Goal: Task Accomplishment & Management: Manage account settings

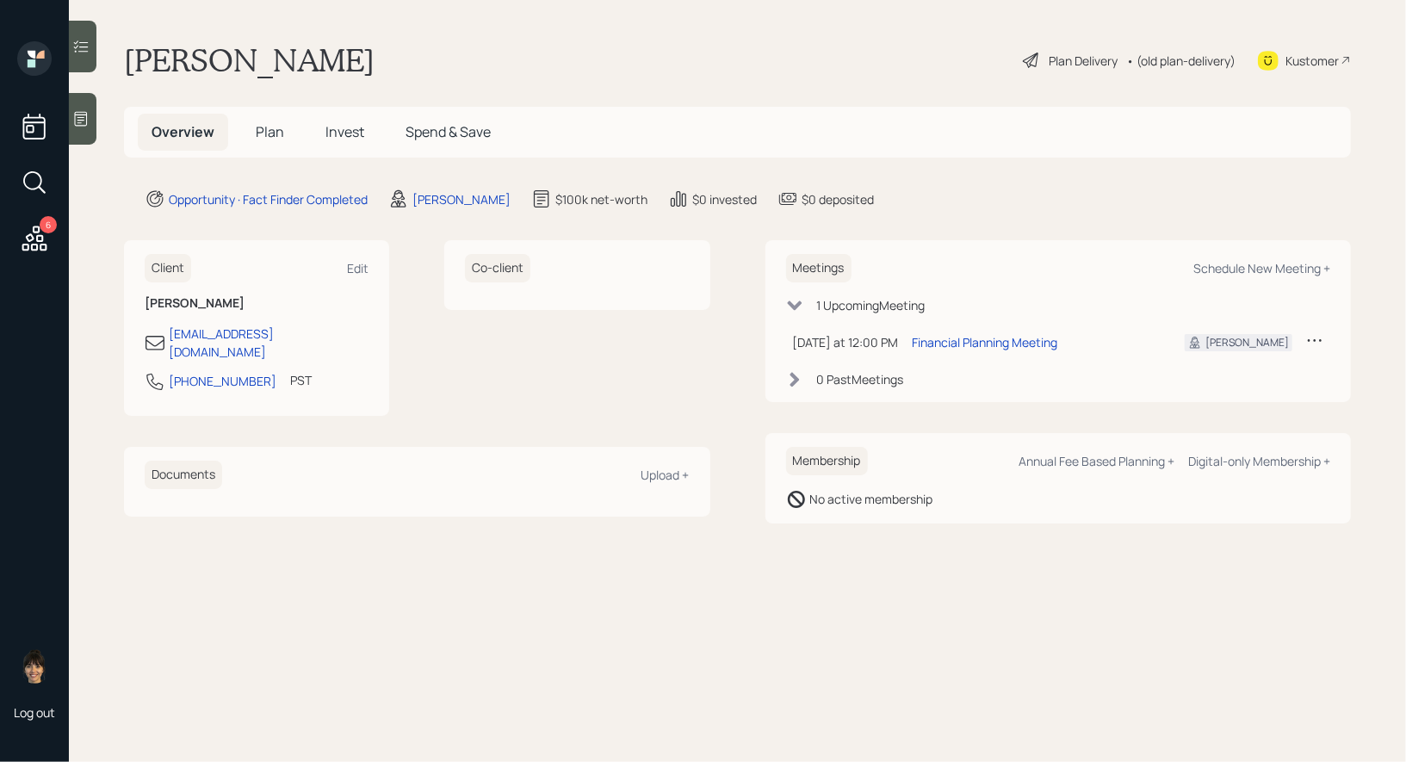
click at [84, 128] on div at bounding box center [83, 119] width 28 height 52
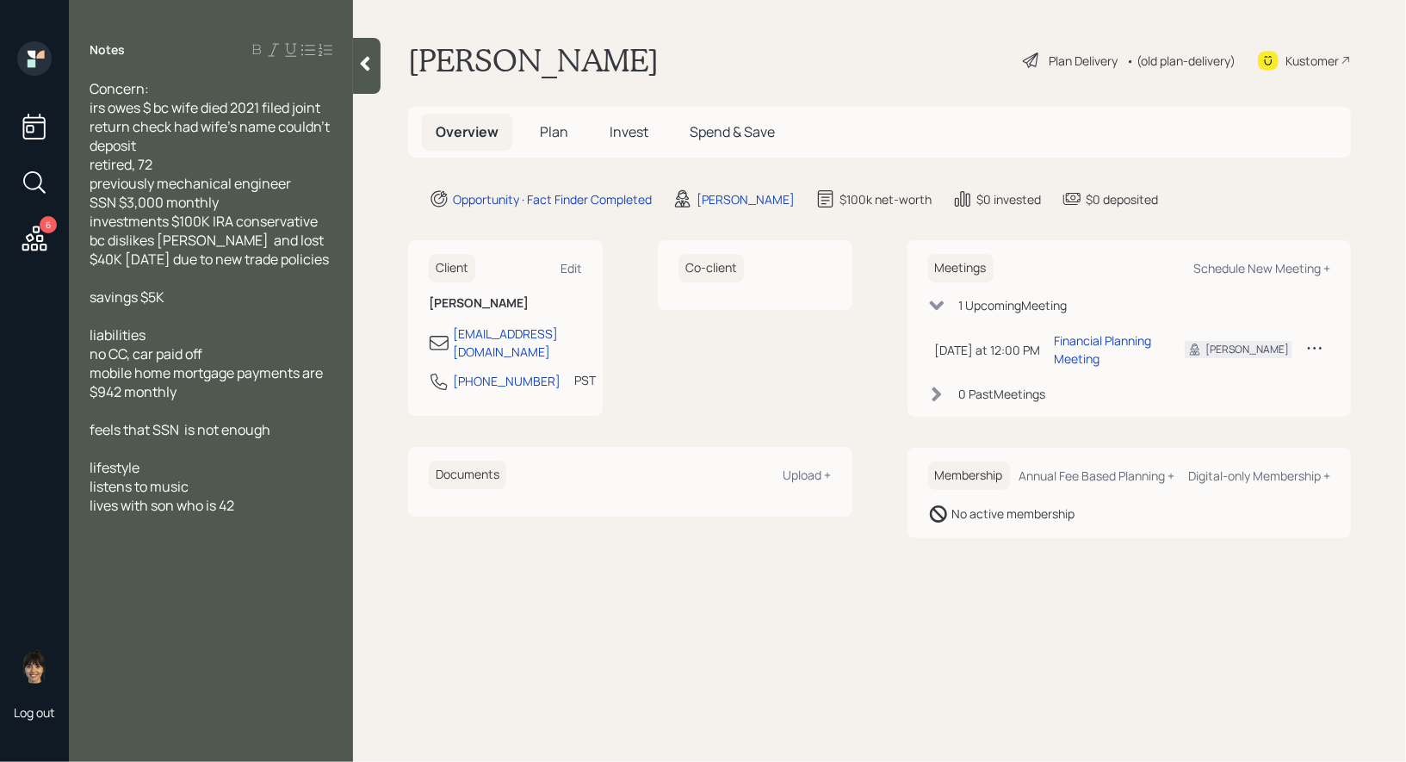
click at [550, 133] on span "Plan" at bounding box center [554, 131] width 28 height 19
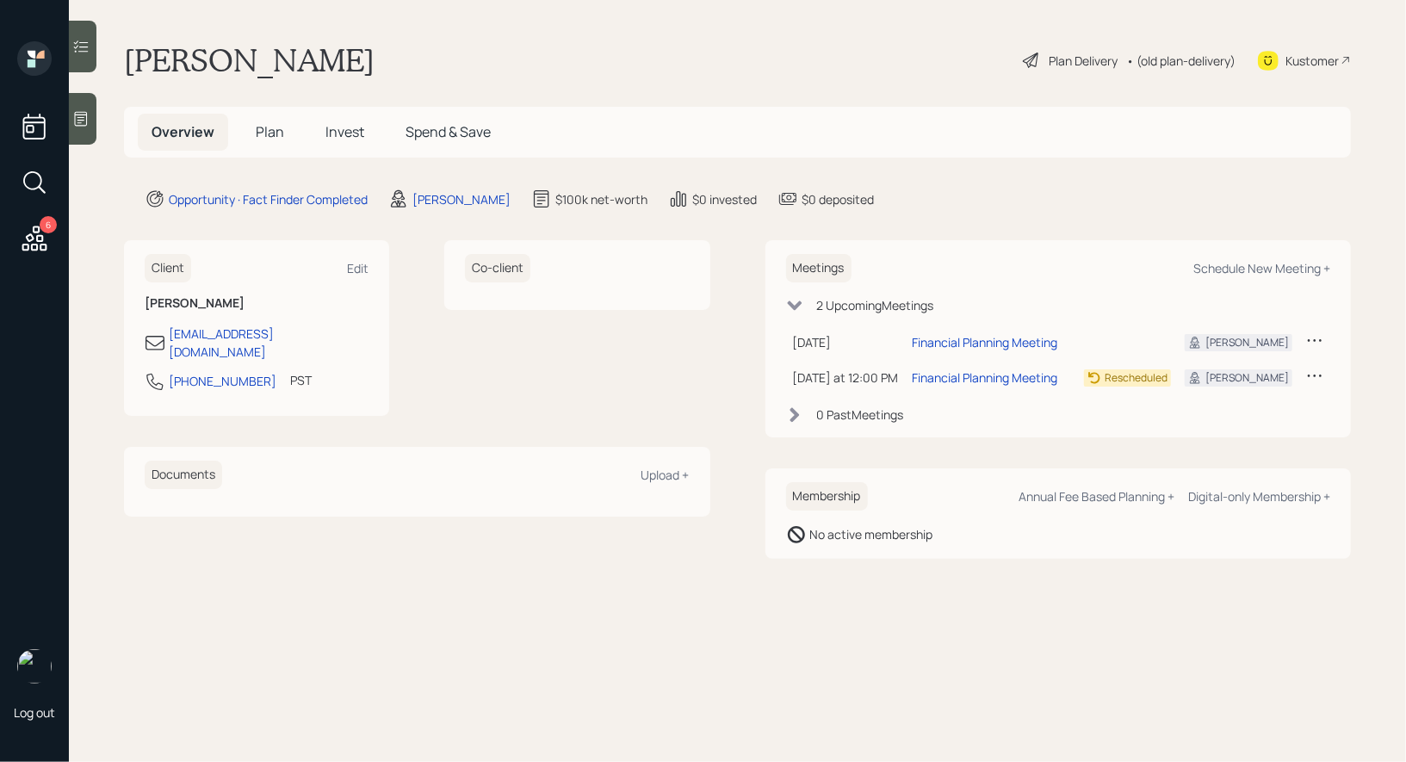
click at [84, 126] on icon at bounding box center [81, 119] width 13 height 15
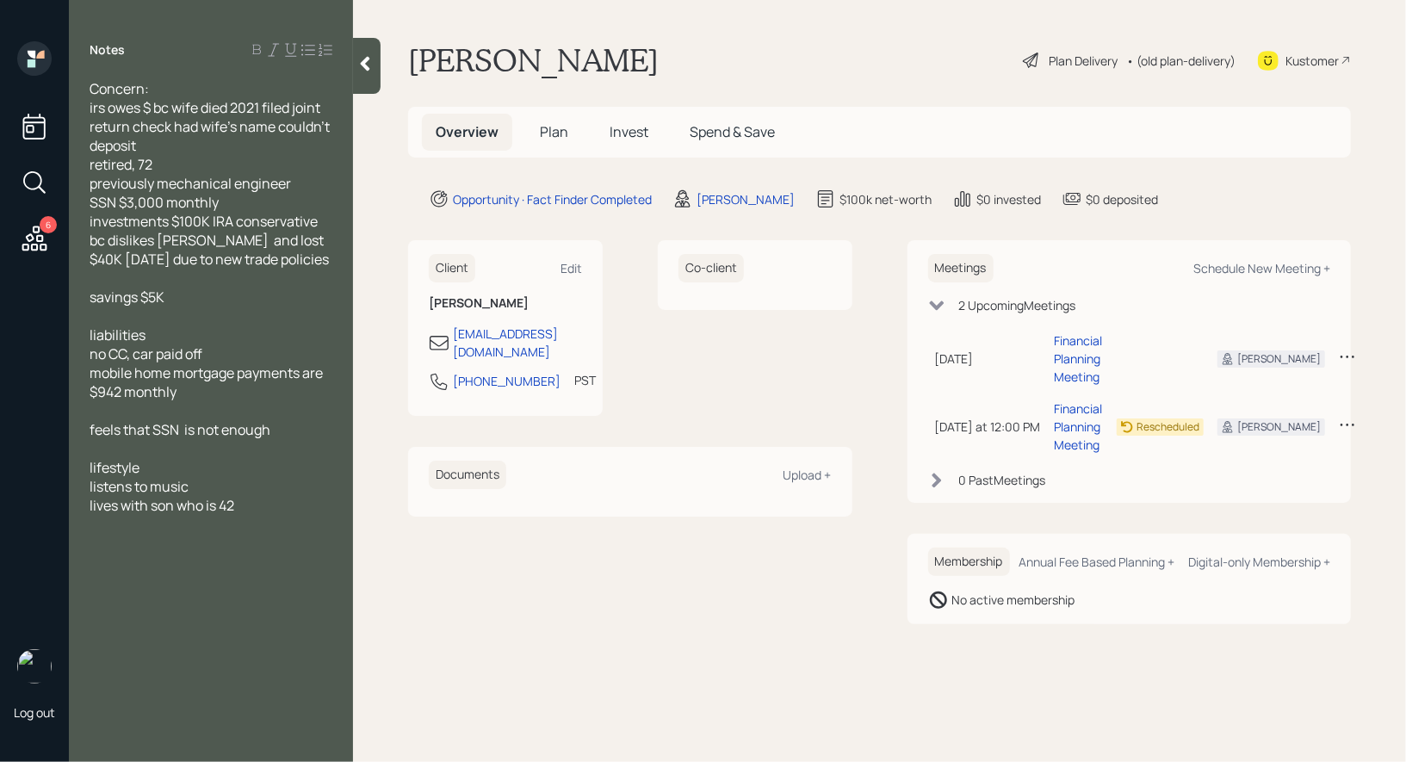
click at [554, 127] on span "Plan" at bounding box center [554, 131] width 28 height 19
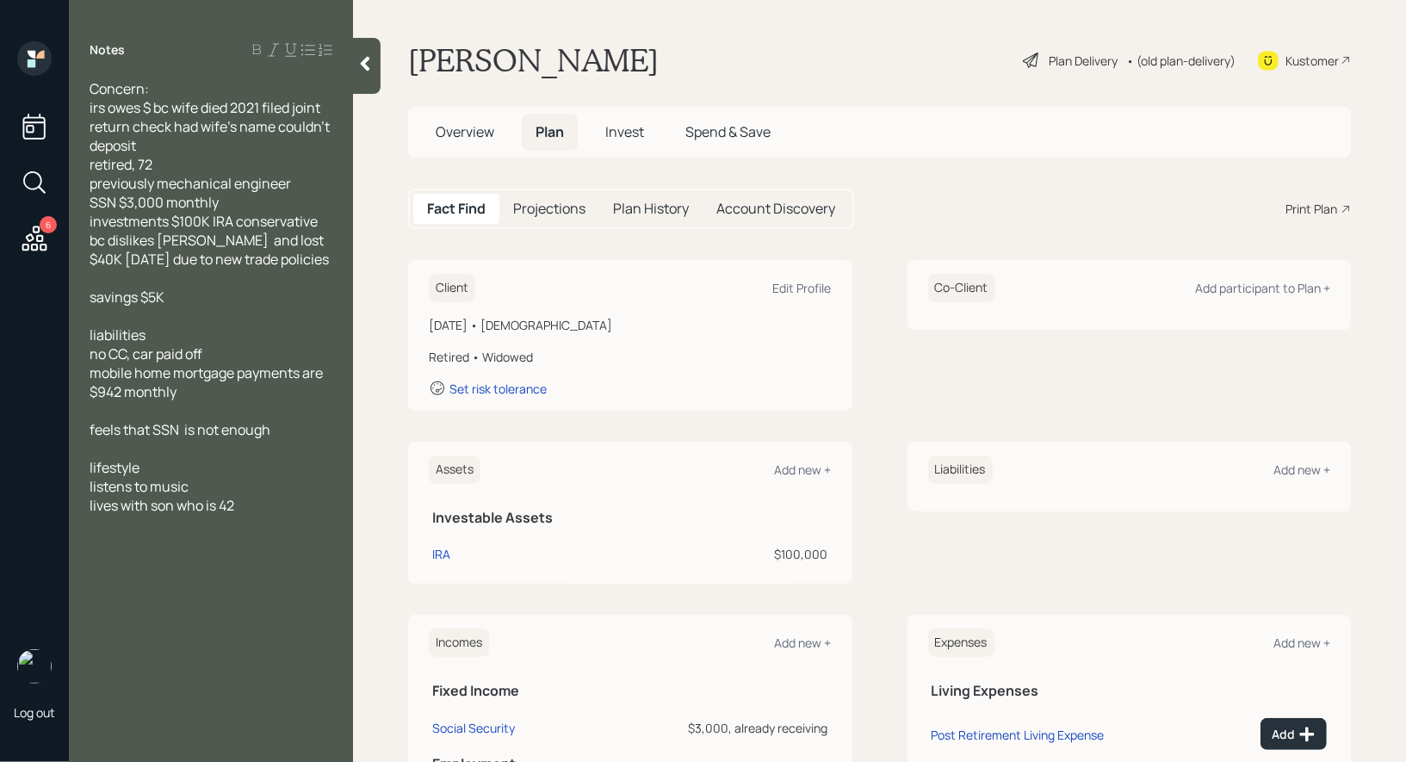
click at [1077, 59] on div "Plan Delivery" at bounding box center [1083, 61] width 69 height 18
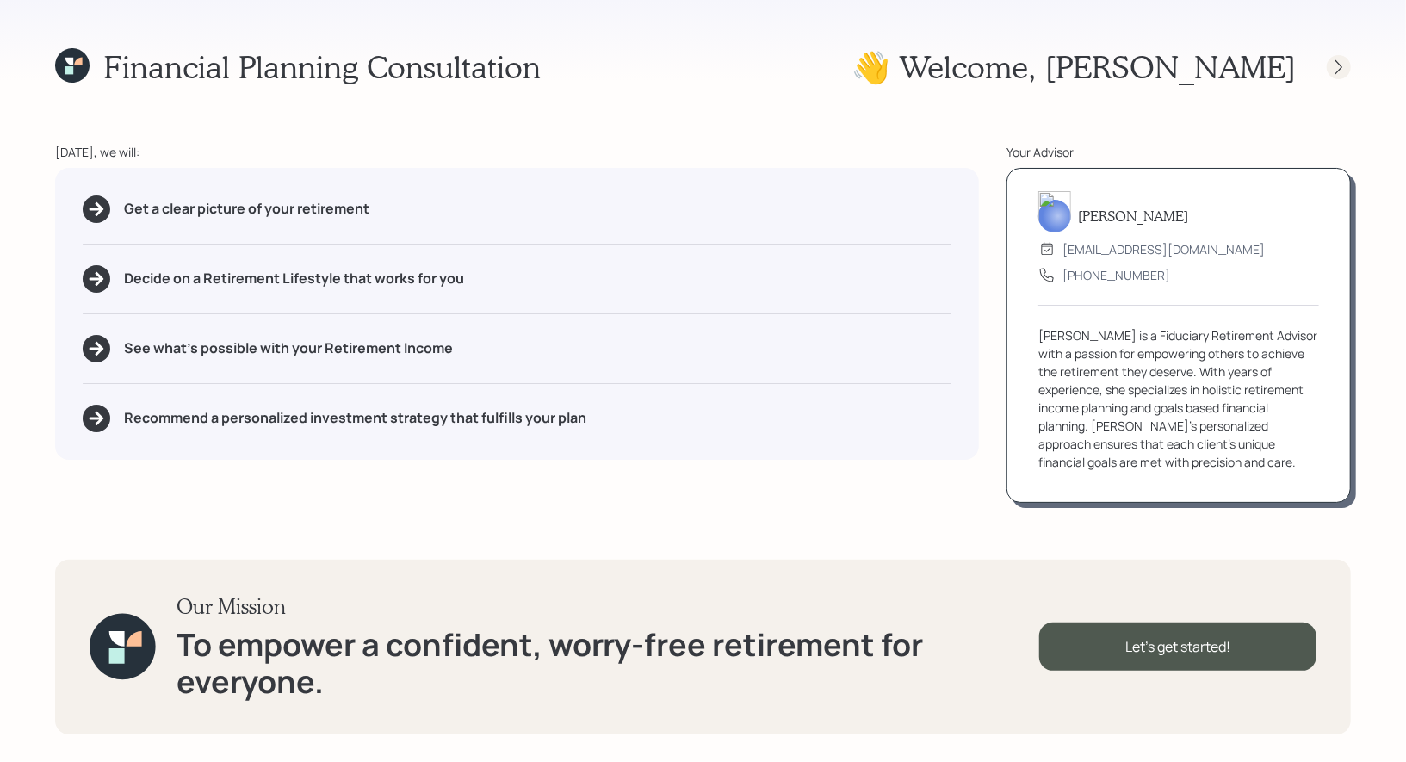
click at [1340, 63] on icon at bounding box center [1339, 67] width 17 height 17
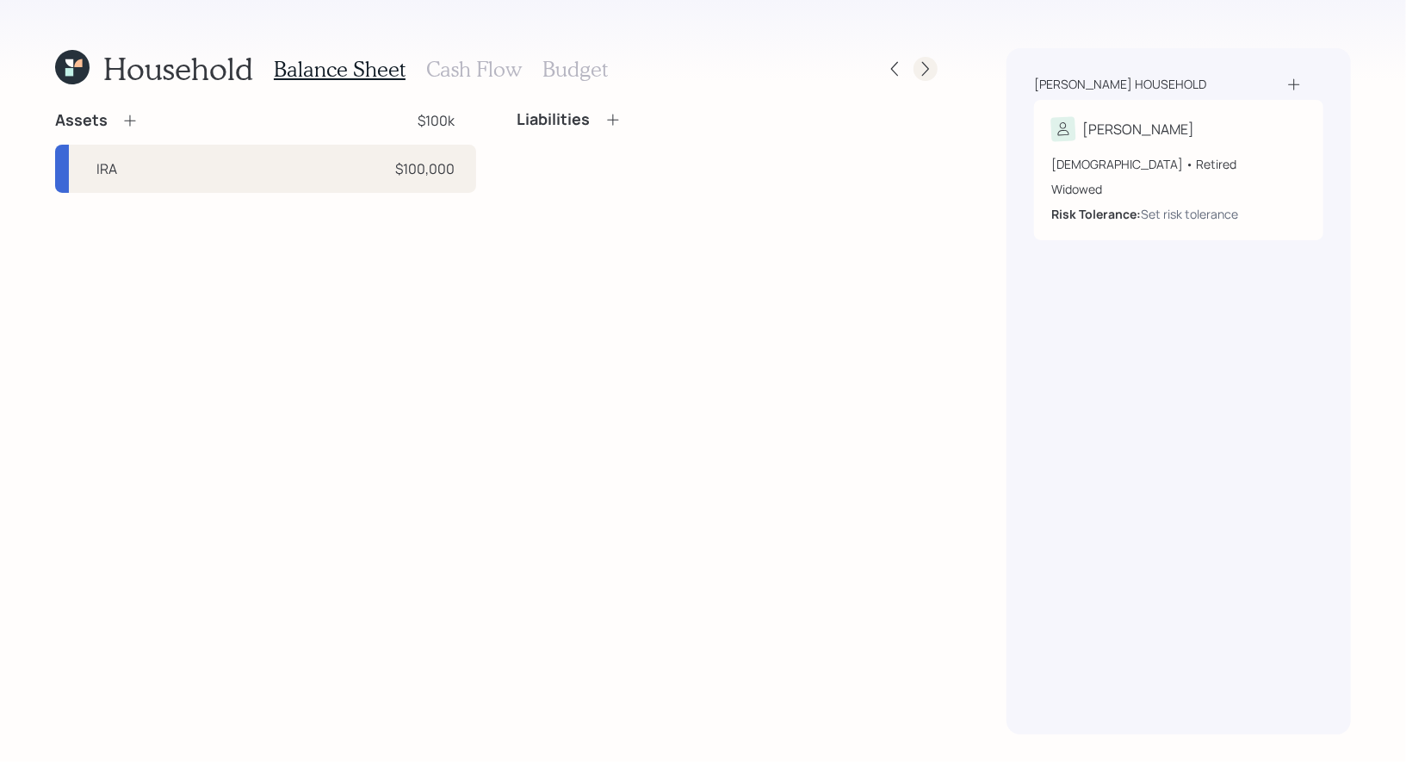
click at [925, 68] on icon at bounding box center [925, 68] width 17 height 17
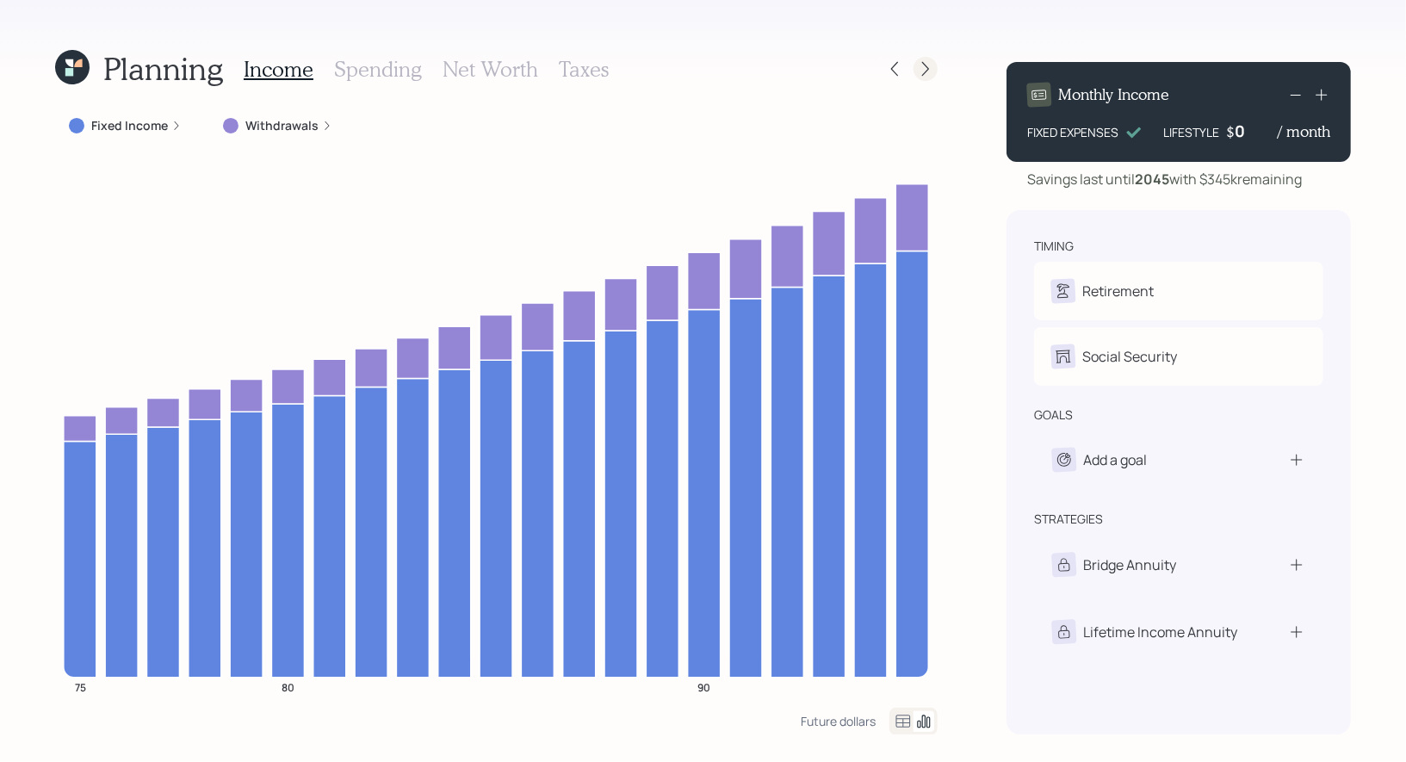
click at [928, 75] on icon at bounding box center [925, 68] width 17 height 17
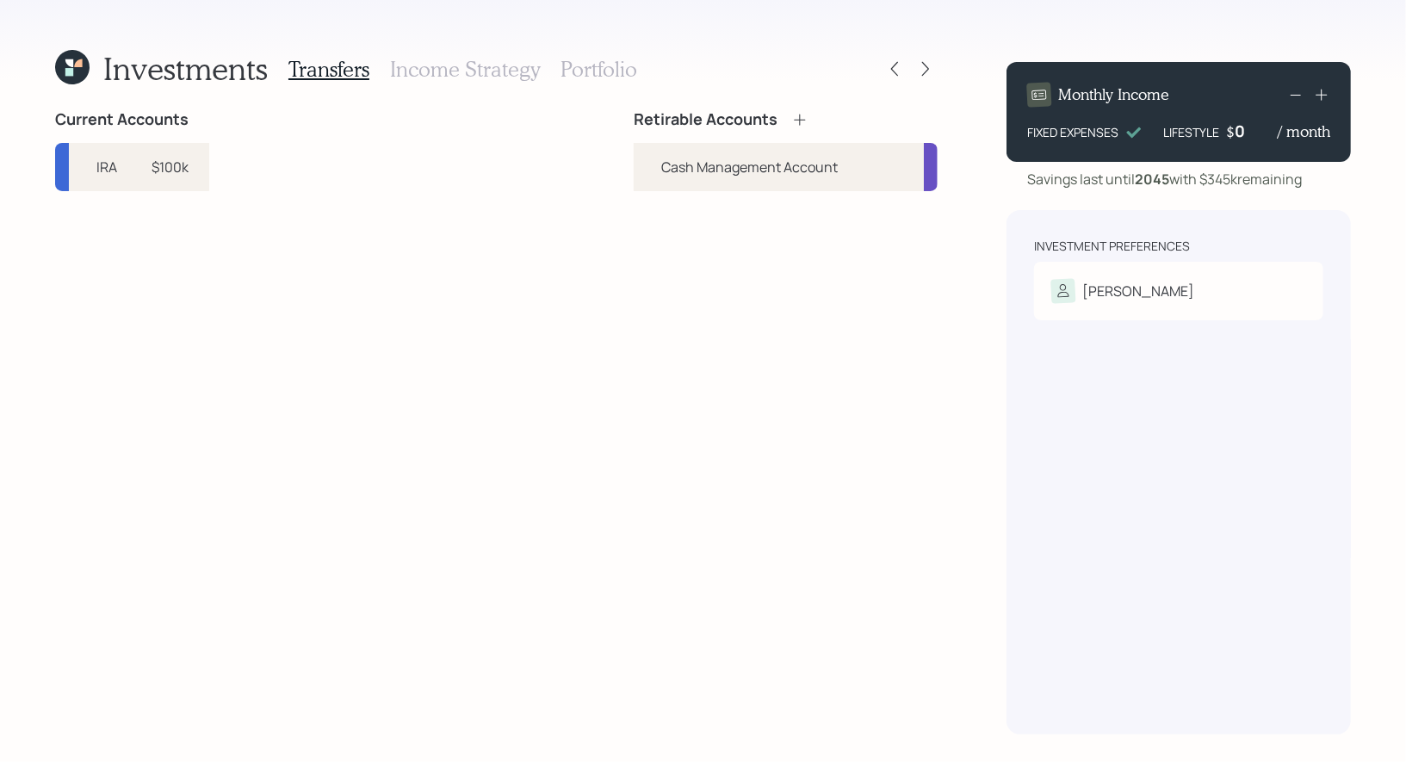
click at [474, 71] on h3 "Income Strategy" at bounding box center [465, 69] width 150 height 25
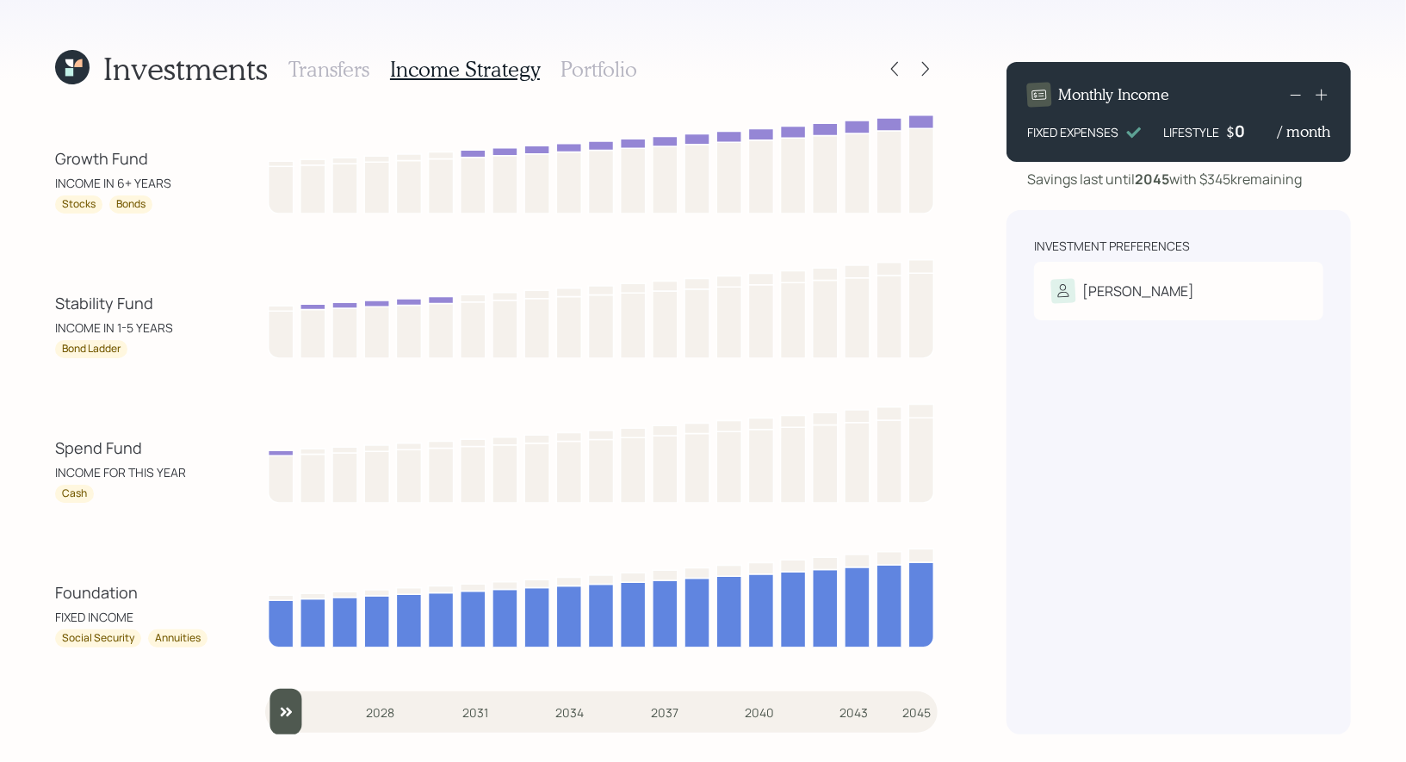
click at [594, 68] on h3 "Portfolio" at bounding box center [599, 69] width 77 height 25
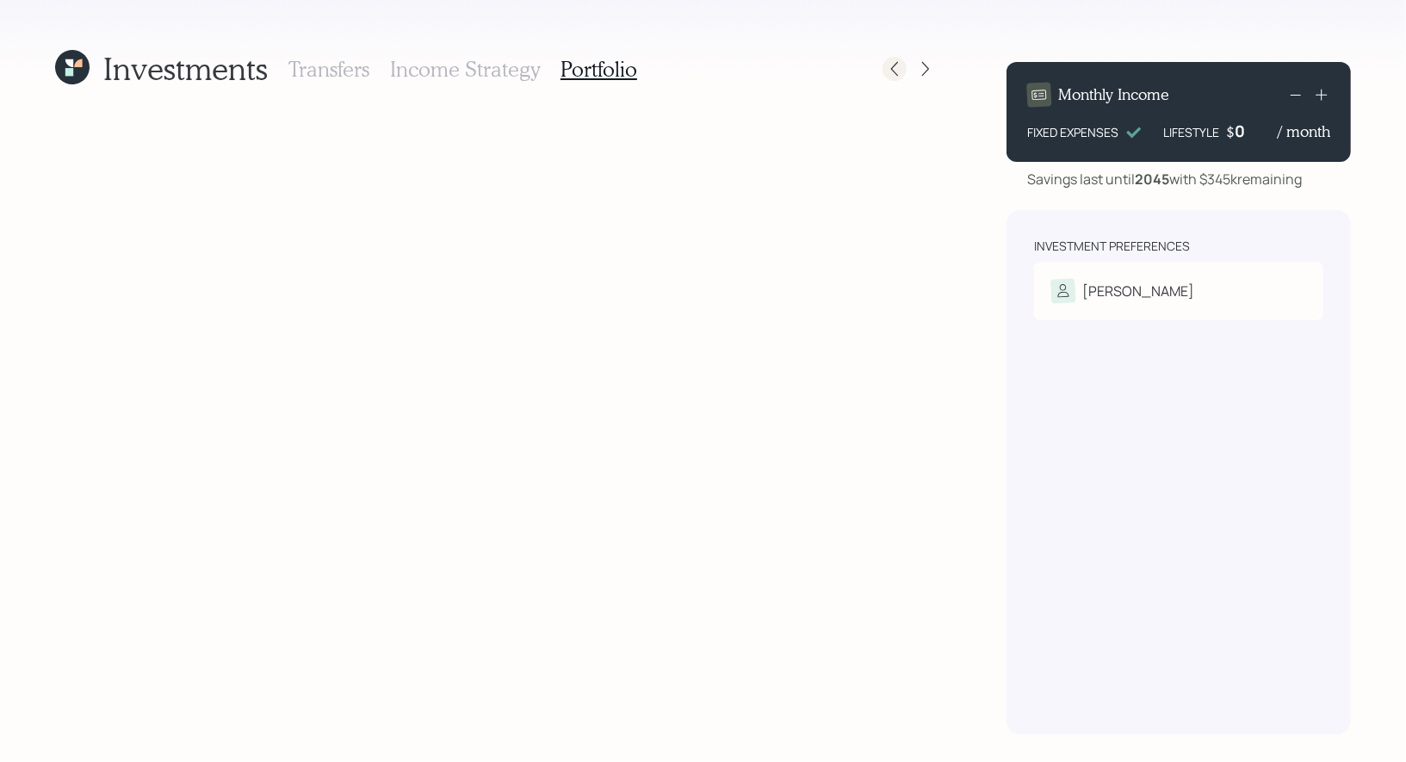
click at [899, 68] on icon at bounding box center [894, 68] width 17 height 17
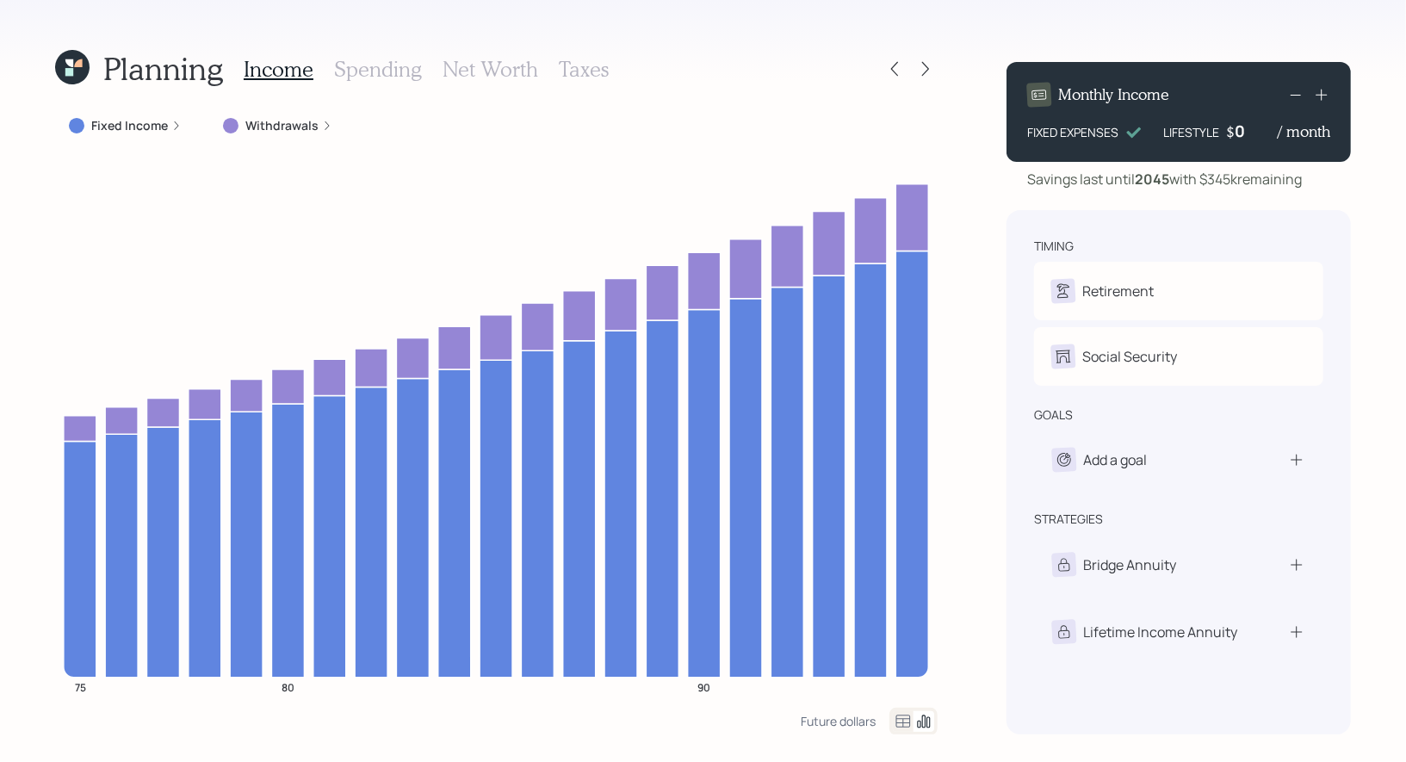
click at [899, 68] on icon at bounding box center [894, 68] width 17 height 17
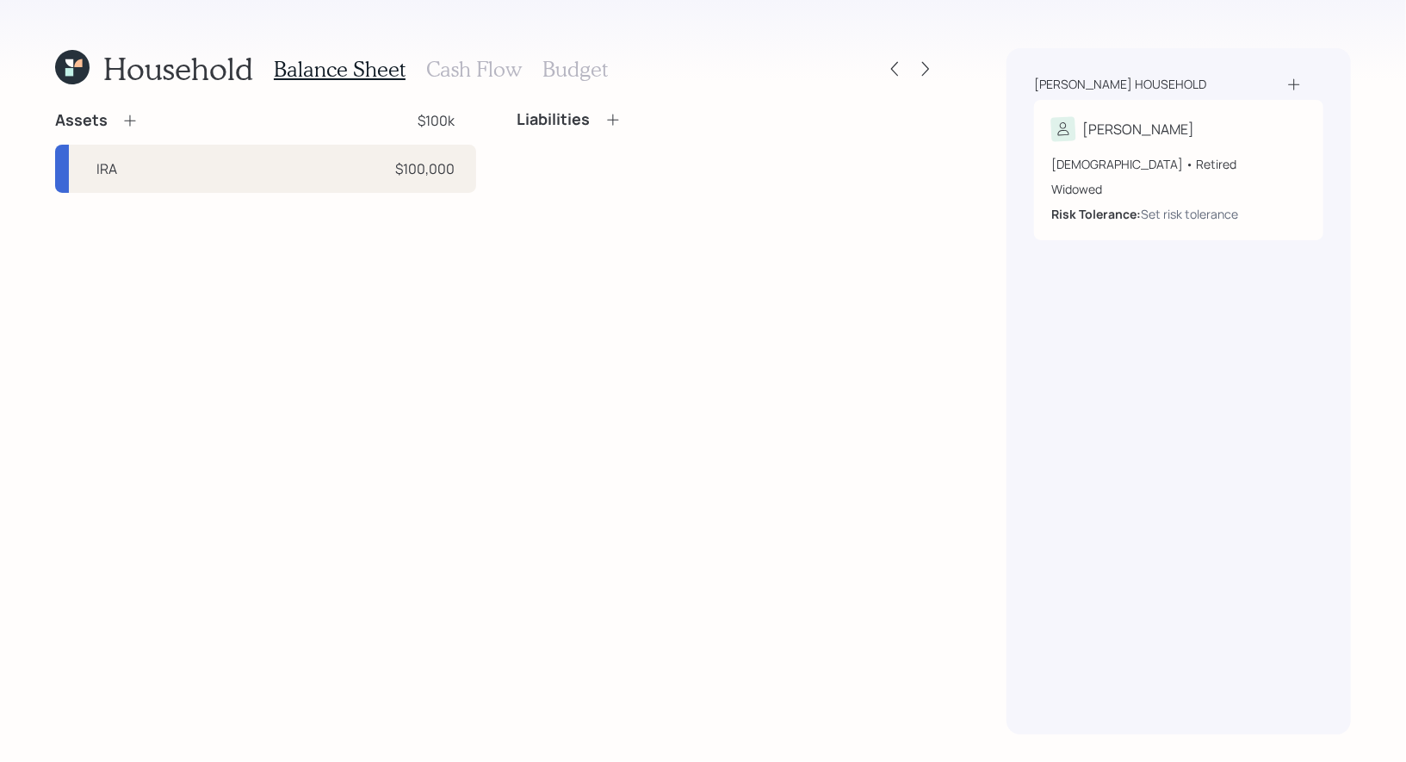
click at [78, 68] on icon at bounding box center [72, 67] width 34 height 34
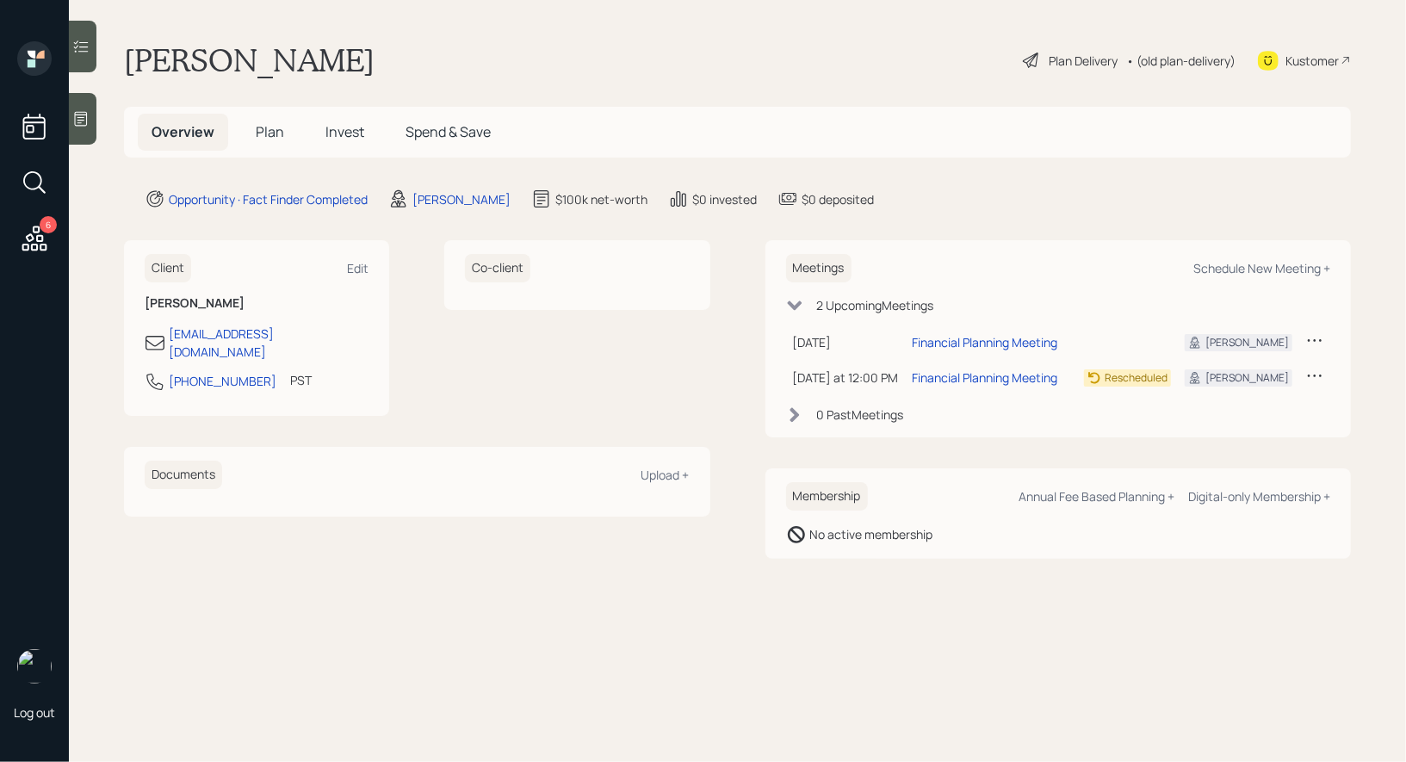
click at [1077, 62] on div "Plan Delivery" at bounding box center [1083, 61] width 69 height 18
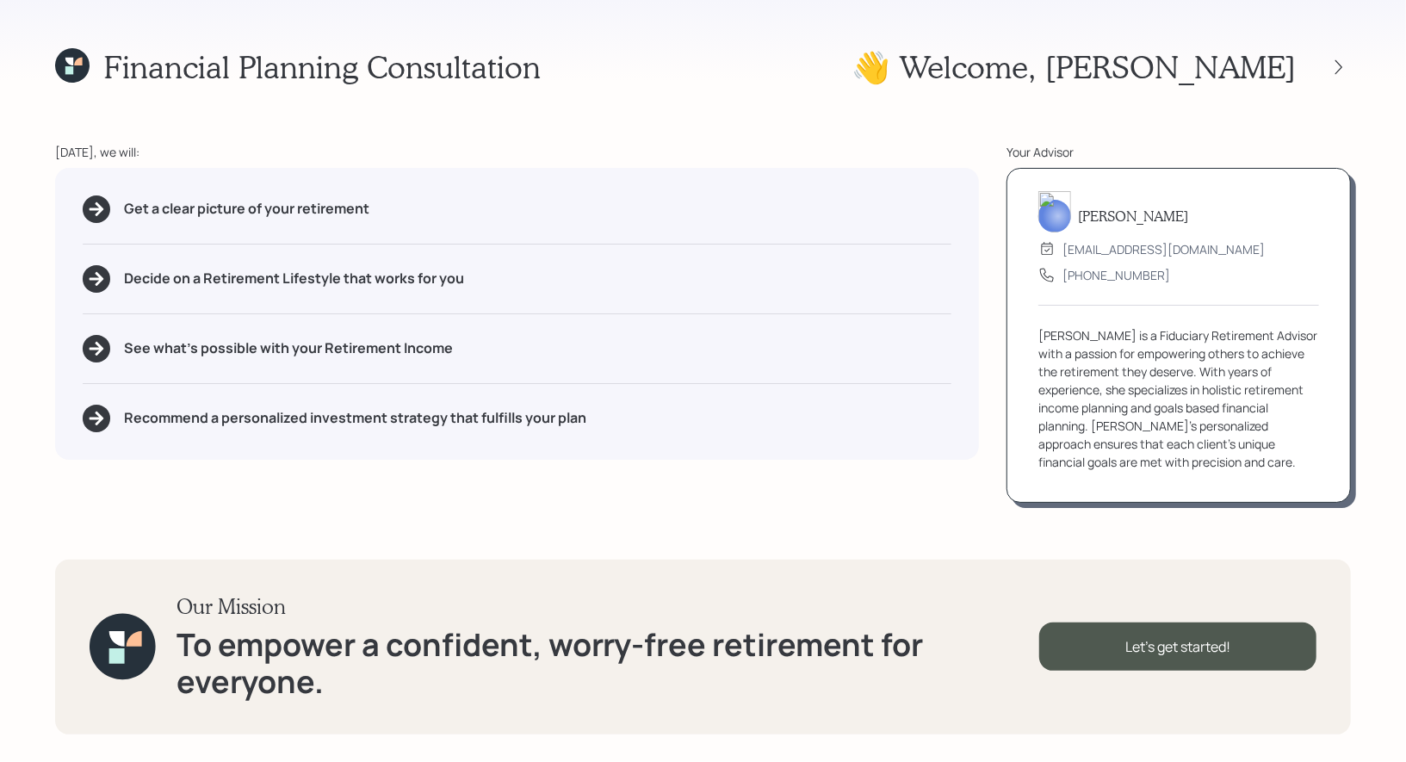
click at [75, 64] on icon at bounding box center [78, 62] width 8 height 8
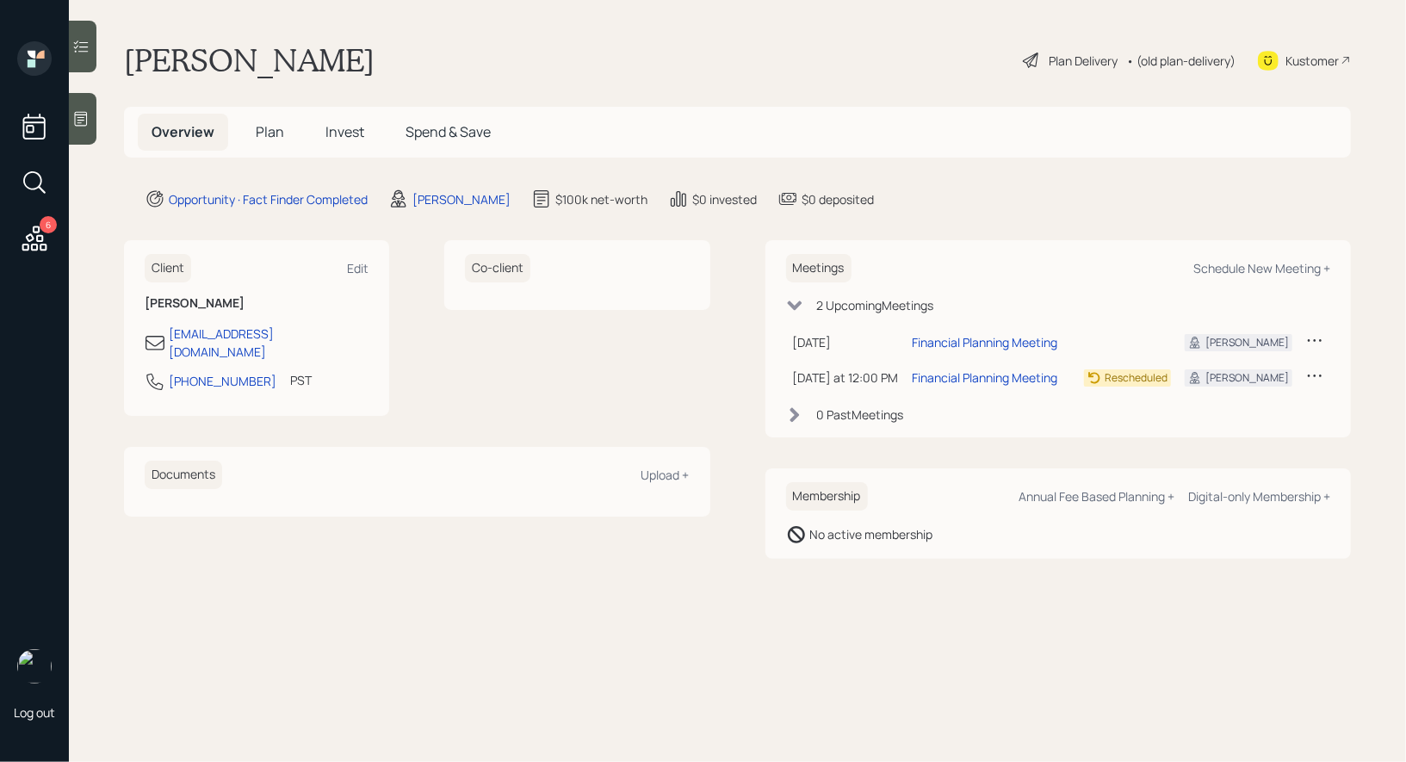
click at [1027, 58] on icon at bounding box center [1031, 60] width 21 height 21
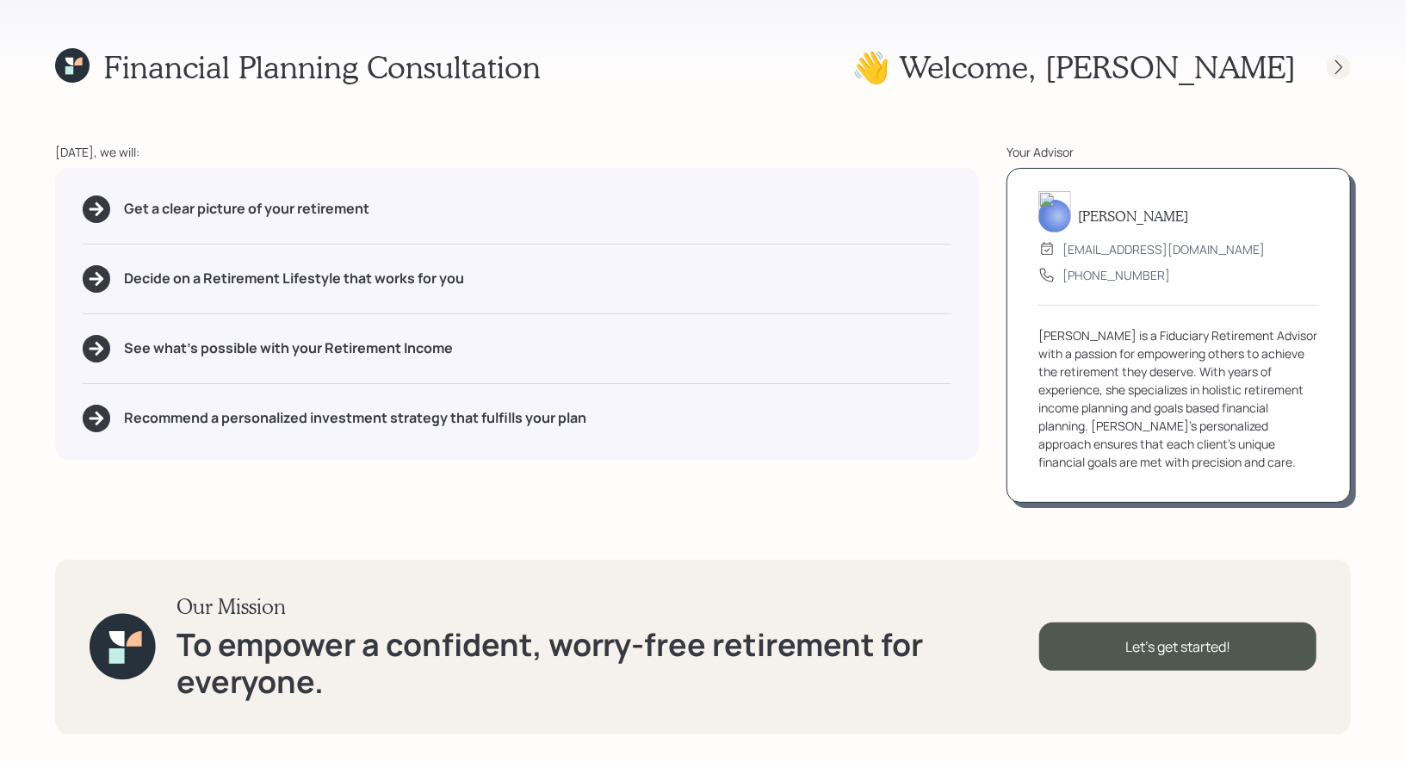
click at [1337, 67] on icon at bounding box center [1339, 67] width 17 height 17
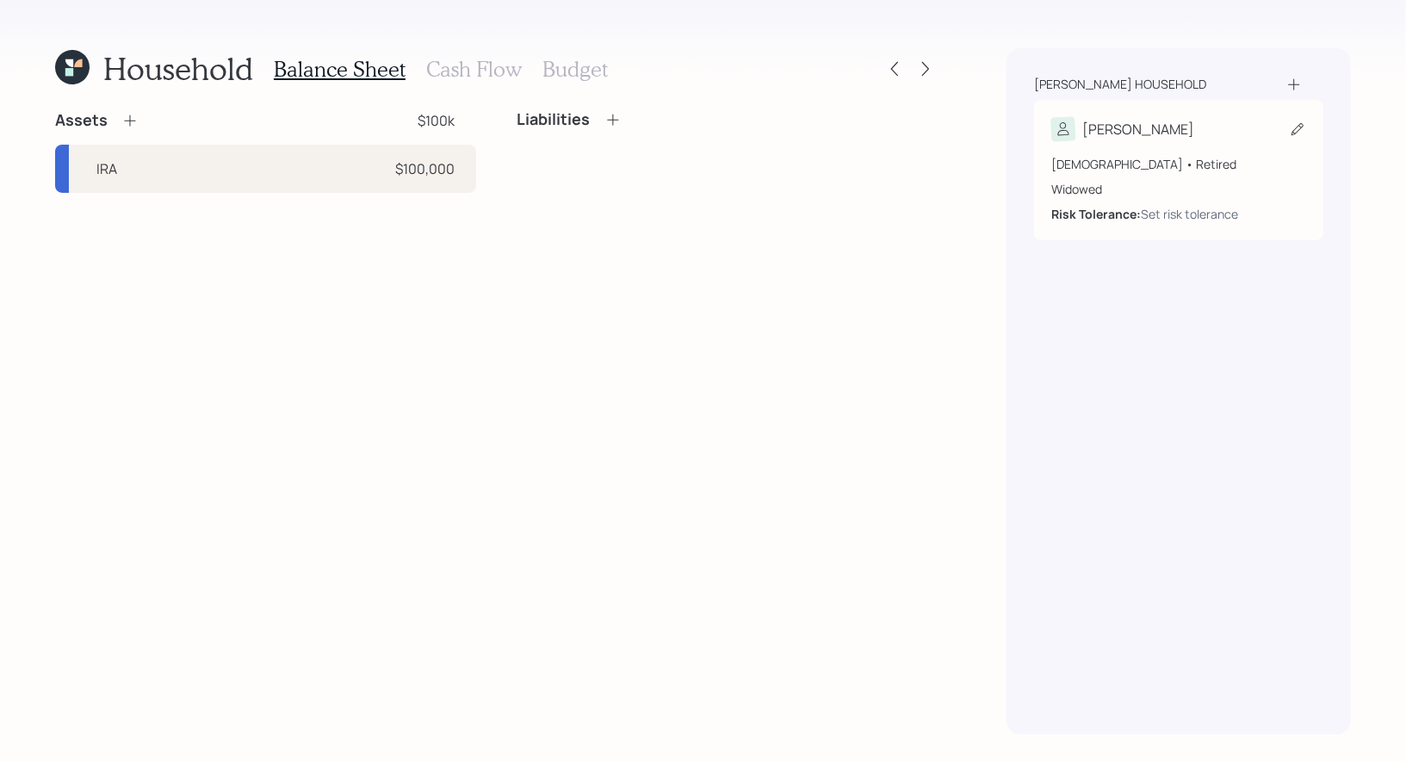
click at [1297, 130] on icon at bounding box center [1297, 129] width 17 height 17
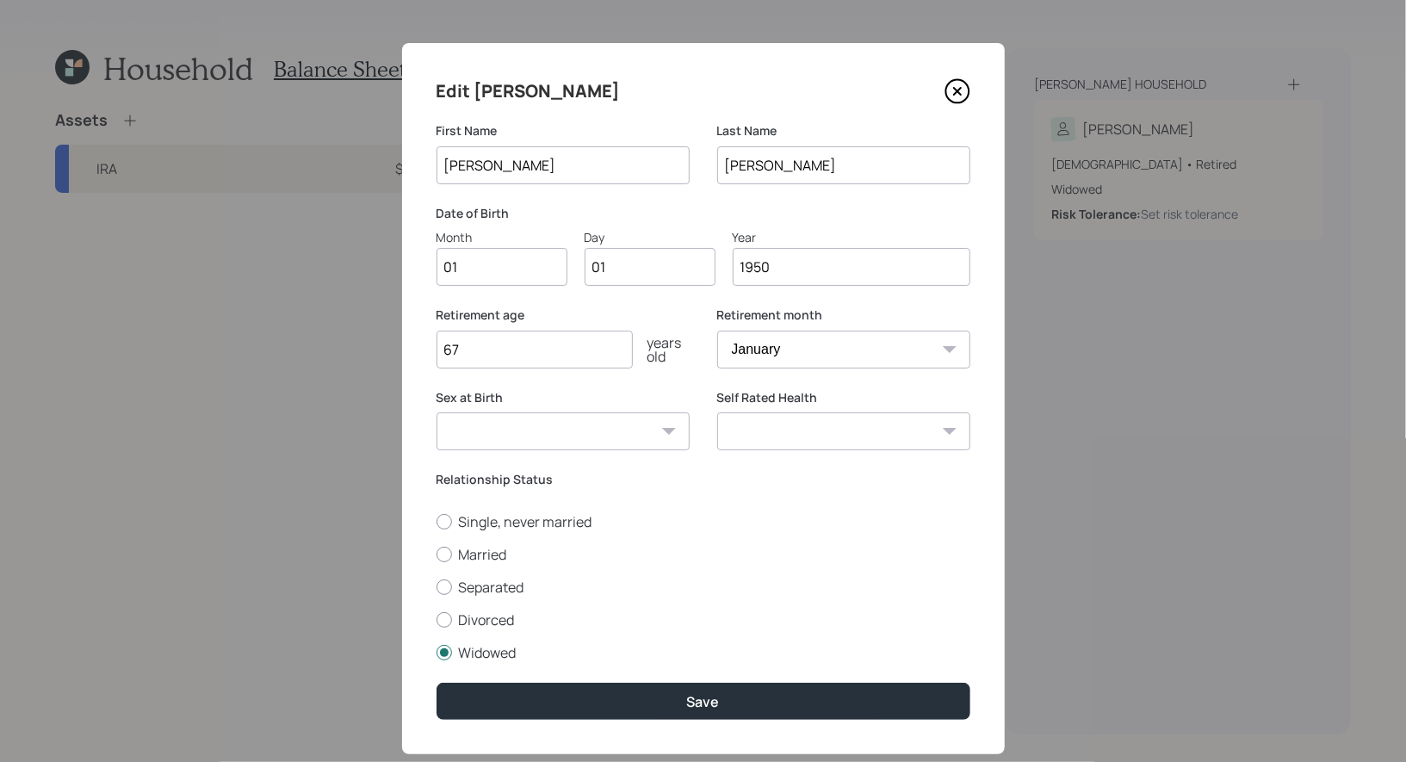
click at [946, 96] on icon at bounding box center [957, 91] width 23 height 23
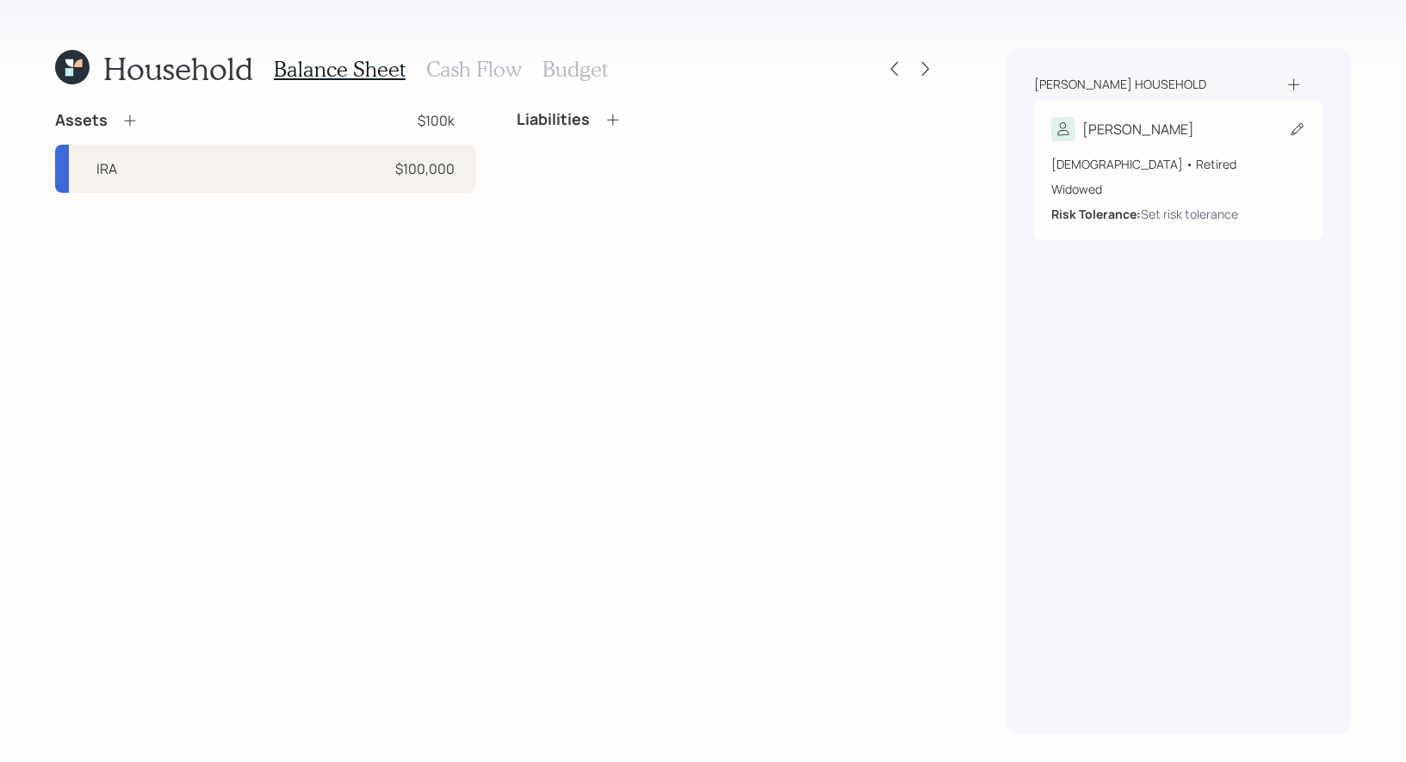
click at [1300, 131] on icon at bounding box center [1297, 129] width 17 height 17
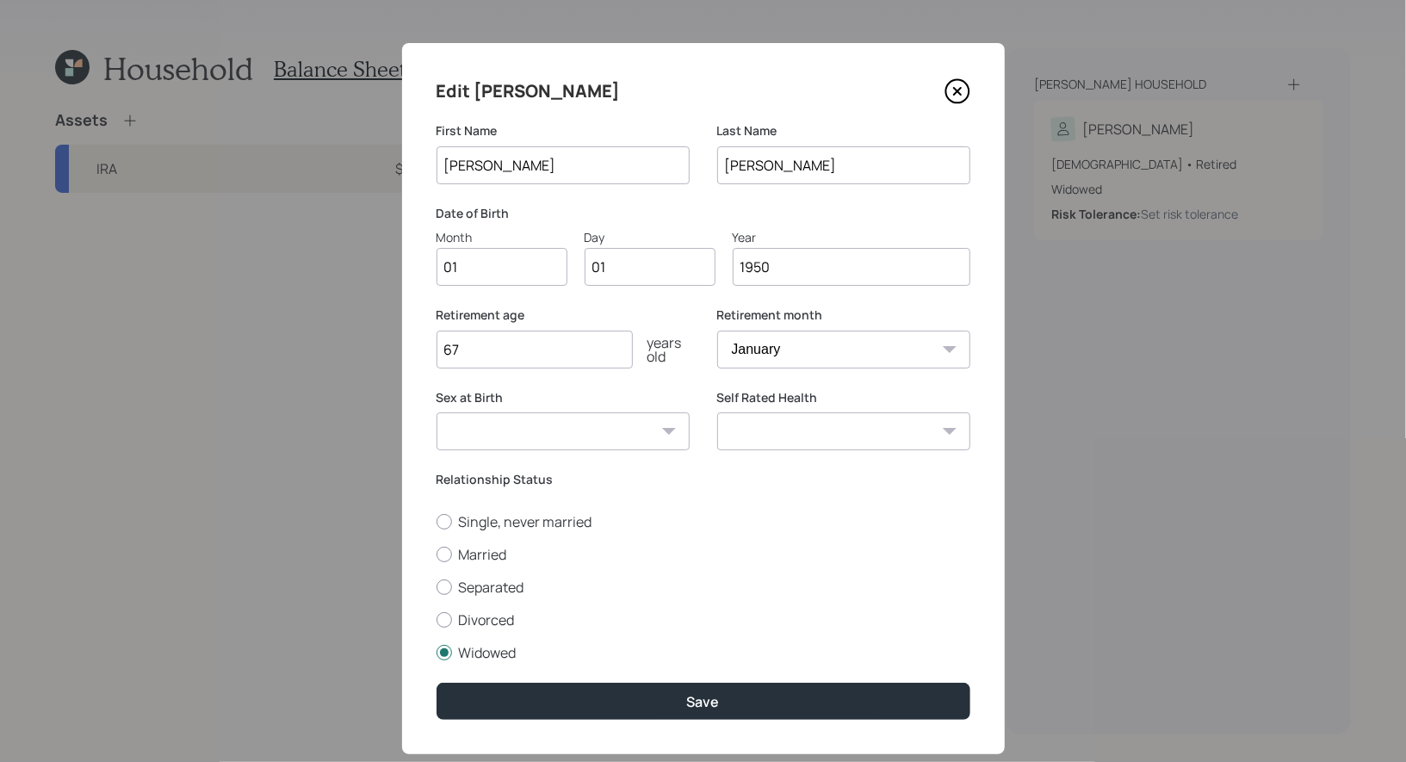
click at [574, 438] on select "Male Female Other / Prefer not to say" at bounding box center [563, 432] width 253 height 38
click at [437, 413] on select "Male Female Other / Prefer not to say" at bounding box center [563, 432] width 253 height 38
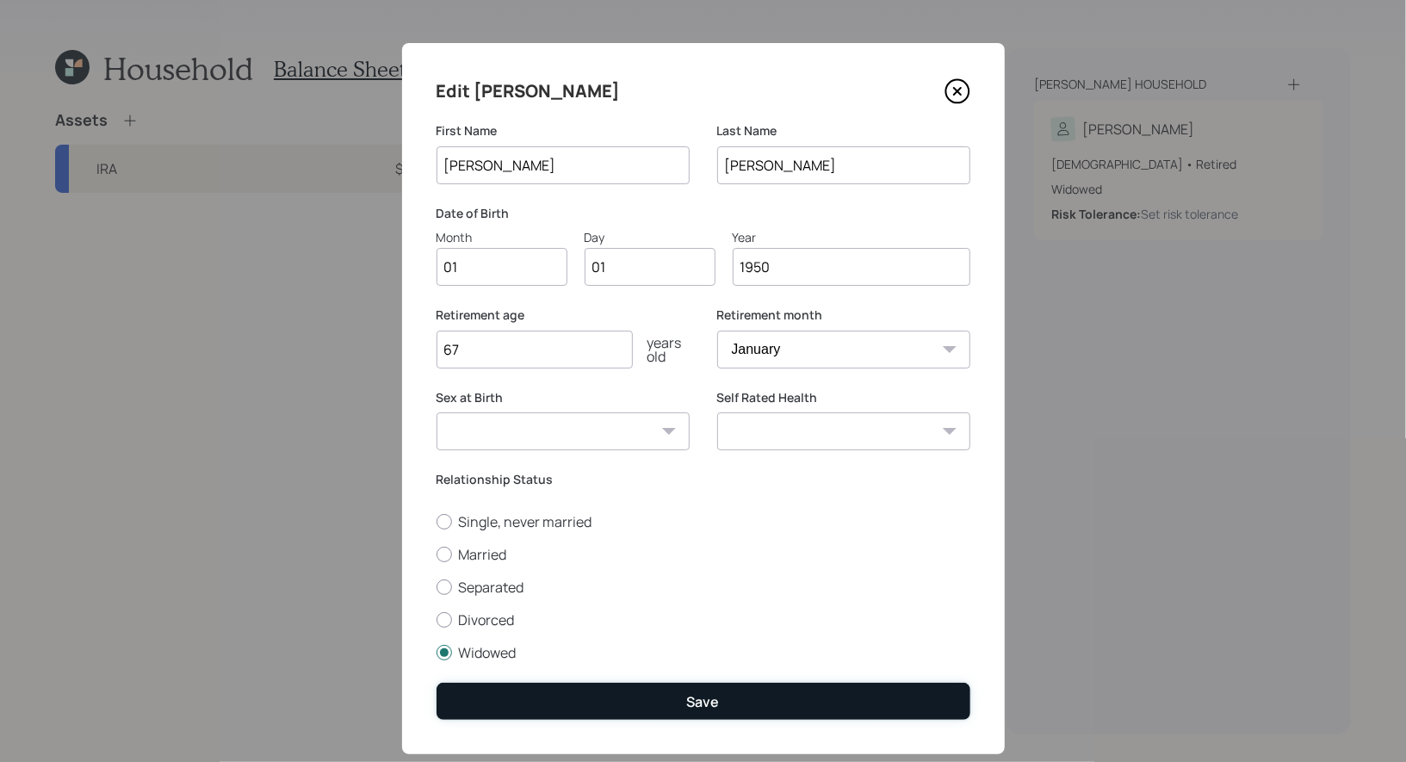
click at [594, 696] on button "Save" at bounding box center [704, 701] width 534 height 37
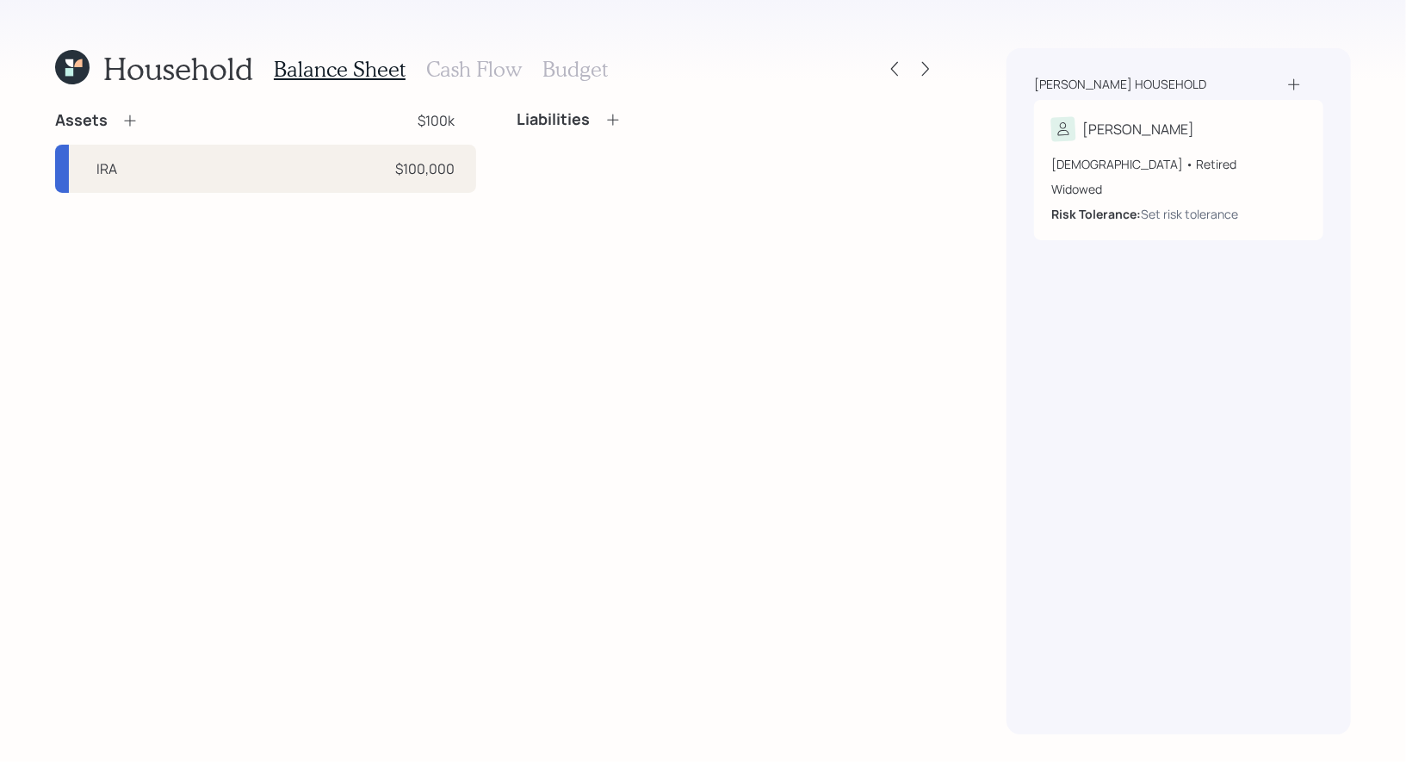
click at [1292, 81] on icon at bounding box center [1294, 84] width 17 height 17
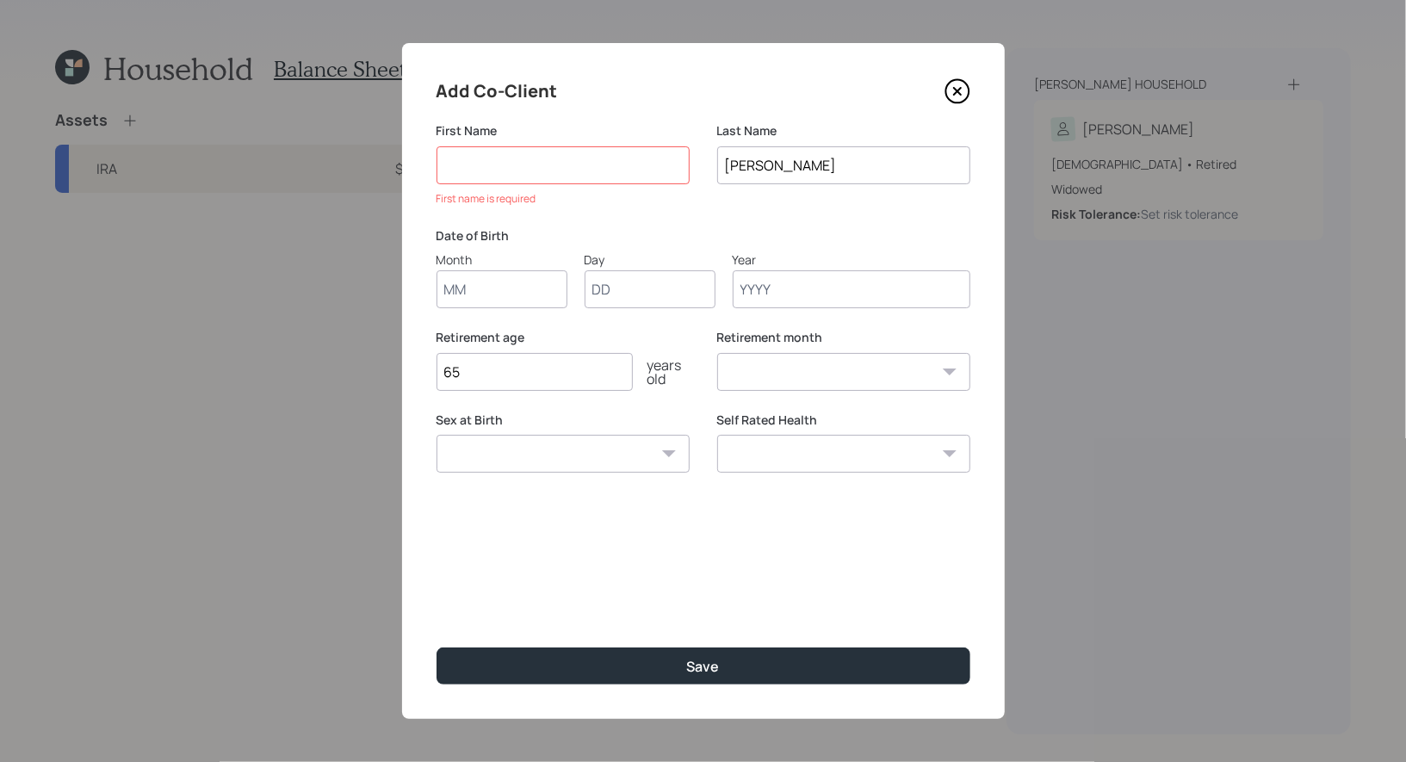
click at [961, 85] on icon at bounding box center [958, 91] width 26 height 26
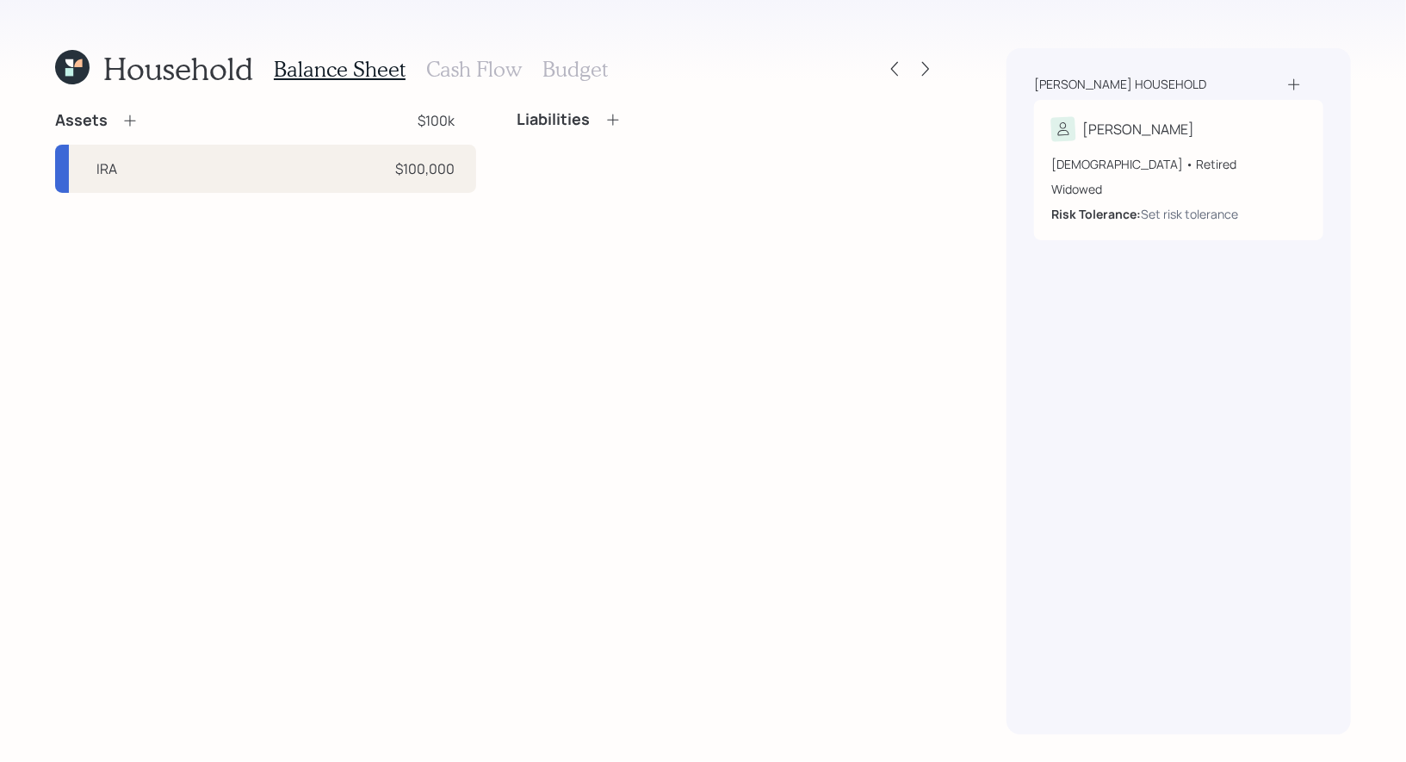
click at [456, 70] on h3 "Cash Flow" at bounding box center [474, 69] width 96 height 25
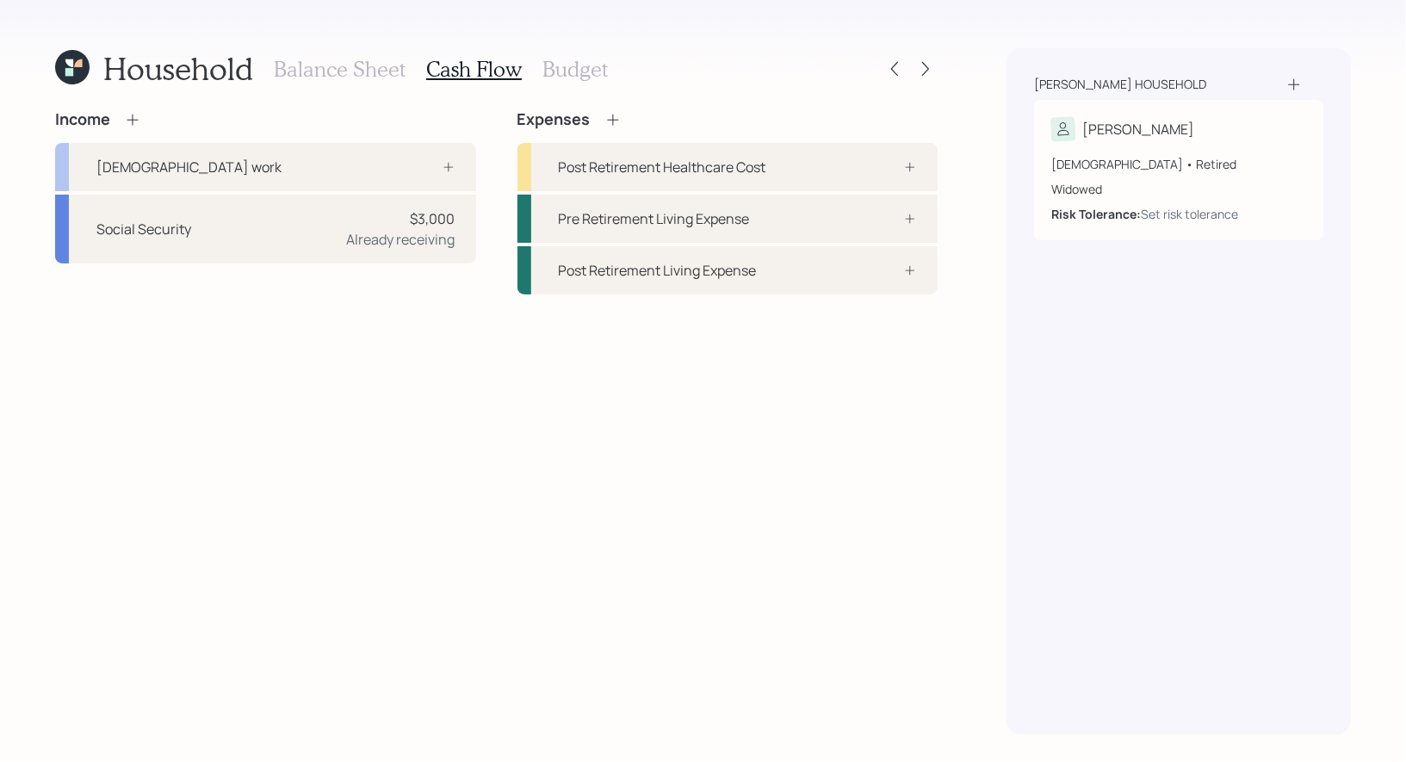
click at [576, 68] on h3 "Budget" at bounding box center [575, 69] width 65 height 25
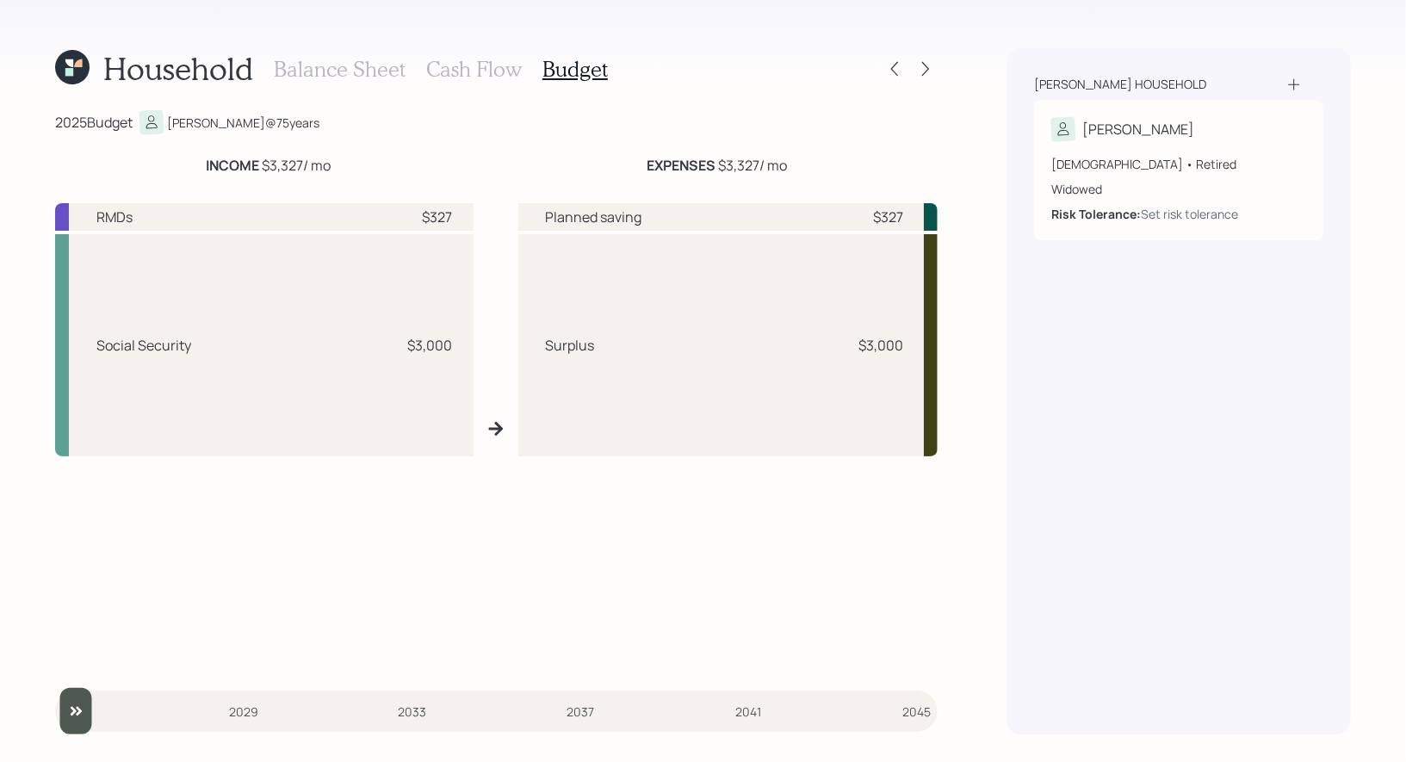
click at [332, 72] on h3 "Balance Sheet" at bounding box center [340, 69] width 132 height 25
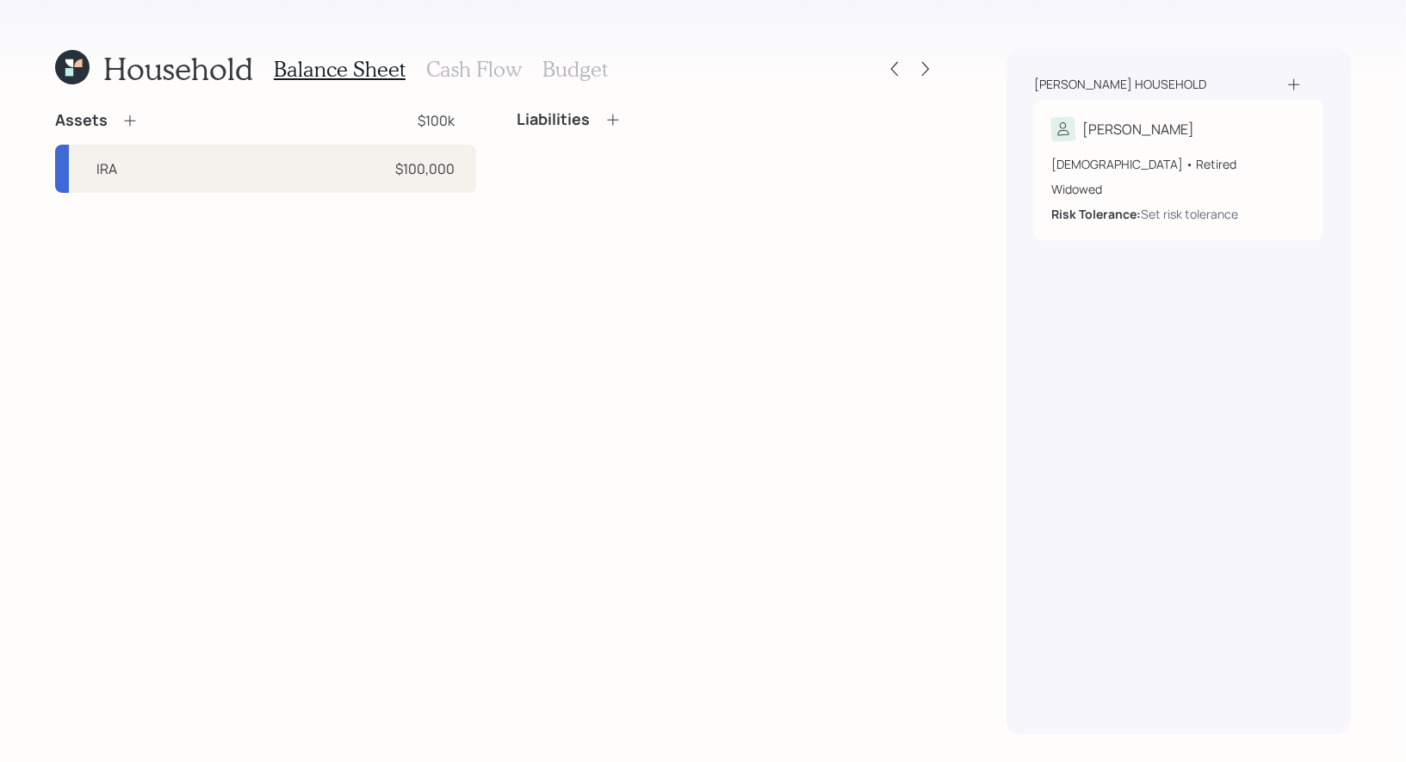
click at [462, 67] on h3 "Cash Flow" at bounding box center [474, 69] width 96 height 25
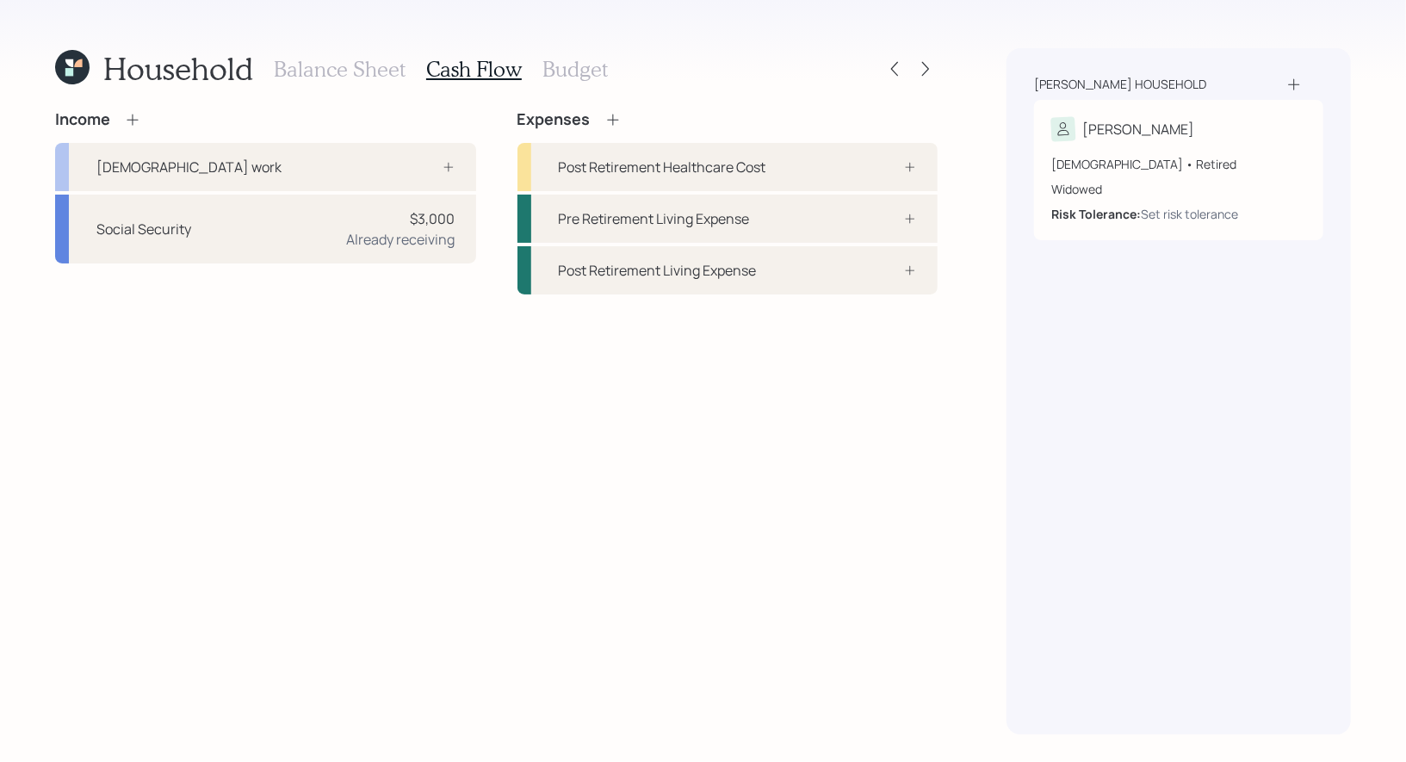
click at [562, 67] on h3 "Budget" at bounding box center [575, 69] width 65 height 25
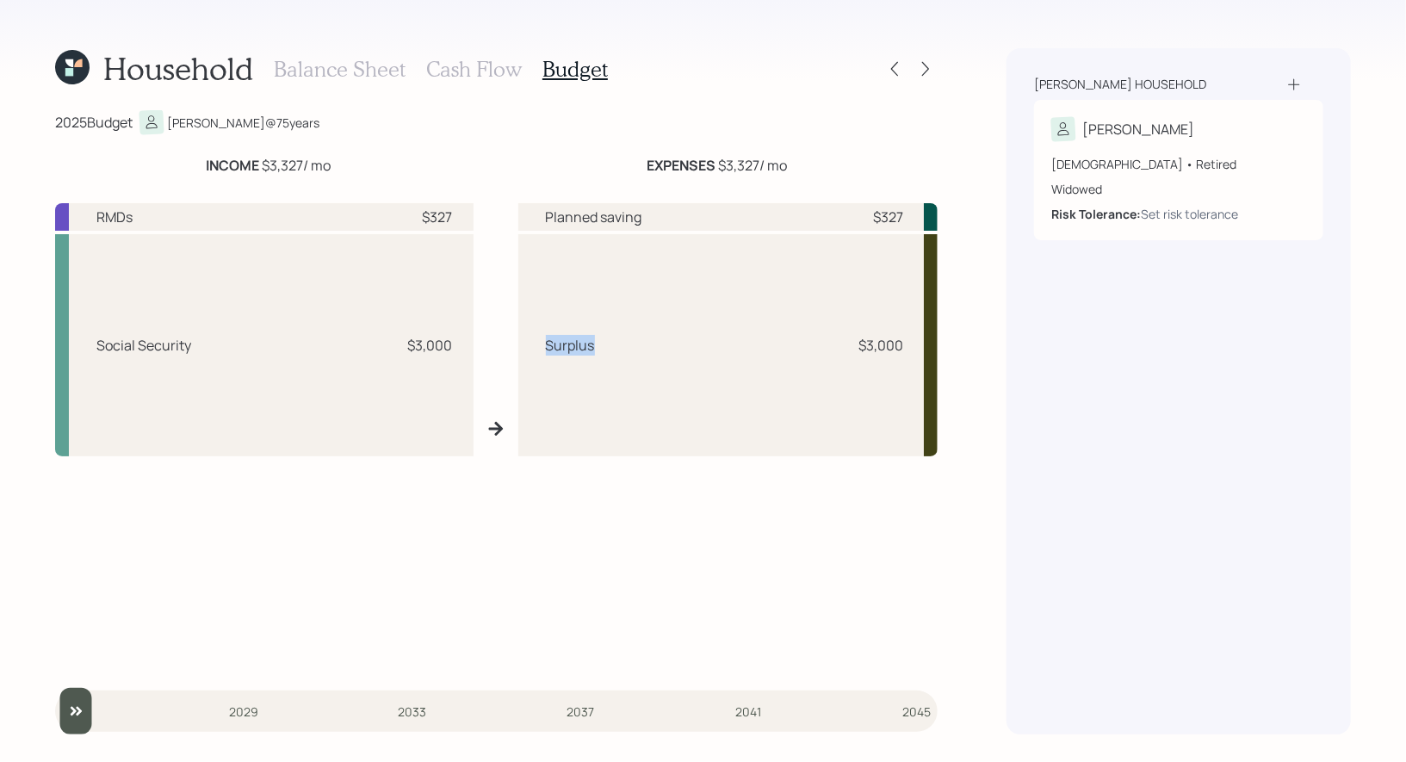
drag, startPoint x: 599, startPoint y: 346, endPoint x: 542, endPoint y: 347, distance: 57.7
click at [542, 347] on div "Surplus $3,000" at bounding box center [728, 345] width 420 height 222
click at [924, 71] on icon at bounding box center [925, 68] width 17 height 17
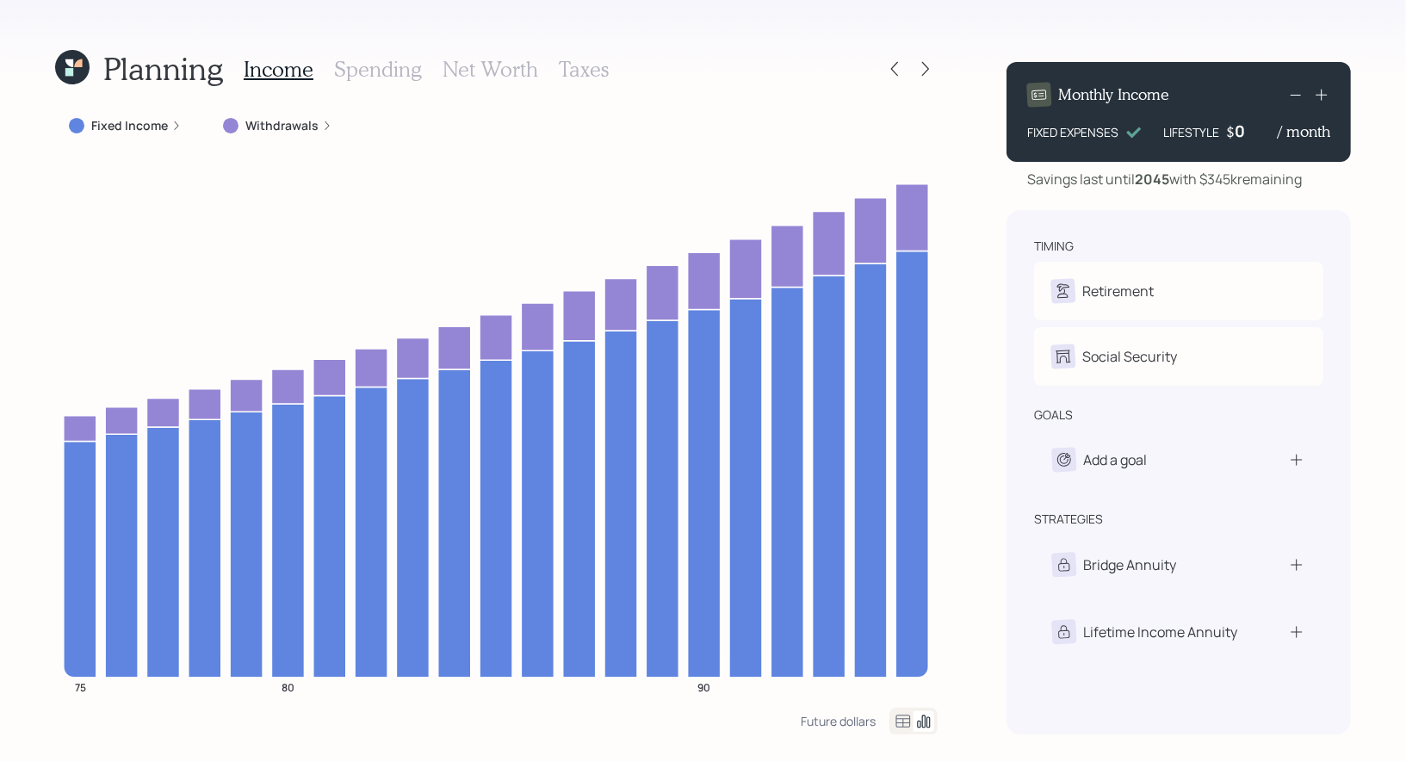
click at [364, 73] on h3 "Spending" at bounding box center [378, 69] width 88 height 25
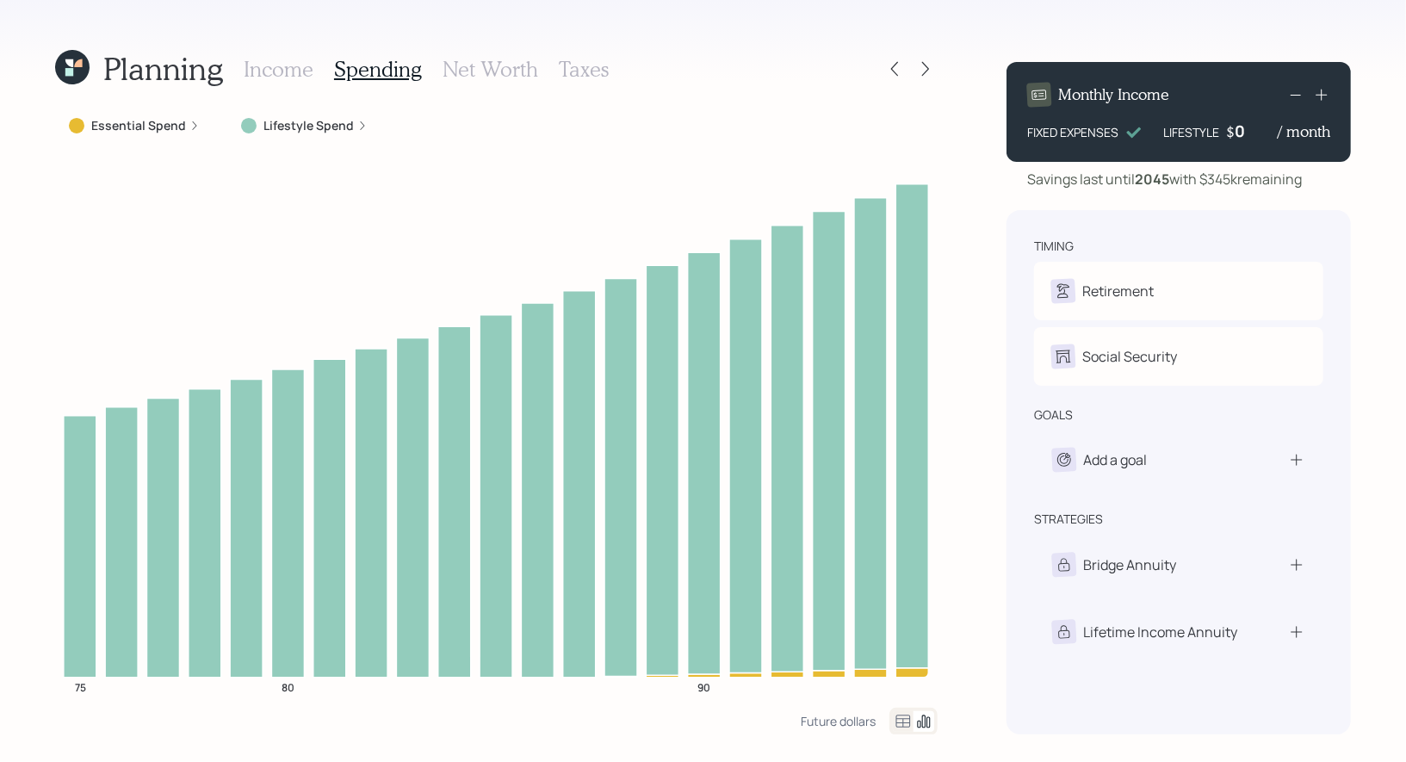
click at [903, 719] on icon at bounding box center [904, 721] width 15 height 13
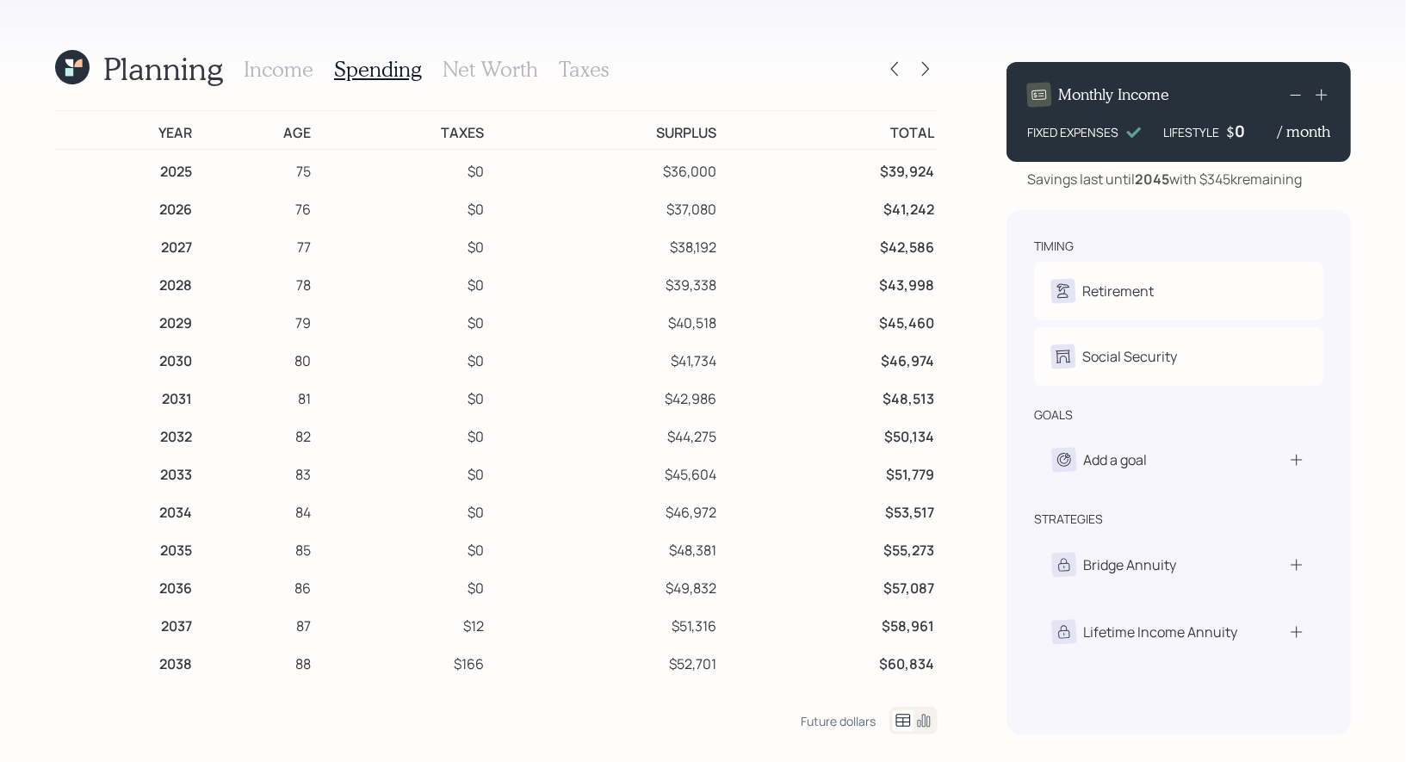
click at [503, 68] on h3 "Net Worth" at bounding box center [491, 69] width 96 height 25
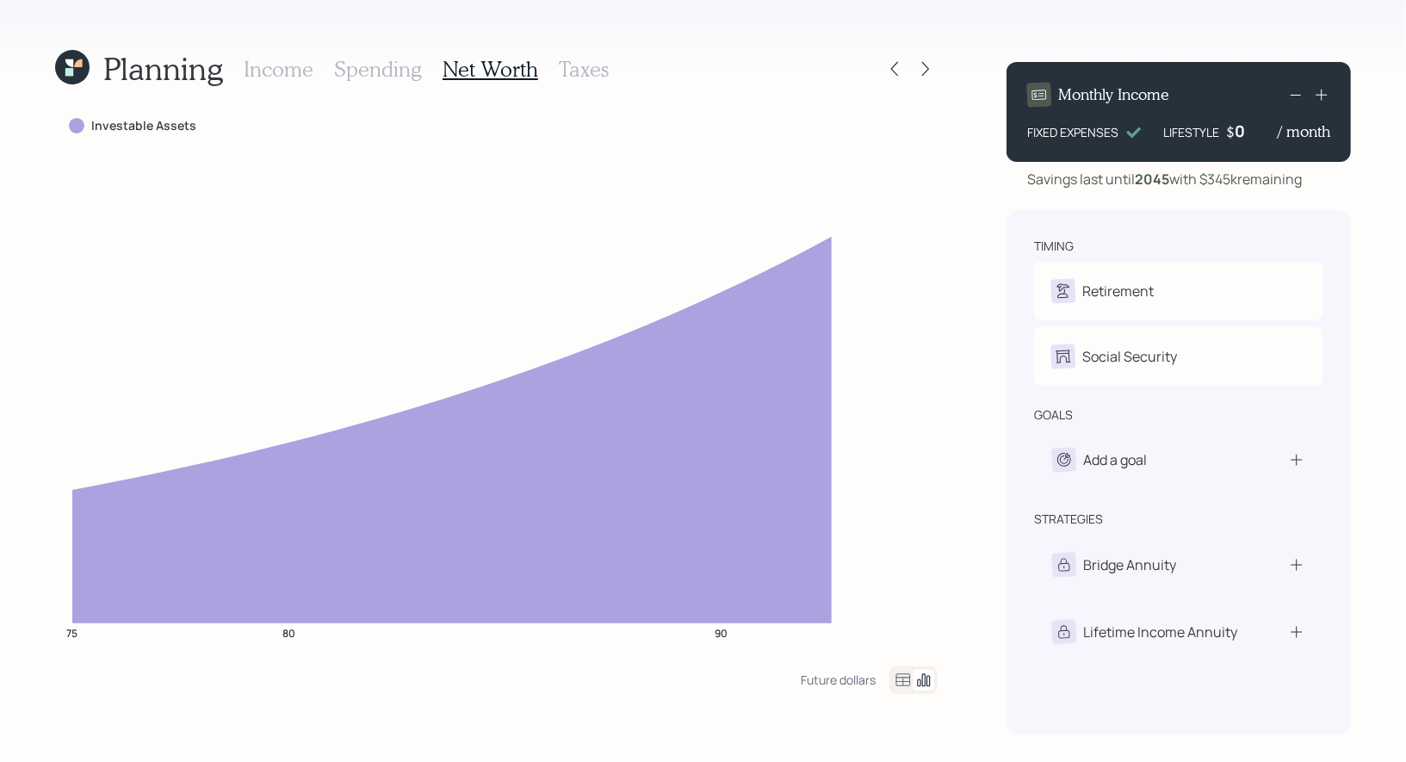
click at [592, 70] on h3 "Taxes" at bounding box center [584, 69] width 50 height 25
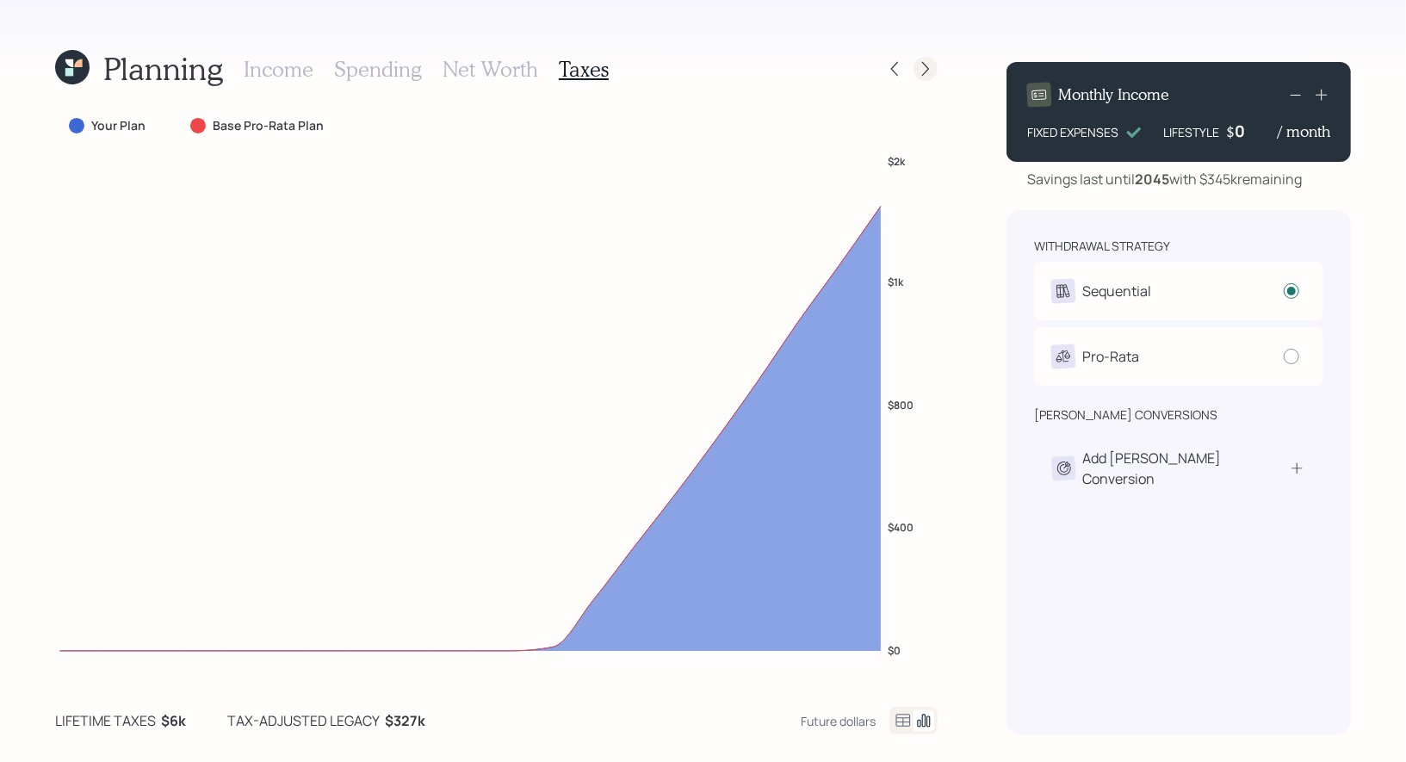
click at [924, 72] on icon at bounding box center [925, 68] width 17 height 17
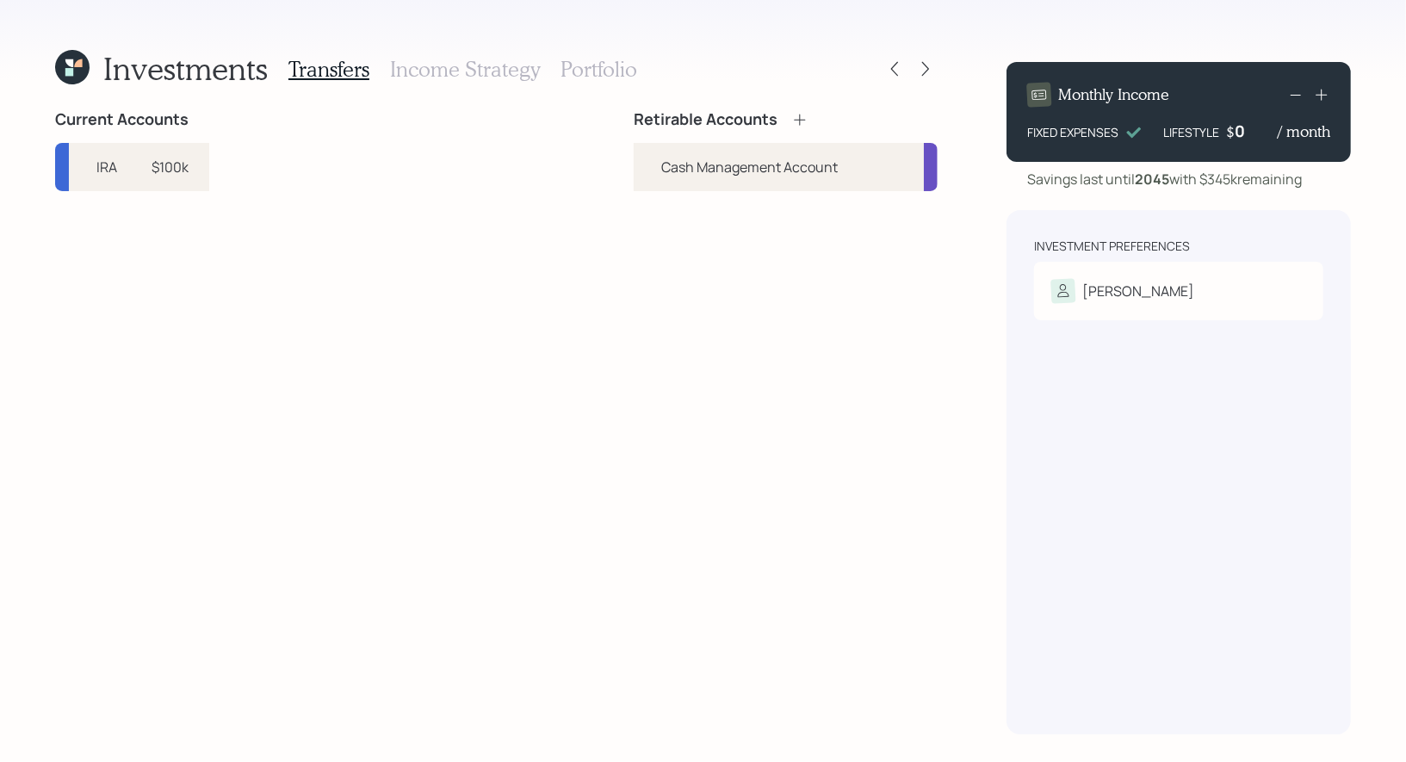
click at [80, 68] on icon at bounding box center [72, 67] width 34 height 34
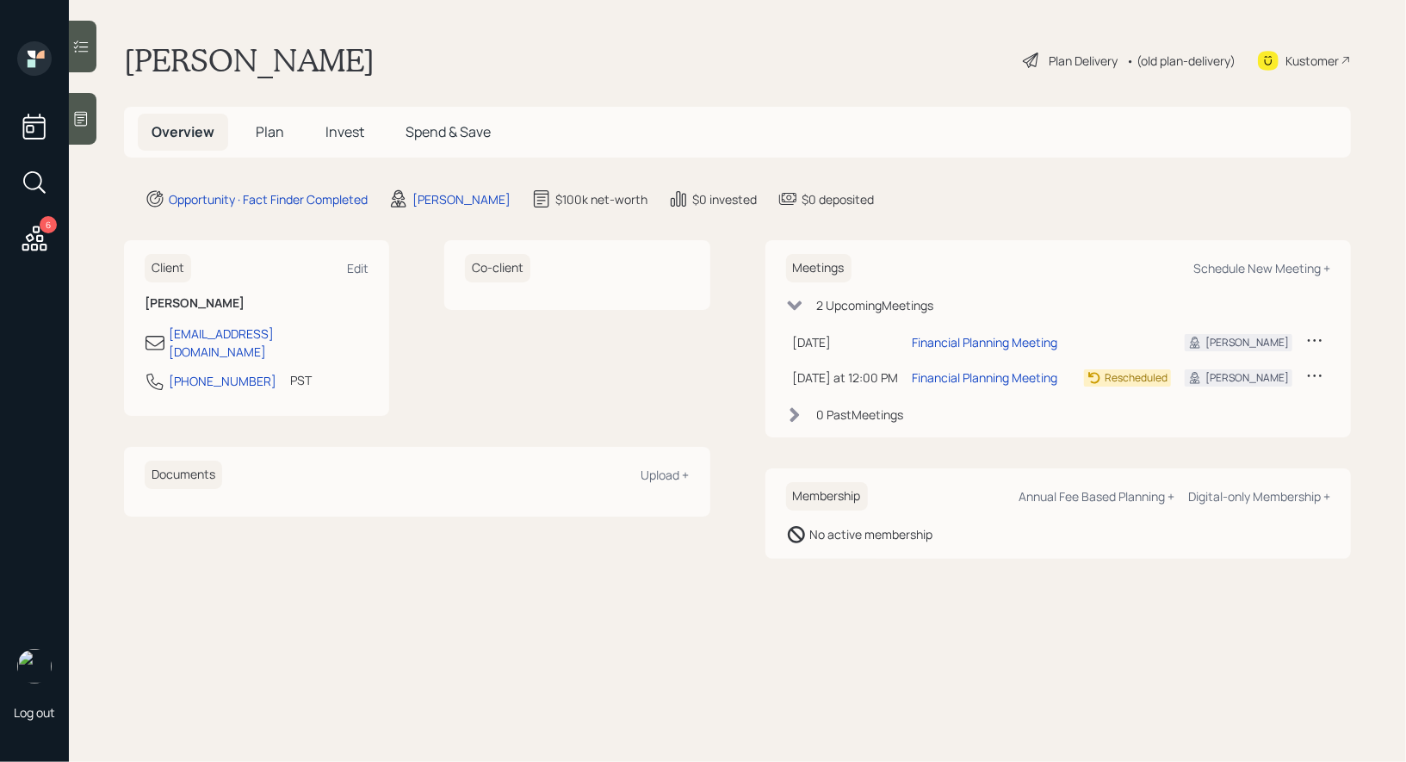
click at [83, 120] on icon at bounding box center [81, 119] width 13 height 15
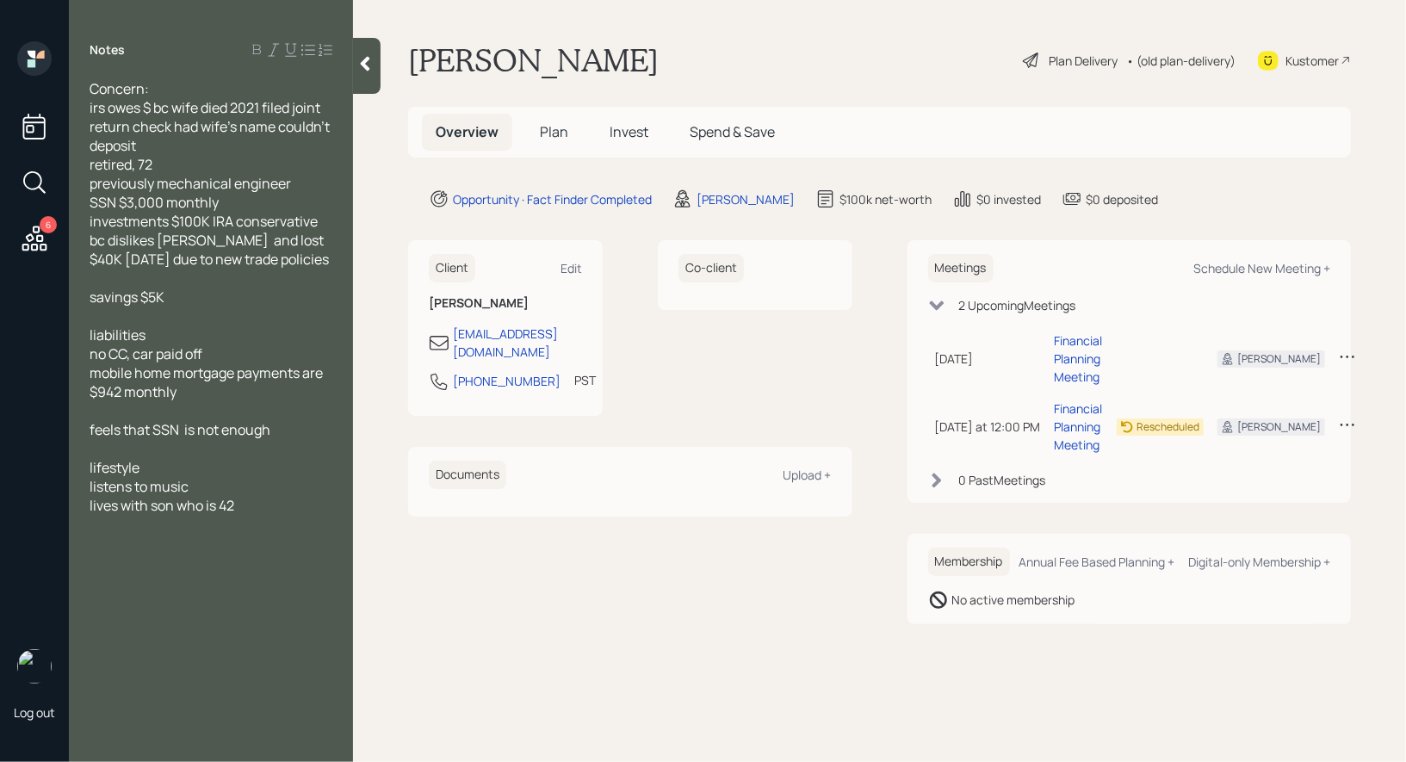
click at [559, 132] on span "Plan" at bounding box center [554, 131] width 28 height 19
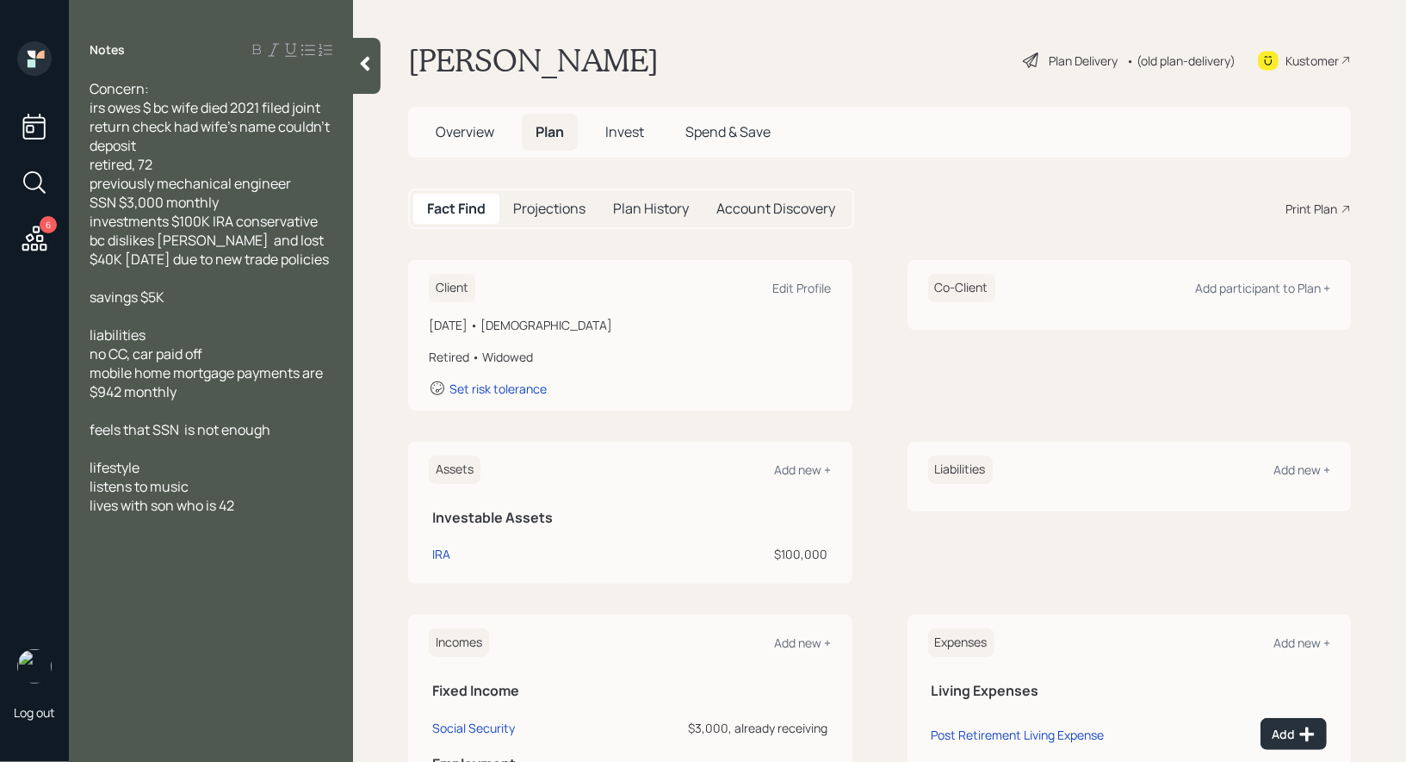
click at [1032, 56] on icon at bounding box center [1031, 60] width 21 height 21
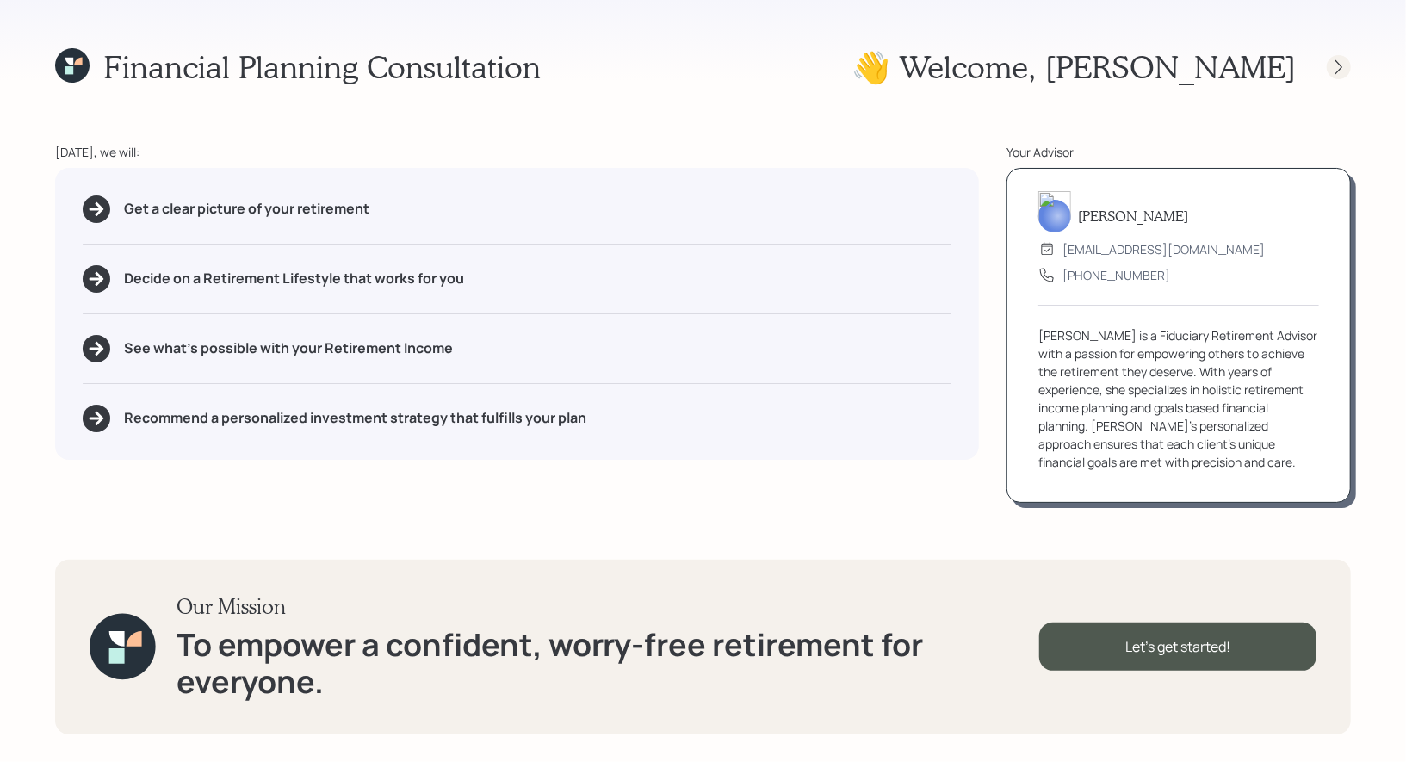
click at [1337, 62] on icon at bounding box center [1339, 67] width 17 height 17
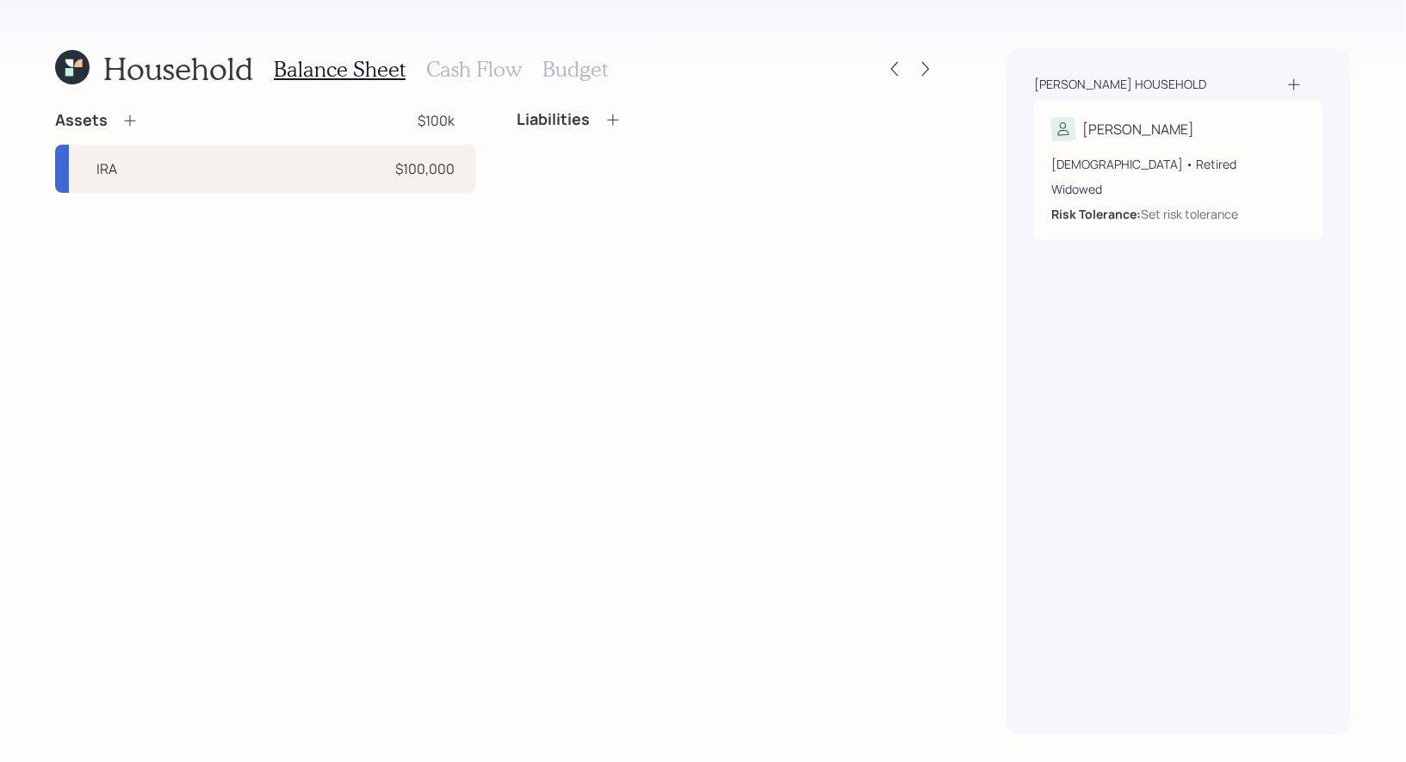
click at [76, 68] on icon at bounding box center [72, 67] width 34 height 34
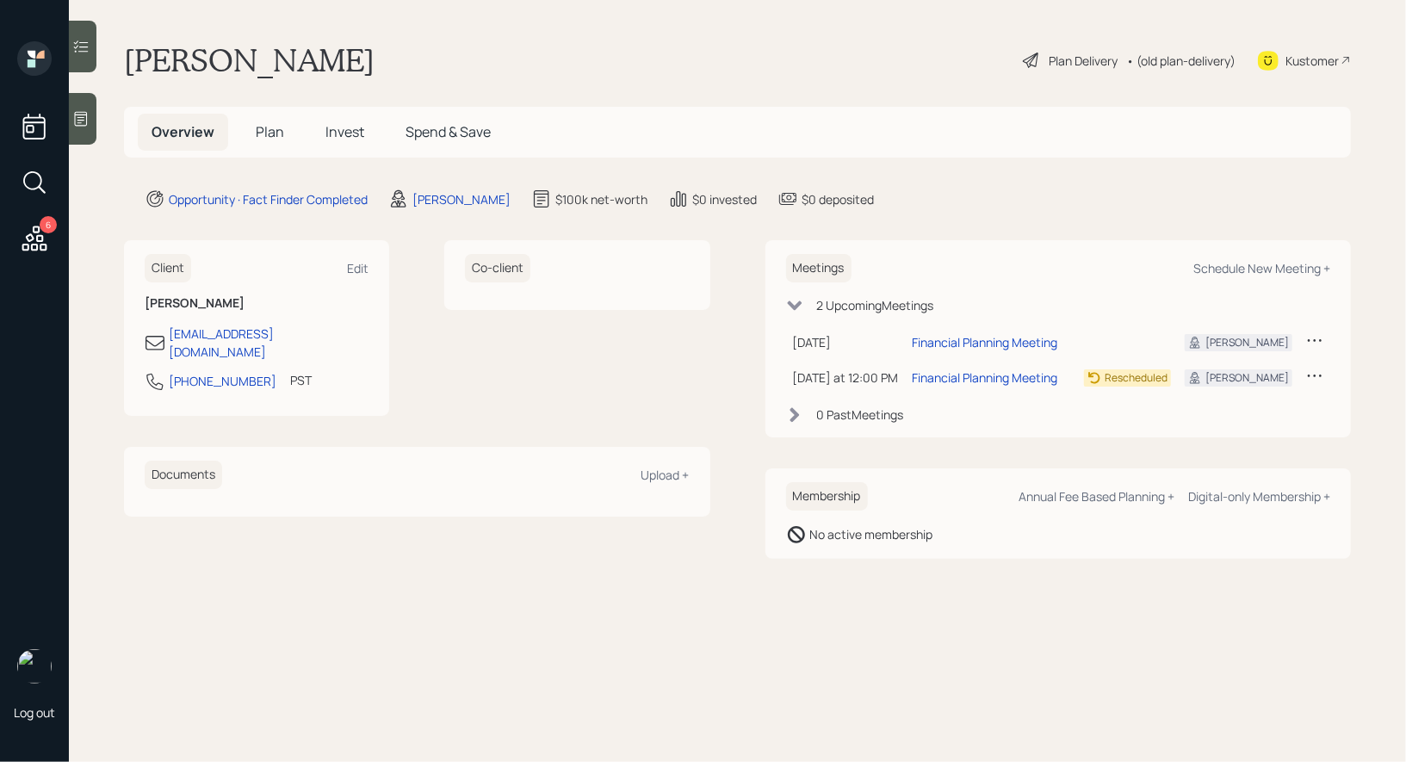
click at [82, 112] on icon at bounding box center [81, 119] width 13 height 15
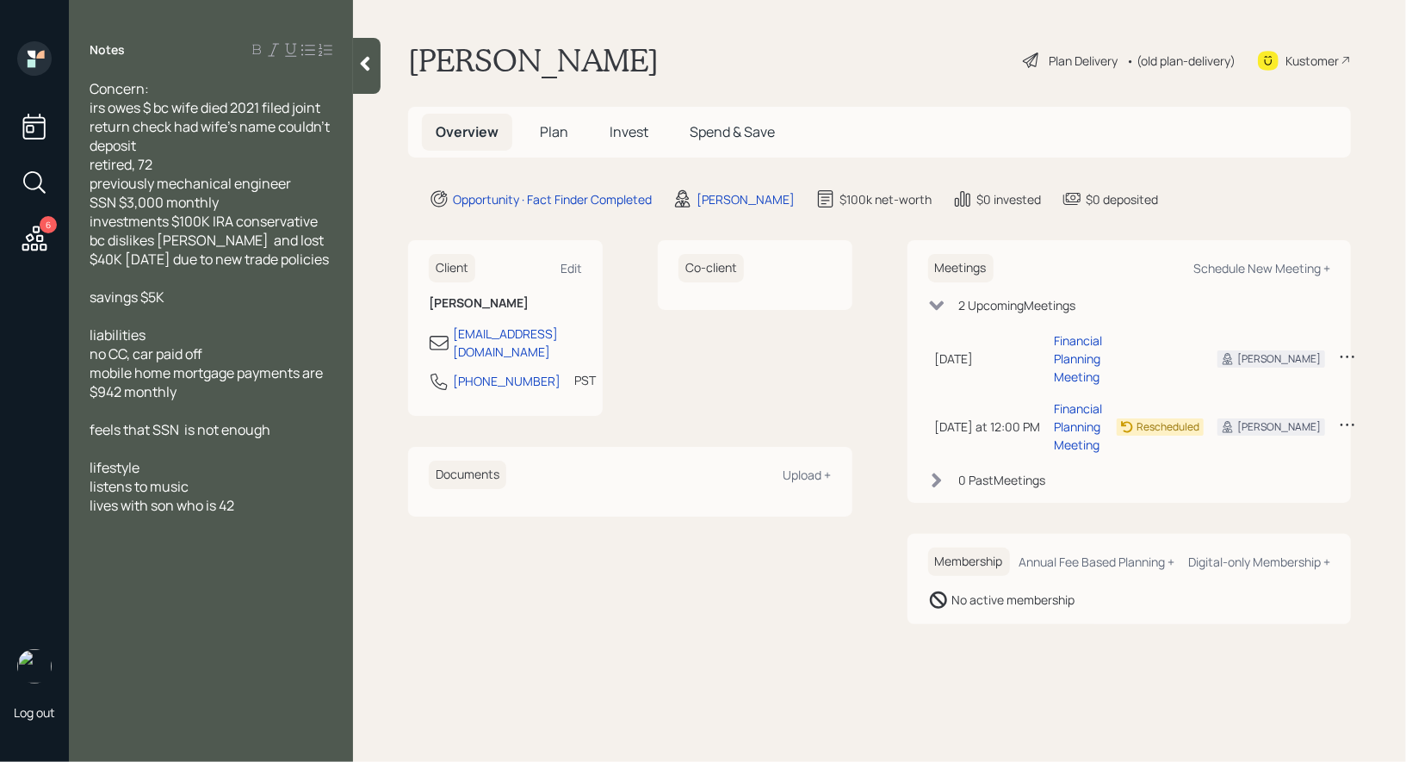
click at [553, 127] on span "Plan" at bounding box center [554, 131] width 28 height 19
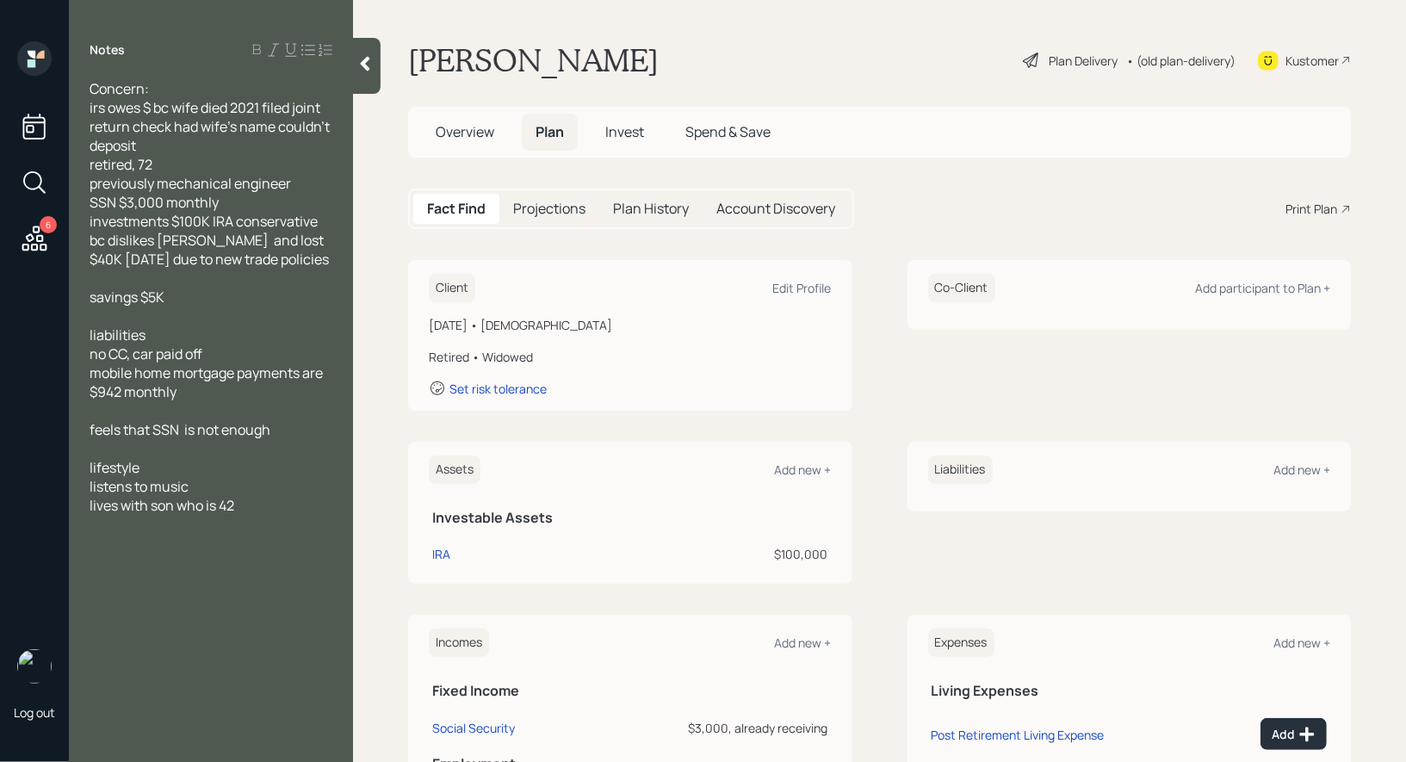
click at [1085, 59] on div "Plan Delivery" at bounding box center [1083, 61] width 69 height 18
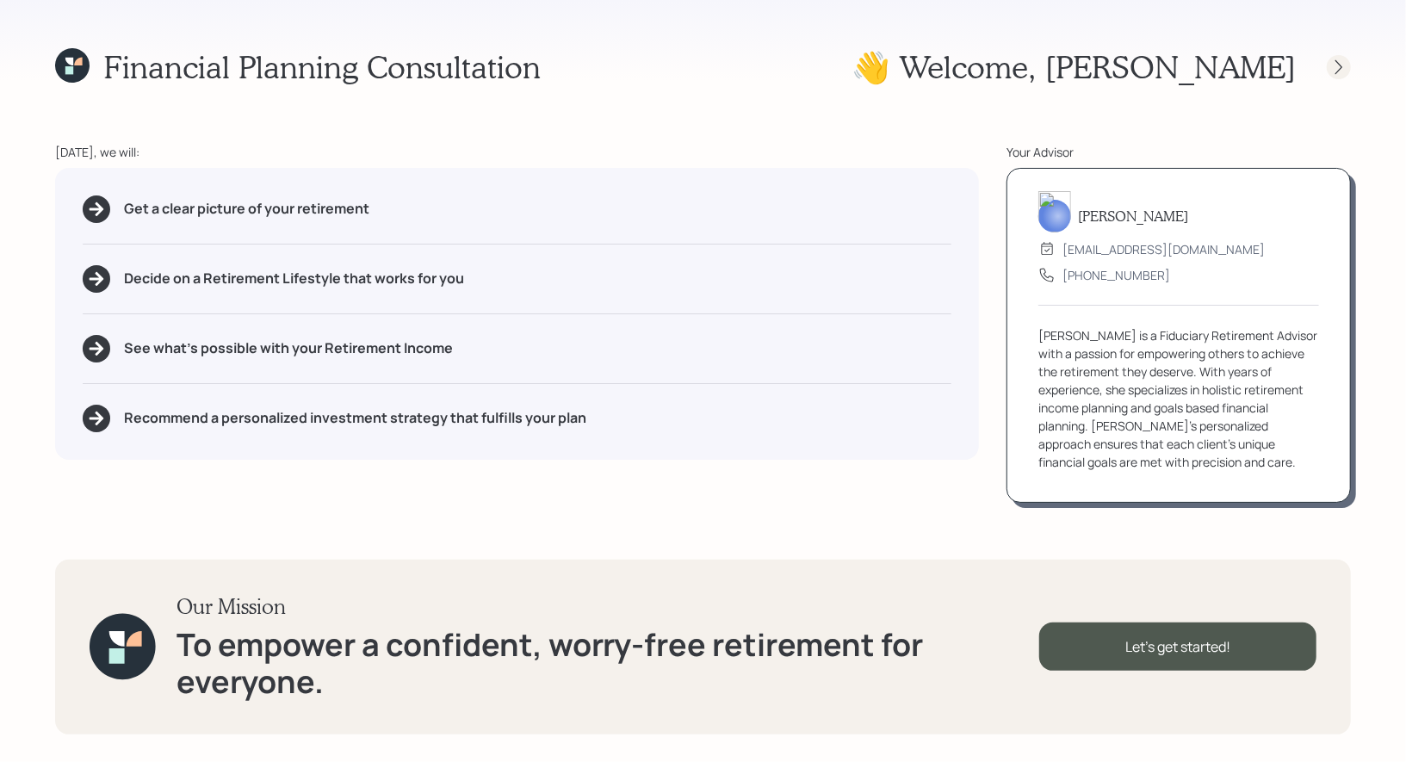
click at [1343, 71] on icon at bounding box center [1339, 67] width 17 height 17
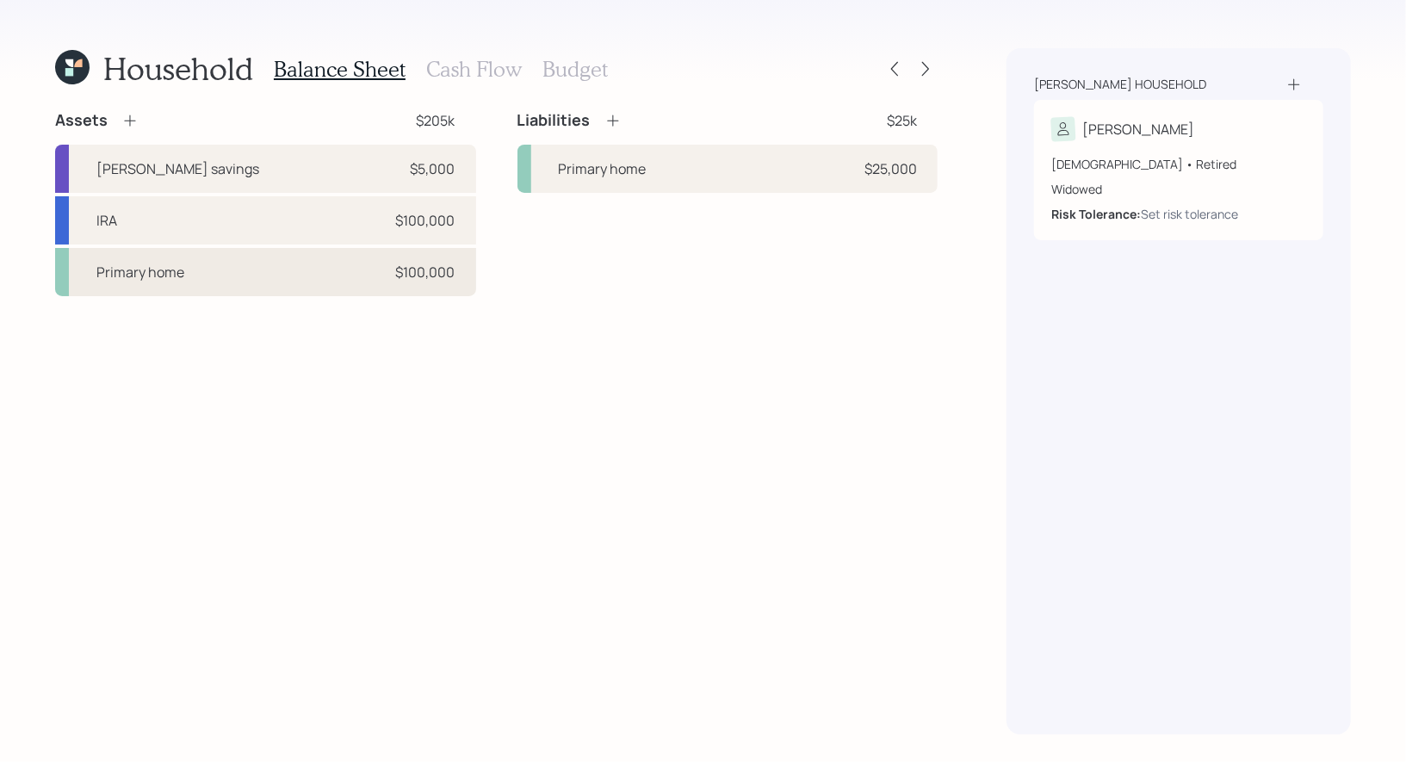
click at [279, 280] on div "Primary home $100,000" at bounding box center [265, 272] width 421 height 48
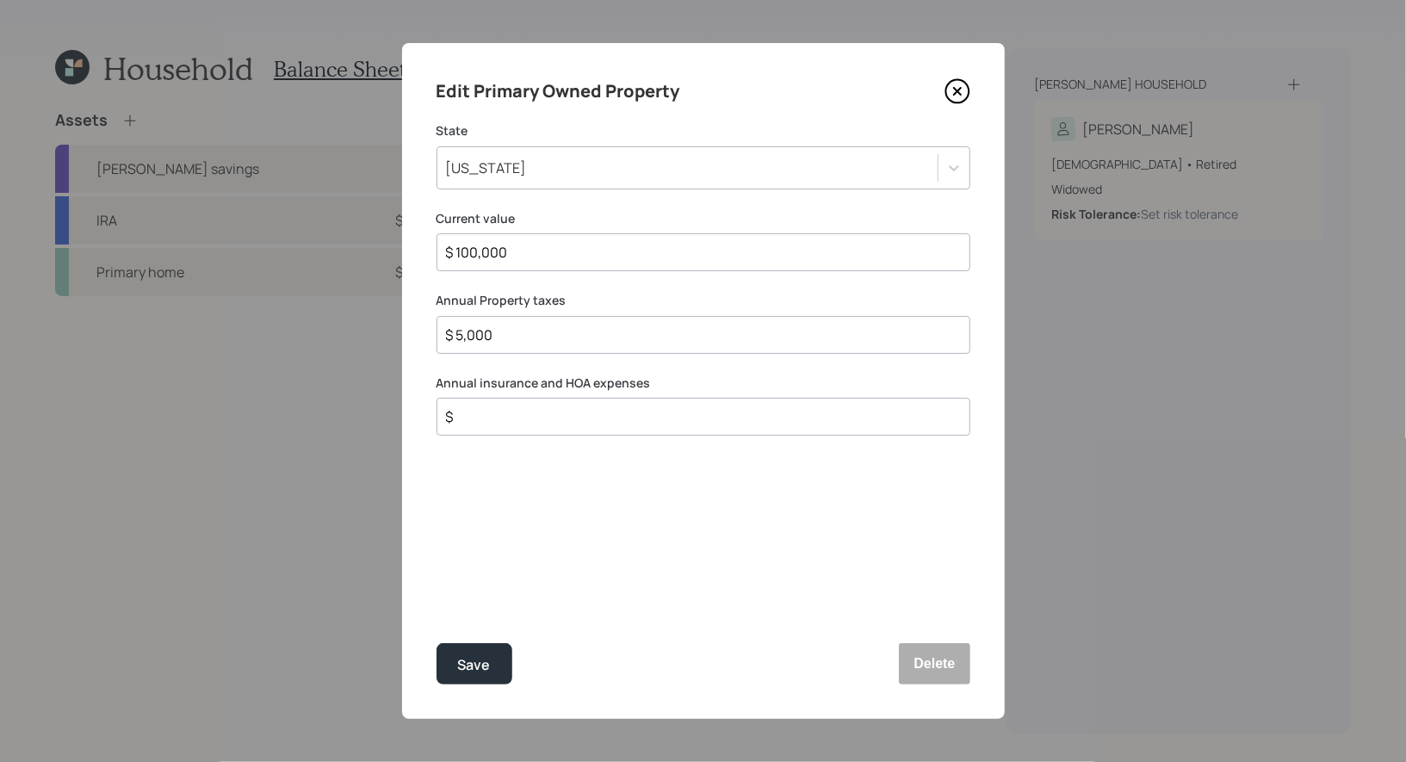
click at [956, 88] on icon at bounding box center [958, 91] width 26 height 26
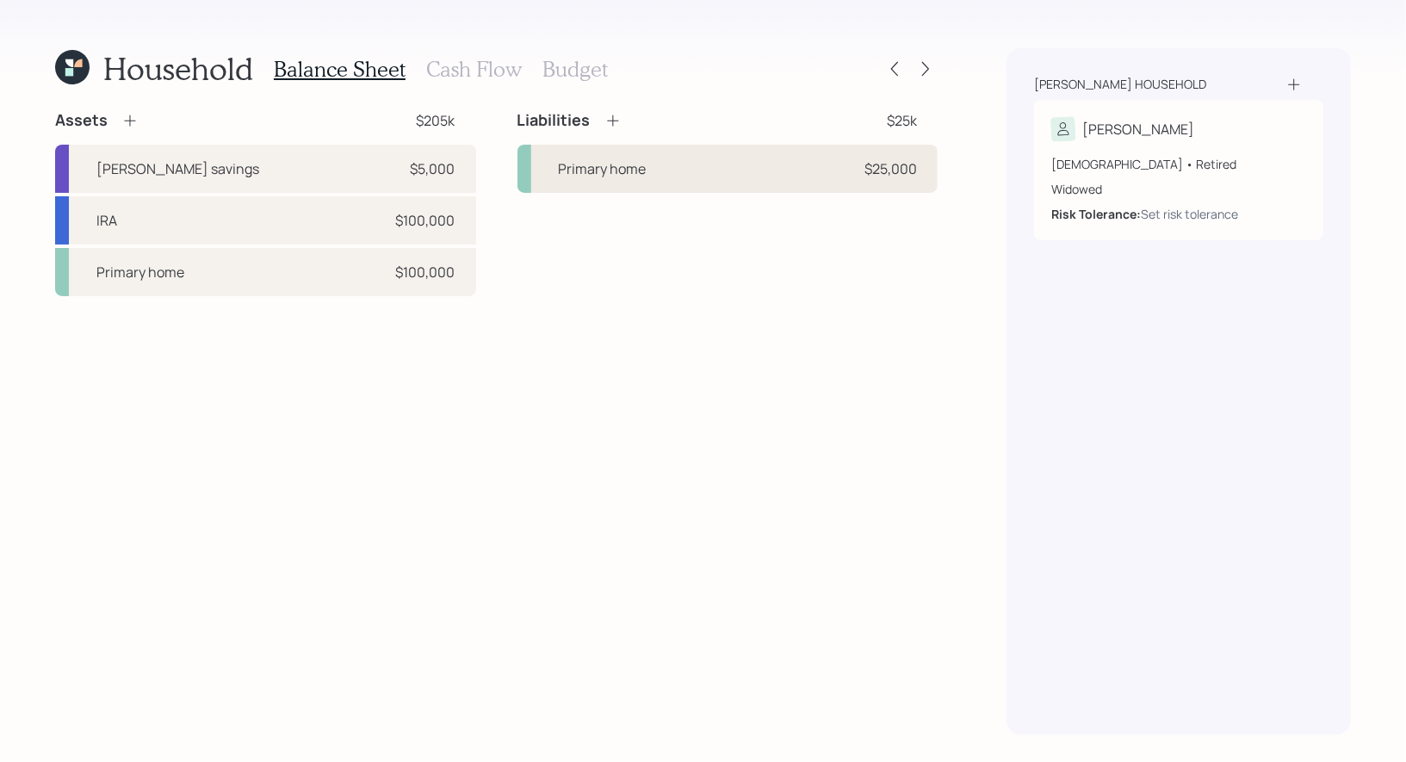
click at [639, 156] on div "Primary home $25,000" at bounding box center [728, 169] width 421 height 48
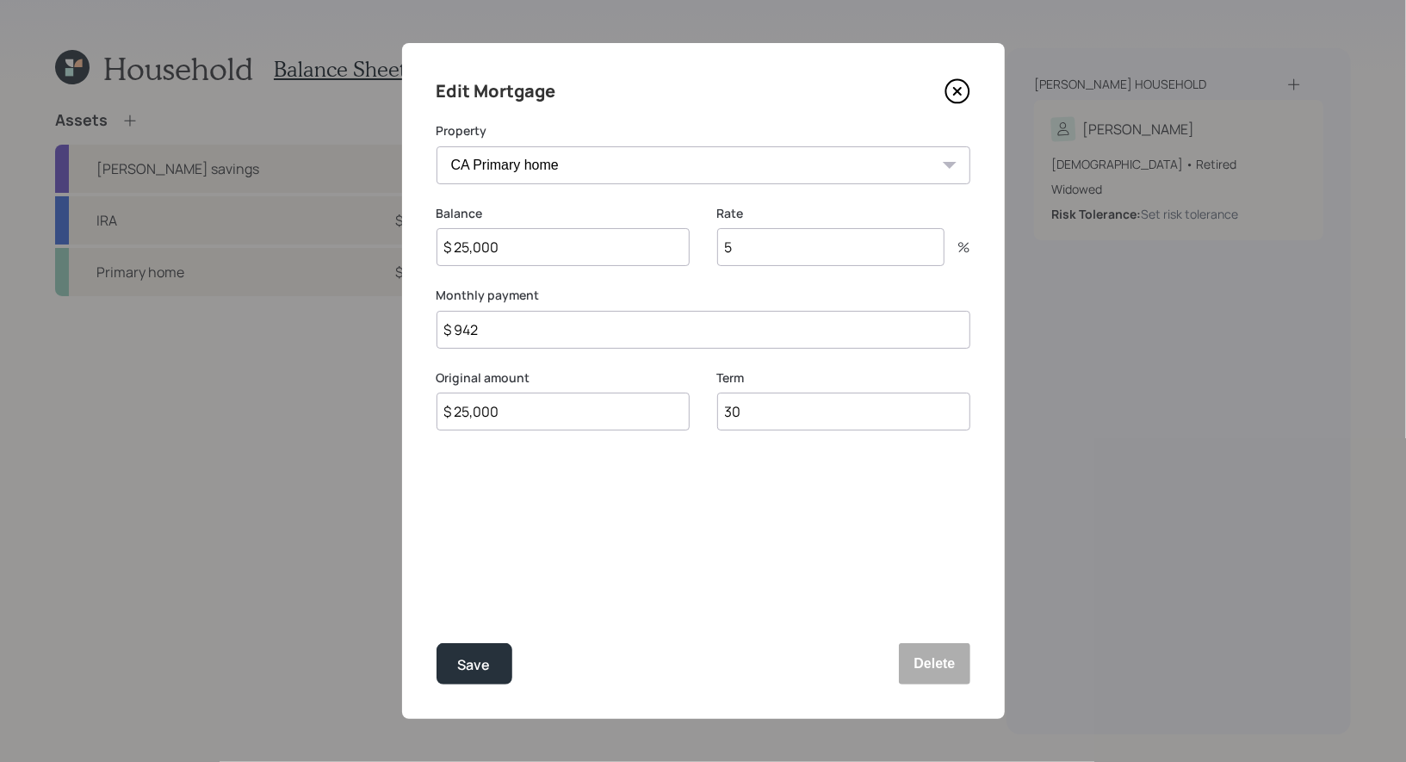
click at [487, 338] on input "$ 942" at bounding box center [704, 330] width 534 height 38
click at [477, 661] on div "Save" at bounding box center [474, 665] width 33 height 23
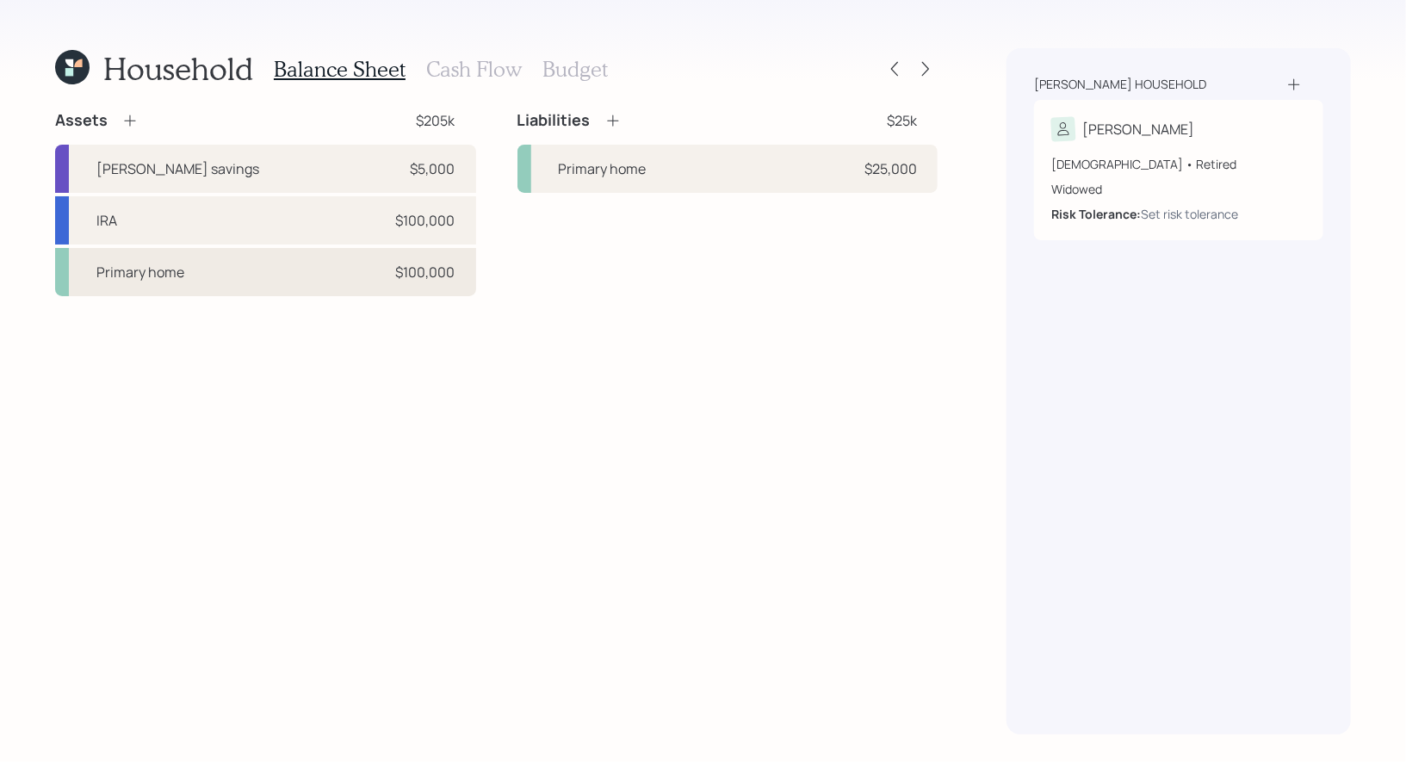
click at [273, 284] on div "Primary home $100,000" at bounding box center [265, 272] width 421 height 48
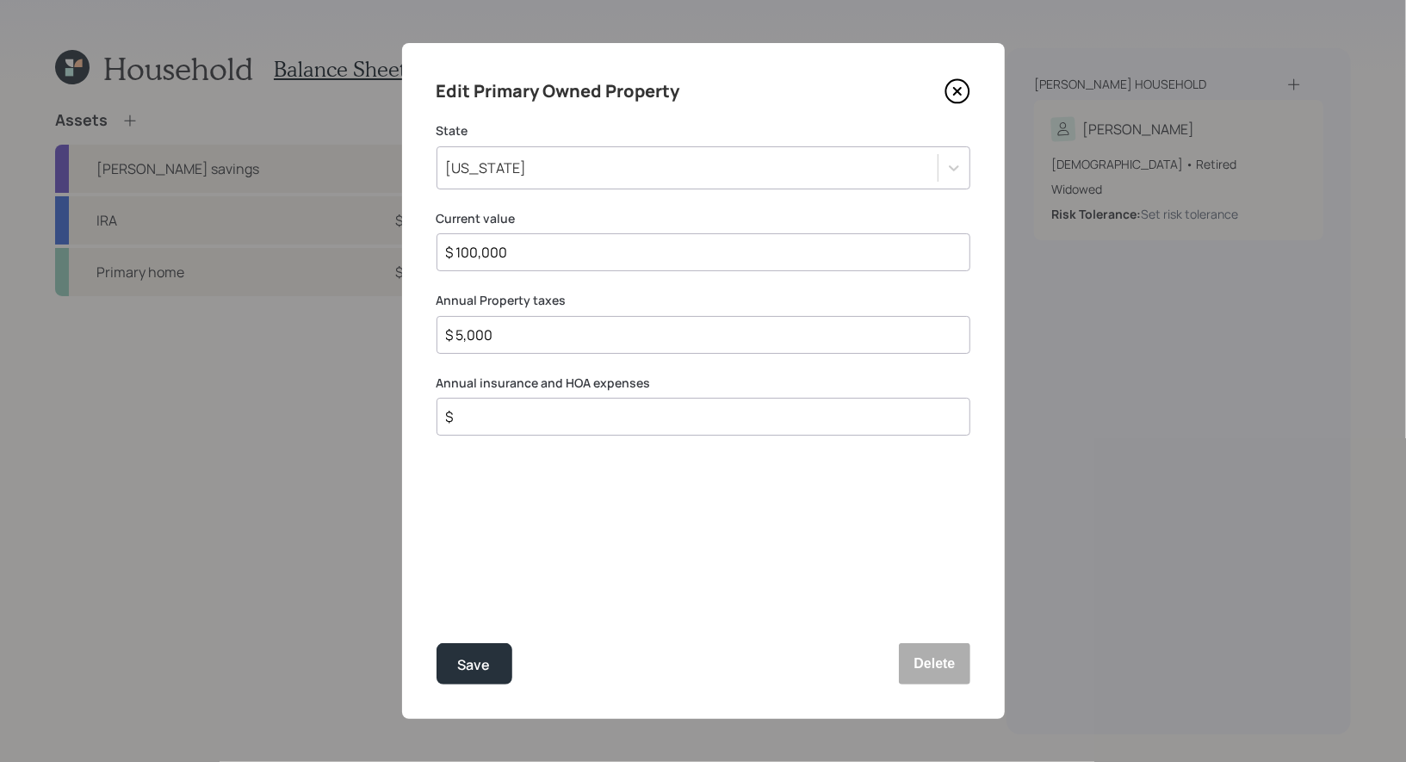
click at [576, 379] on label "Annual insurance and HOA expenses" at bounding box center [704, 383] width 534 height 17
click at [474, 661] on div "Save" at bounding box center [474, 665] width 33 height 23
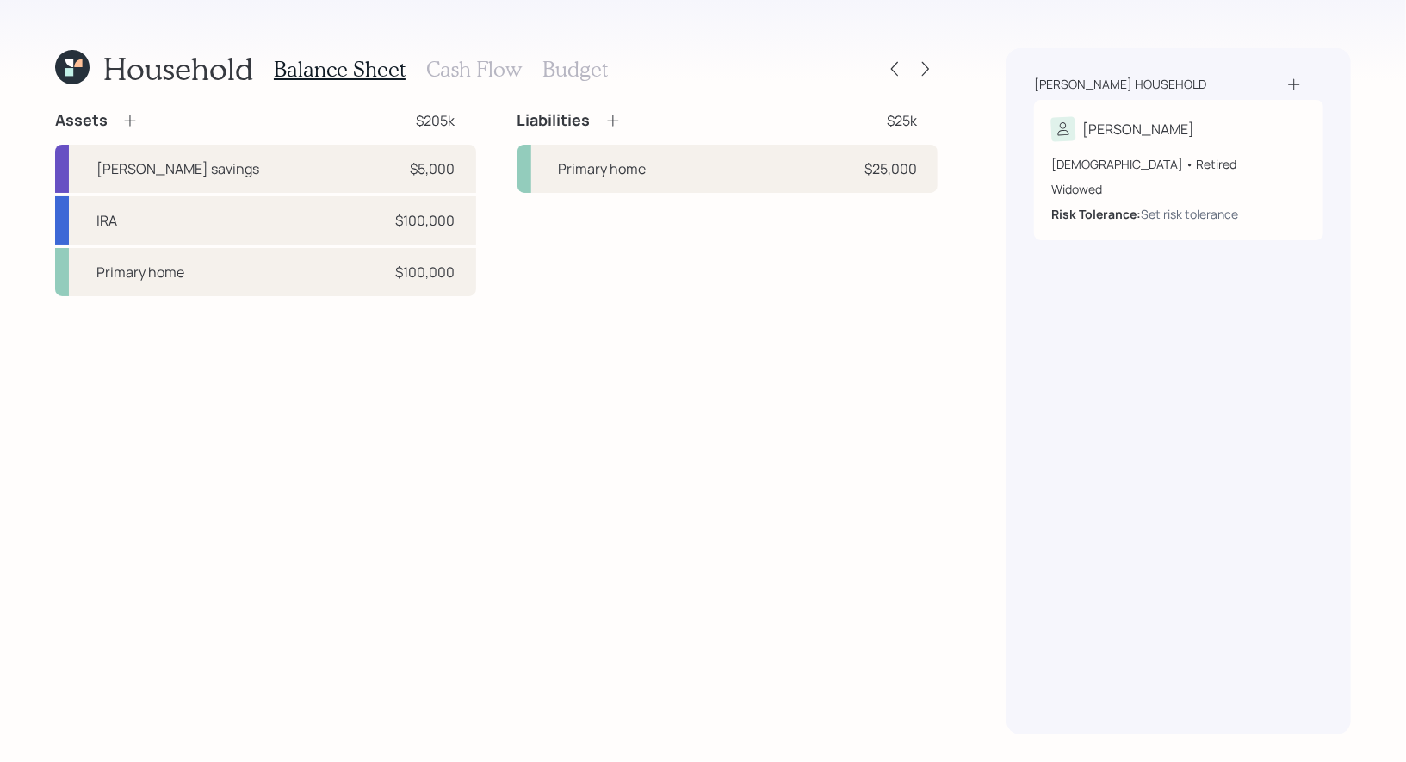
click at [611, 119] on icon at bounding box center [613, 120] width 17 height 17
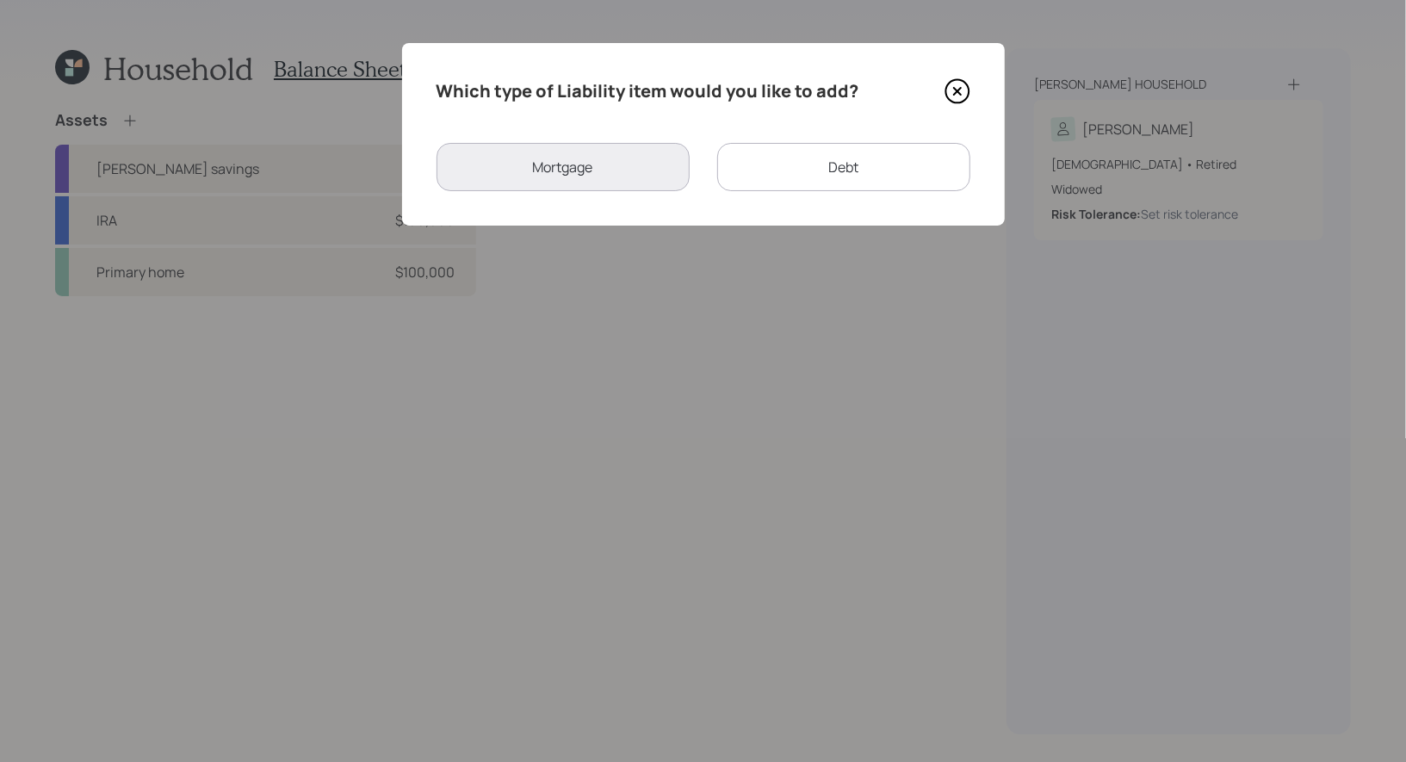
click at [791, 166] on div "Debt" at bounding box center [843, 167] width 253 height 48
select select "credit_card"
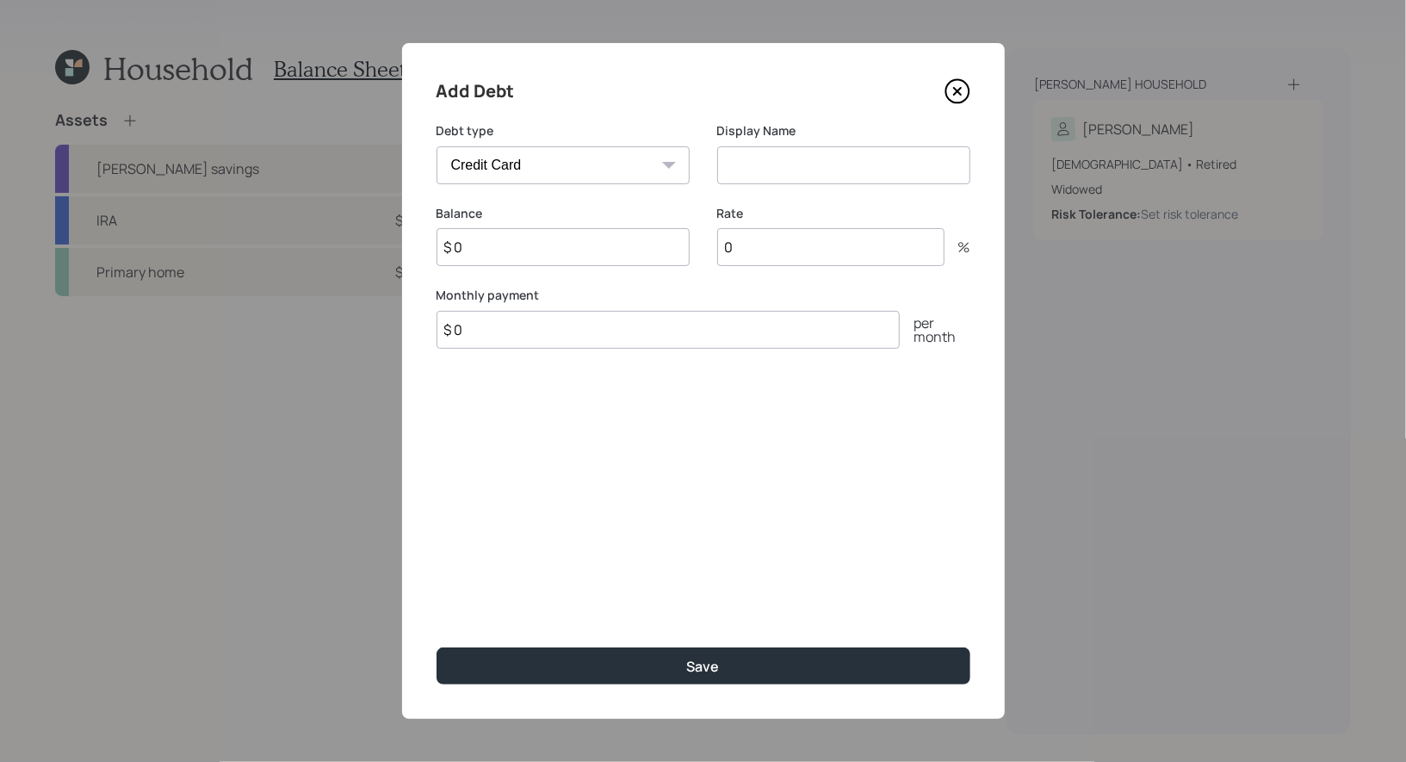
click at [766, 163] on input at bounding box center [843, 165] width 253 height 38
type input "Credit Card"
click at [522, 253] on input "$ 0" at bounding box center [563, 247] width 253 height 38
type input "$ 2,000"
click at [470, 336] on input "$ 0" at bounding box center [668, 330] width 463 height 38
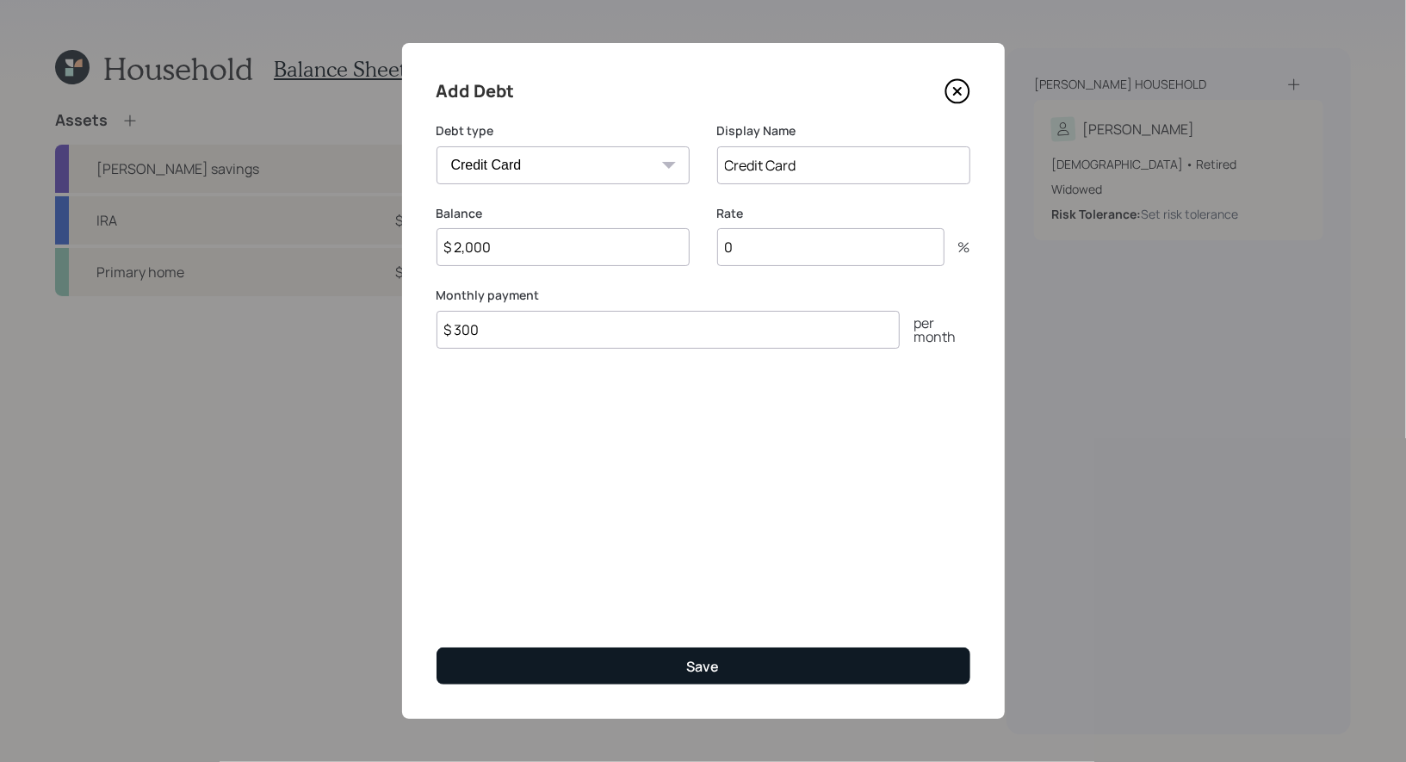
type input "$ 300"
click at [570, 668] on button "Save" at bounding box center [704, 666] width 534 height 37
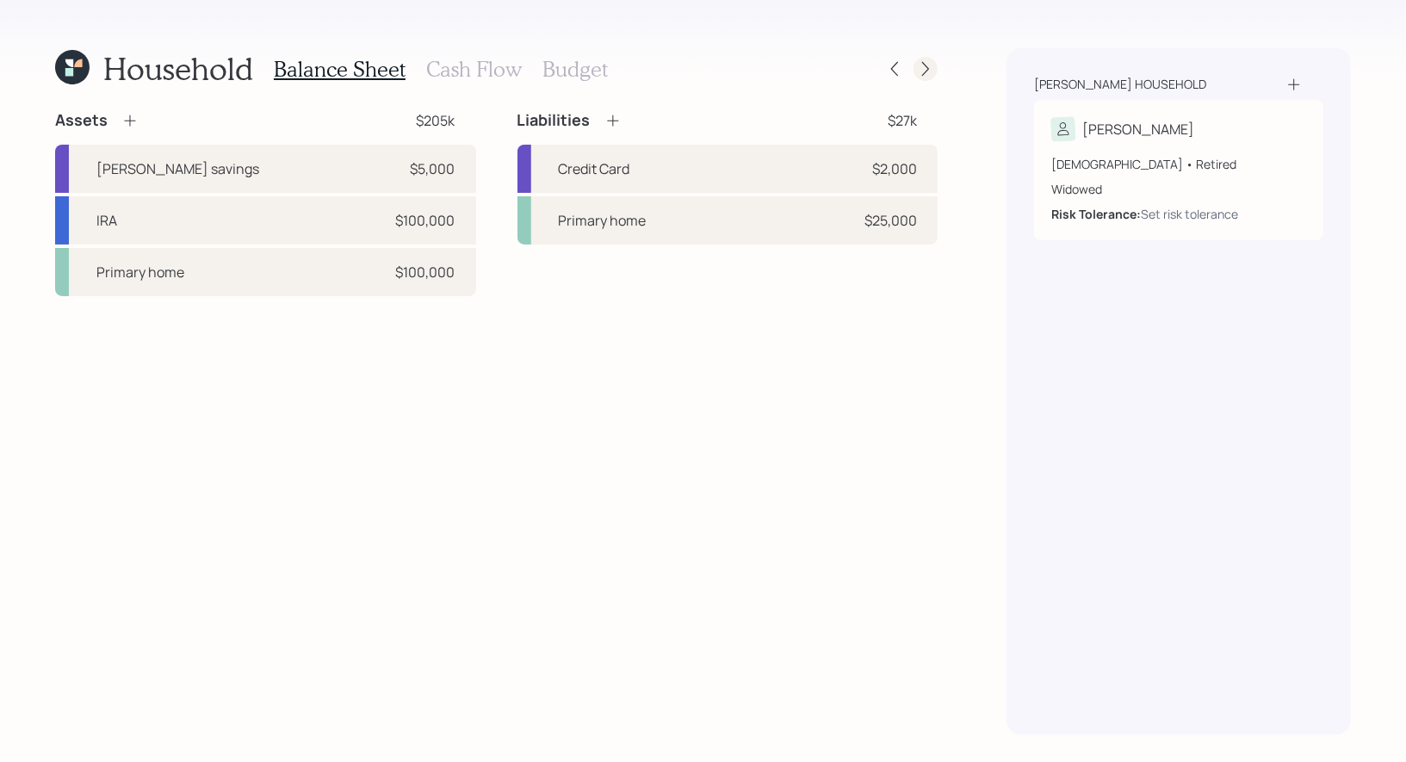
click at [928, 68] on icon at bounding box center [925, 68] width 17 height 17
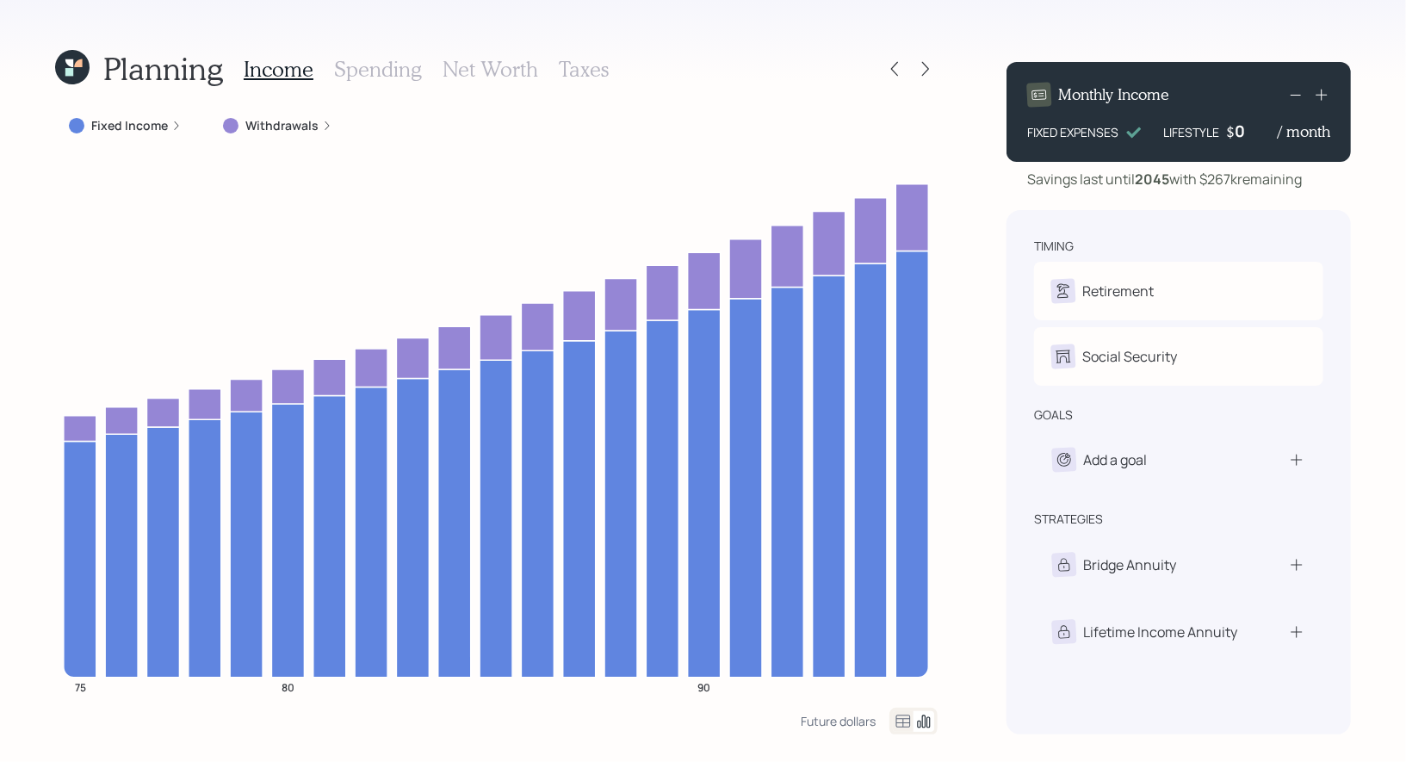
click at [380, 77] on h3 "Spending" at bounding box center [378, 69] width 88 height 25
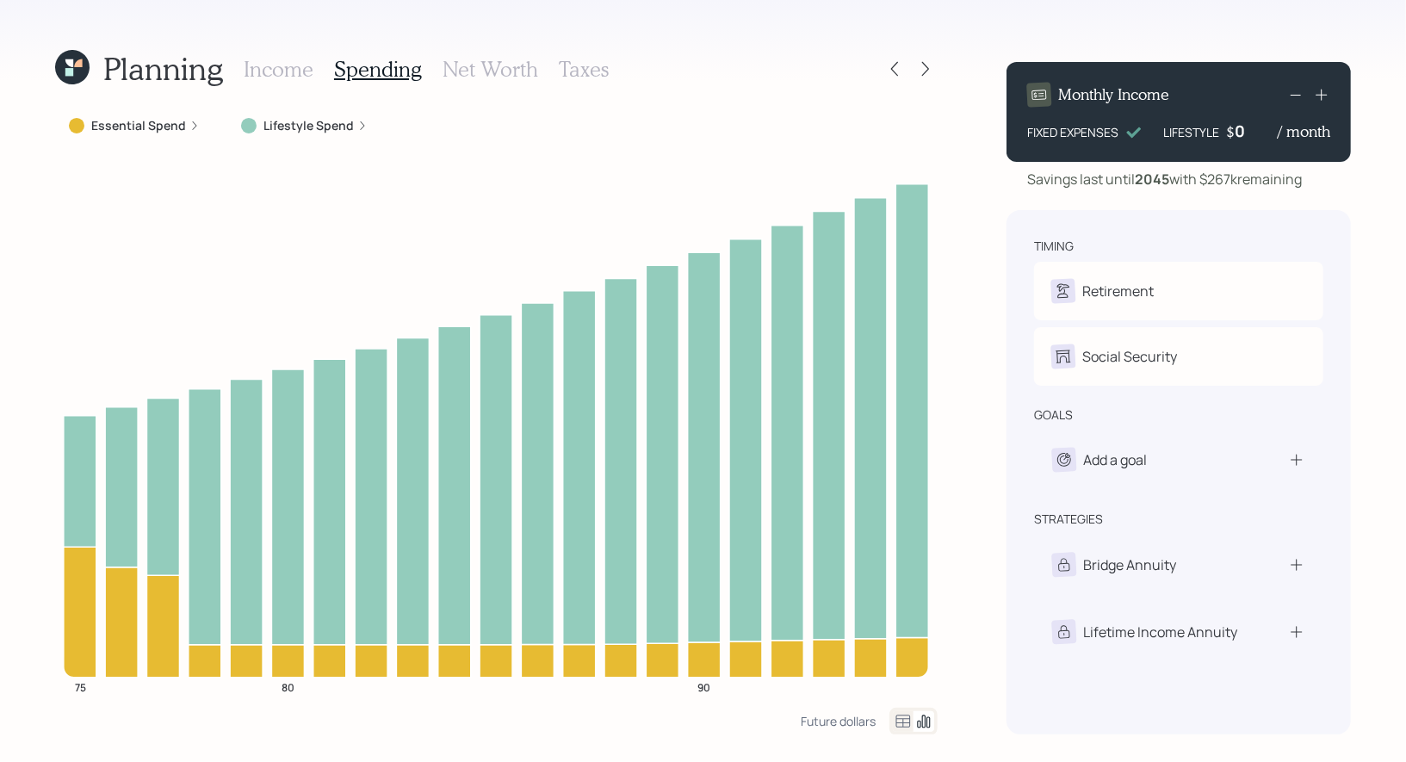
click at [902, 723] on icon at bounding box center [903, 721] width 21 height 21
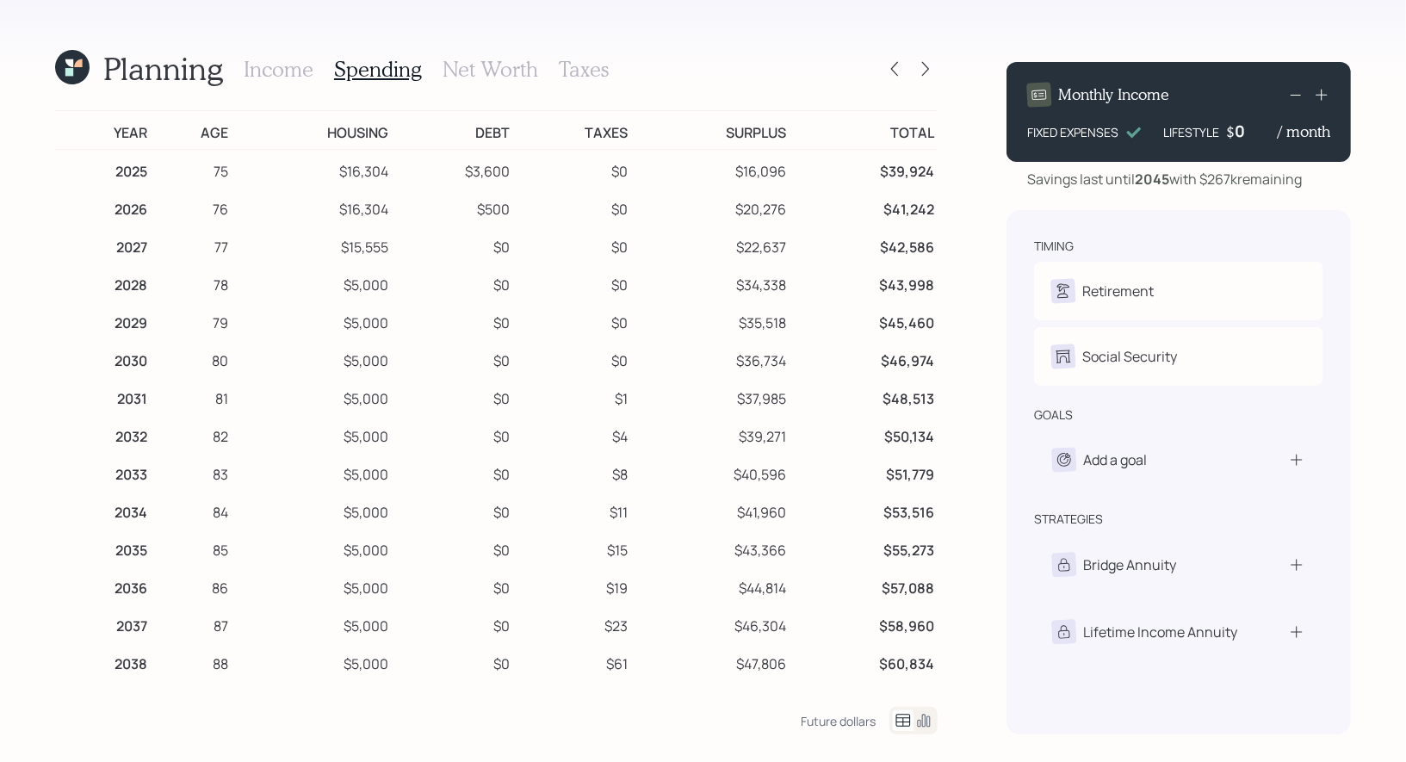
click at [272, 76] on h3 "Income" at bounding box center [279, 69] width 70 height 25
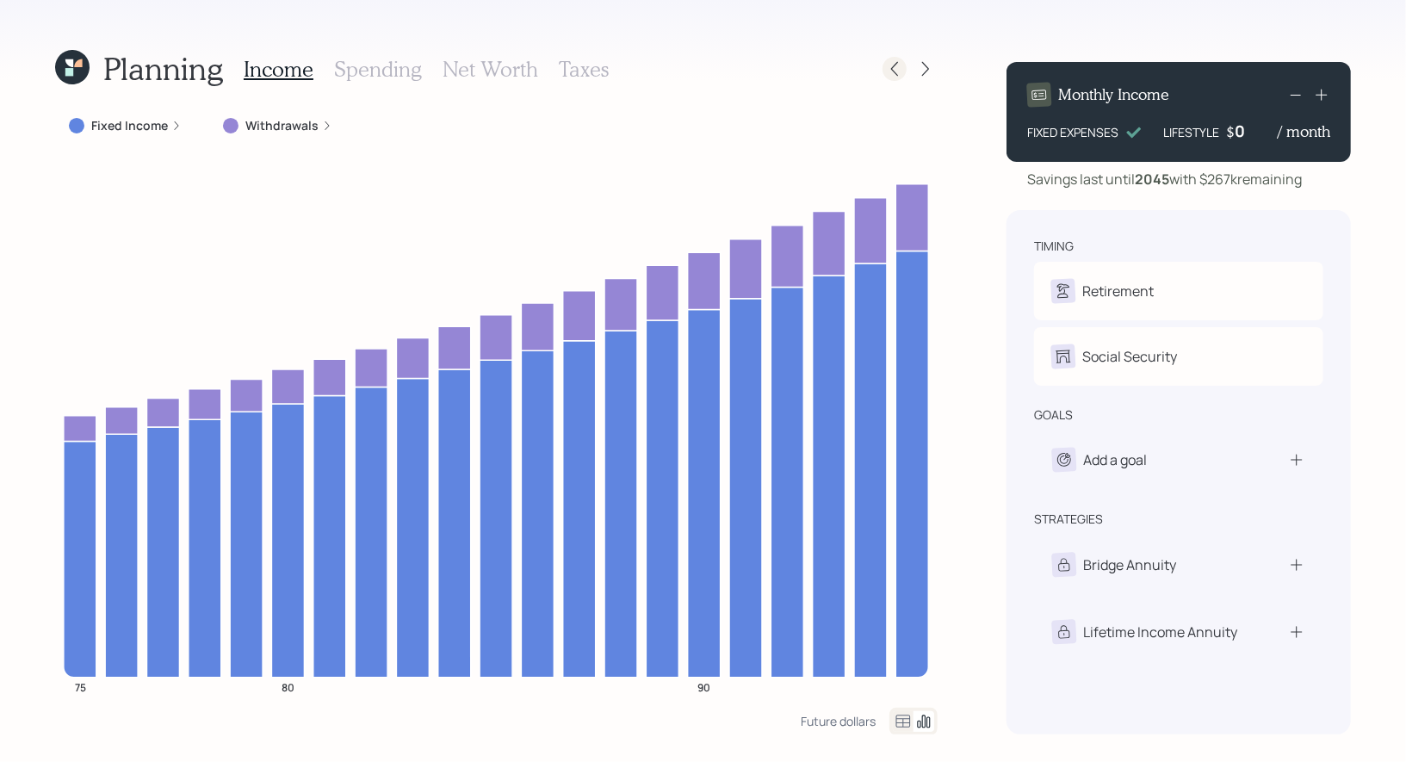
click at [903, 65] on icon at bounding box center [894, 68] width 17 height 17
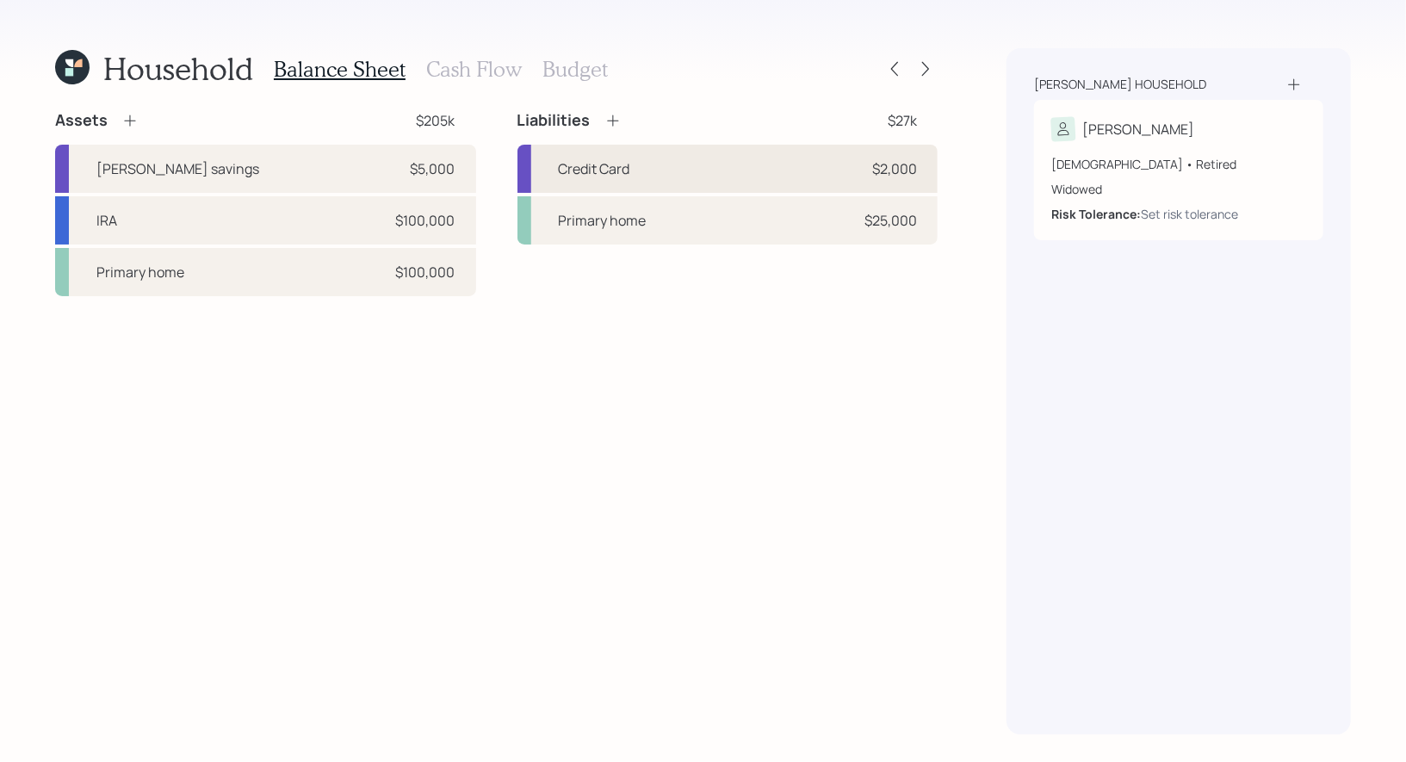
click at [639, 165] on div "Credit Card $2,000" at bounding box center [728, 169] width 421 height 48
select select "credit_card"
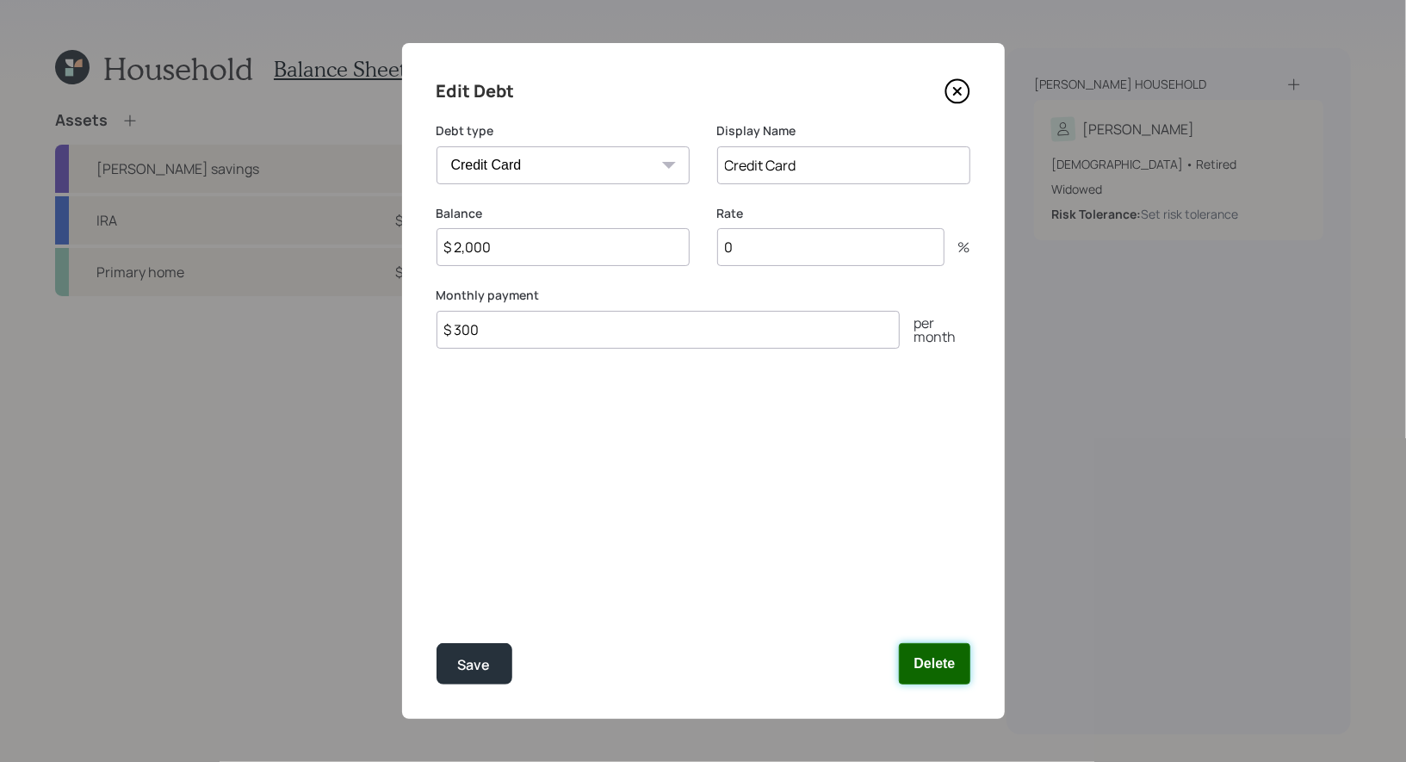
click at [940, 669] on button "Delete" at bounding box center [934, 663] width 71 height 41
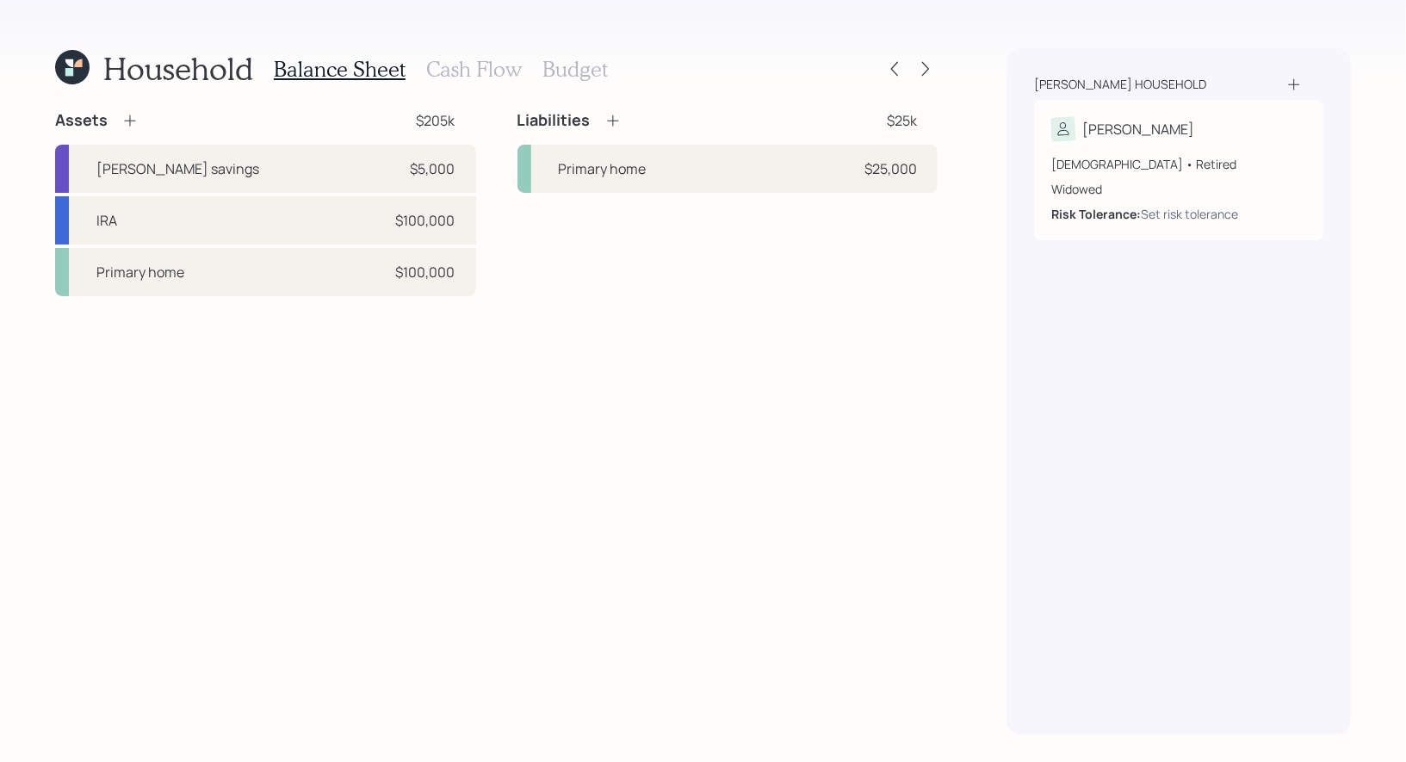
click at [465, 71] on h3 "Cash Flow" at bounding box center [474, 69] width 96 height 25
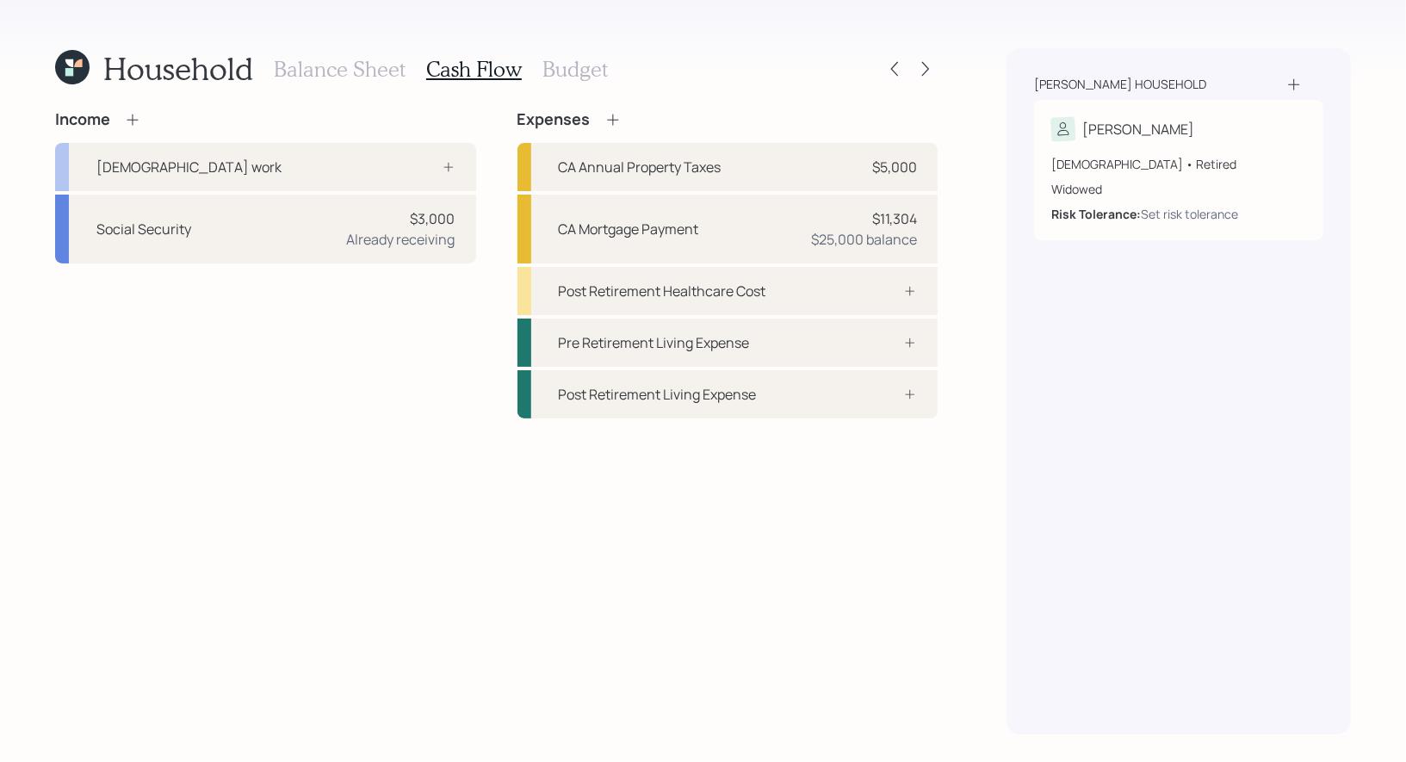
click at [615, 120] on icon at bounding box center [612, 119] width 11 height 11
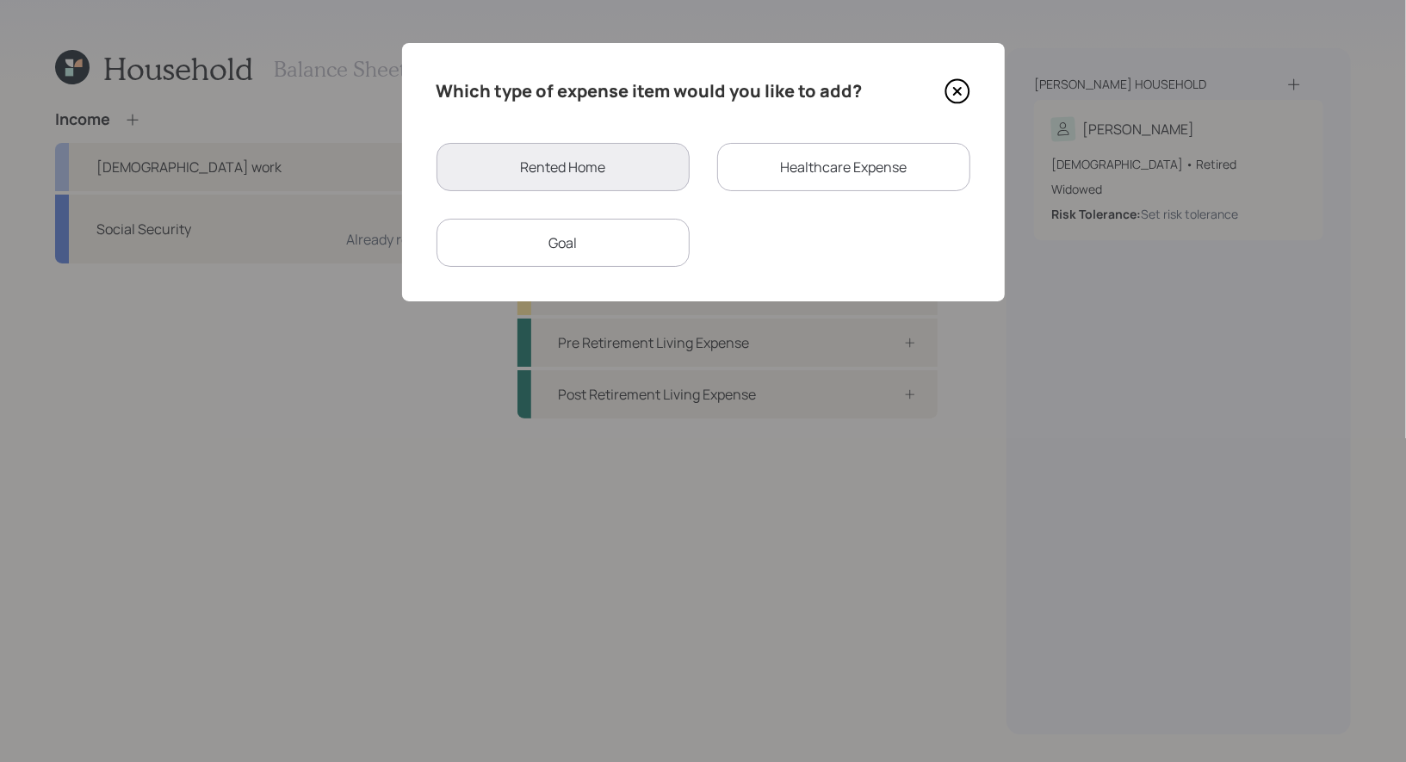
click at [608, 241] on div "Goal" at bounding box center [563, 243] width 253 height 48
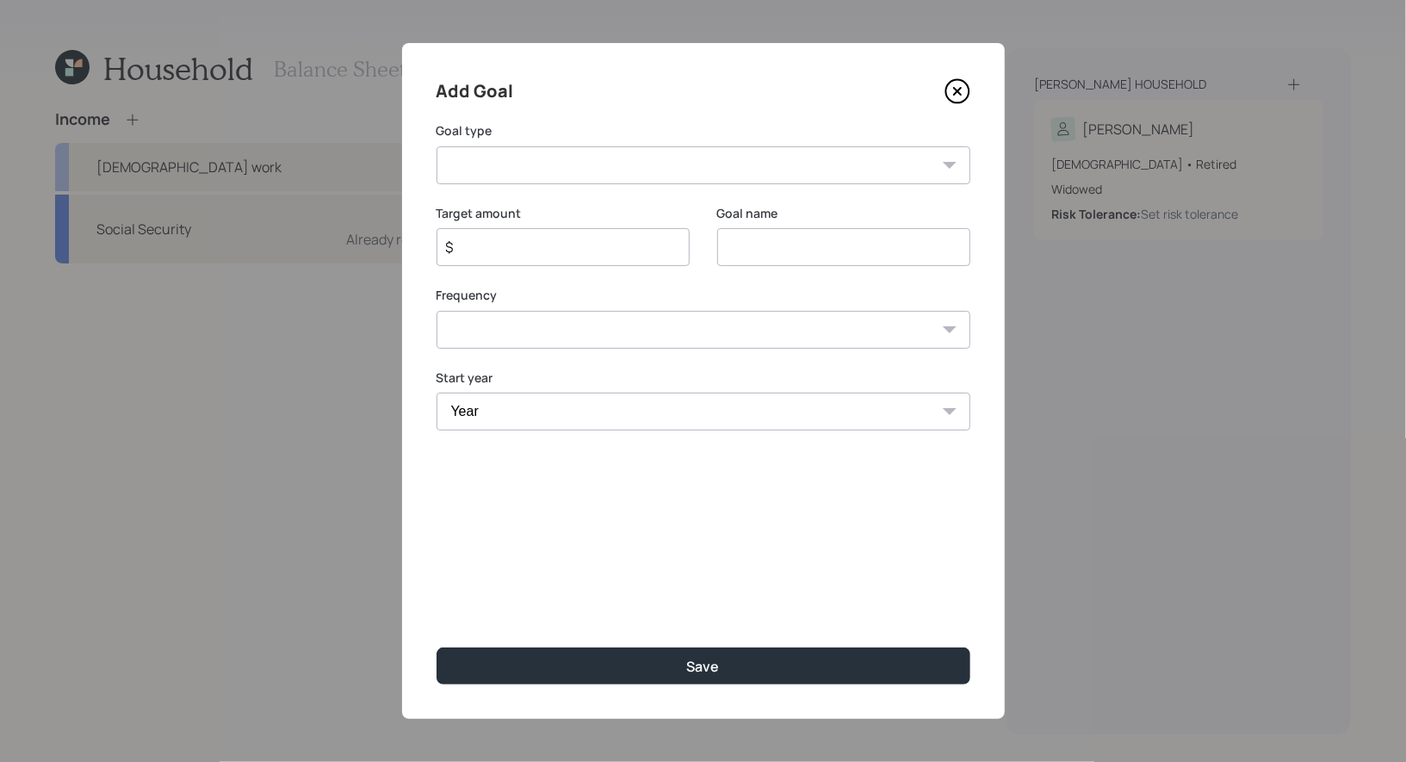
click at [769, 239] on input at bounding box center [843, 247] width 253 height 38
click at [954, 90] on icon at bounding box center [958, 91] width 26 height 26
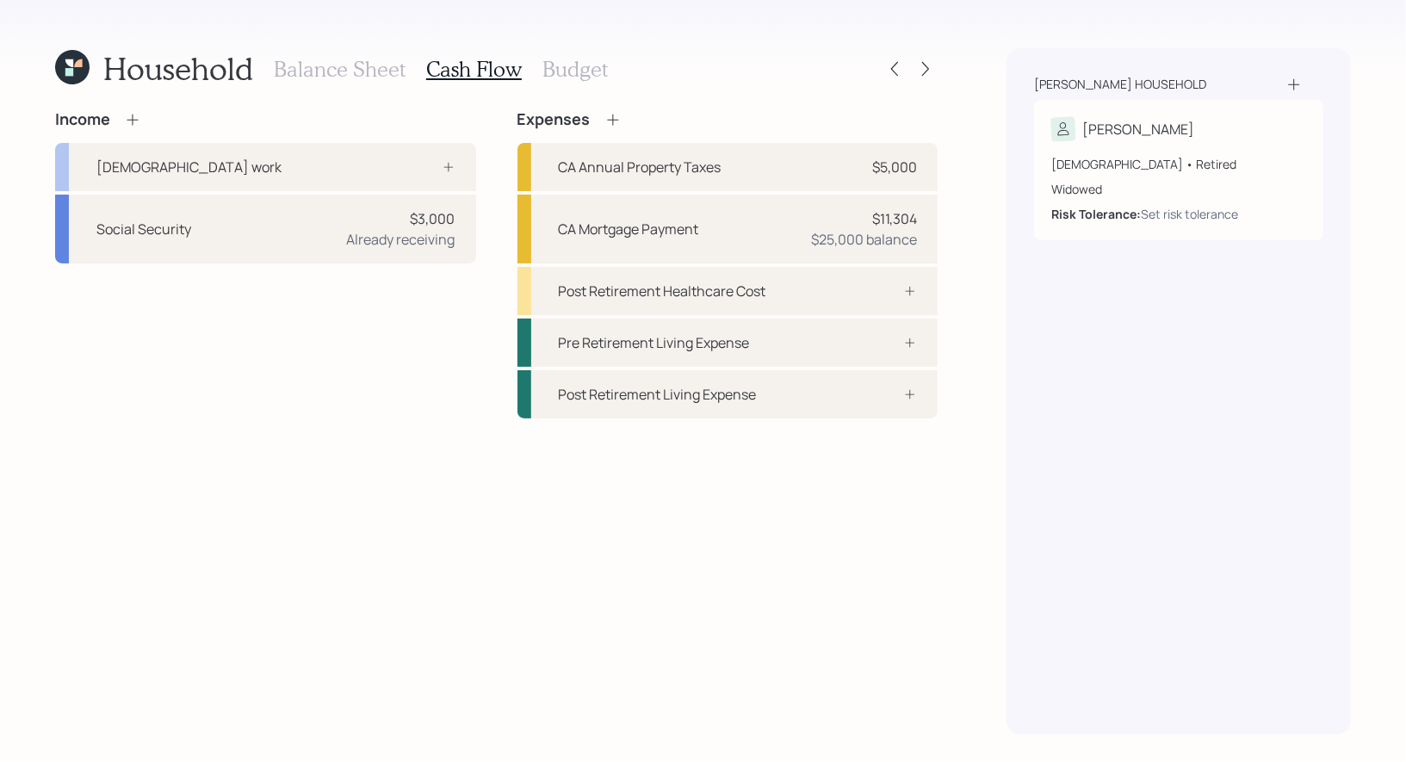
click at [310, 63] on h3 "Balance Sheet" at bounding box center [340, 69] width 132 height 25
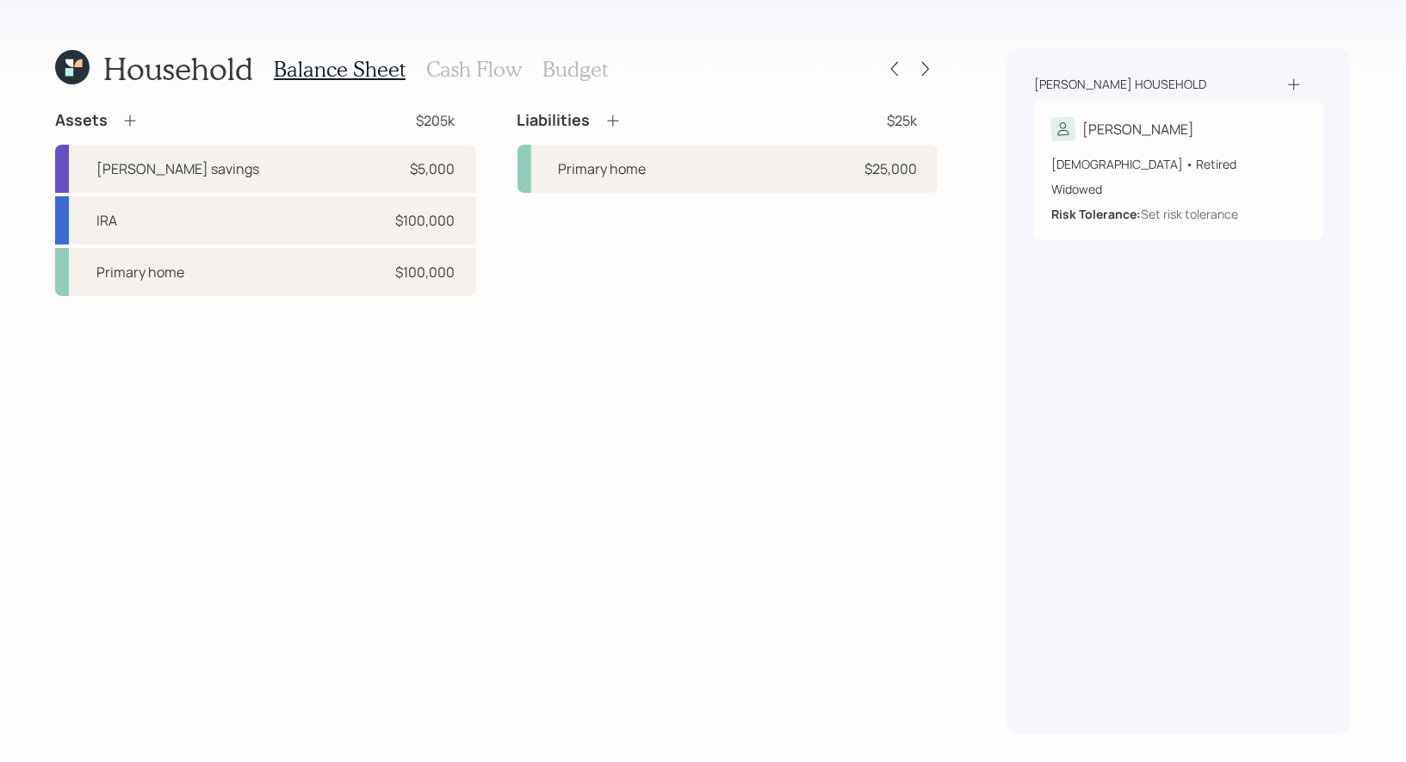
click at [433, 64] on h3 "Cash Flow" at bounding box center [474, 69] width 96 height 25
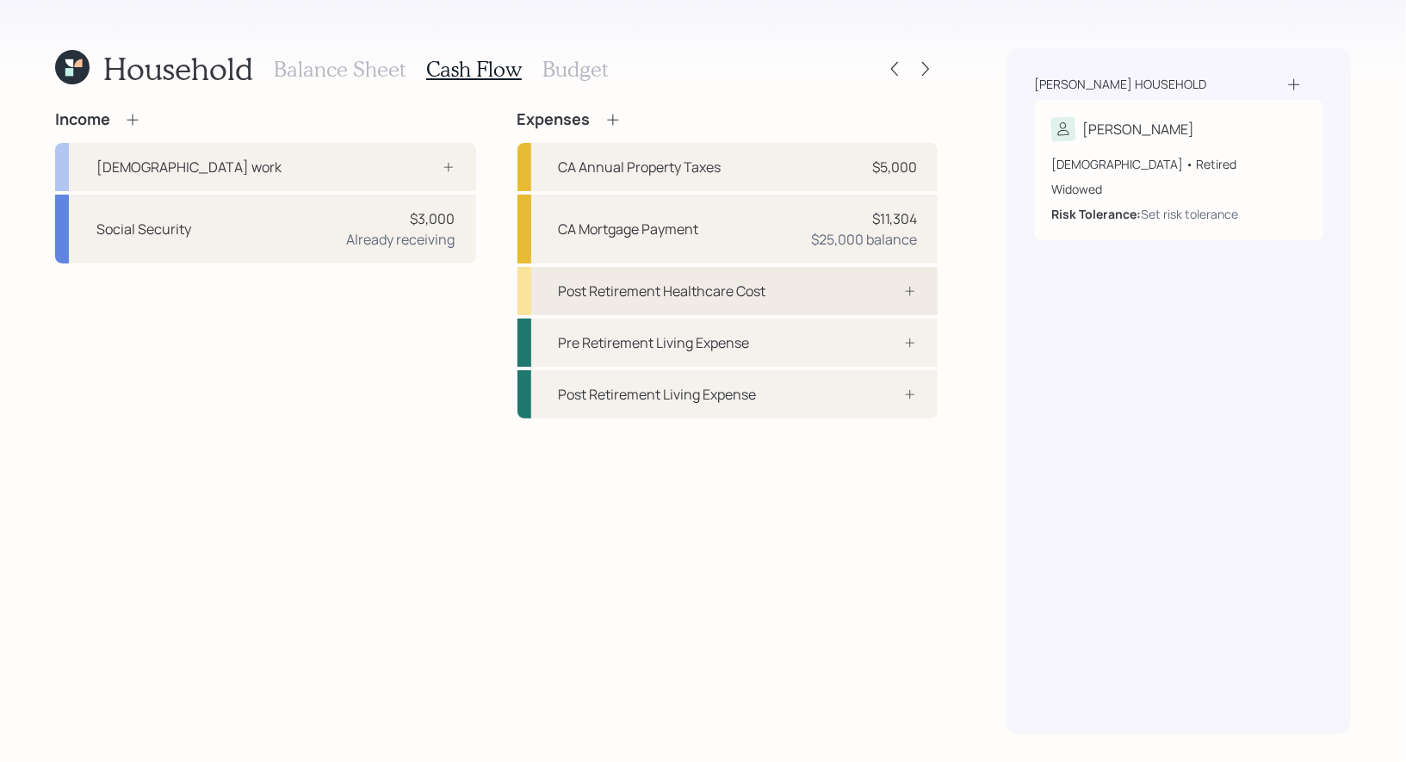
click at [797, 287] on div "Post Retirement Healthcare Cost" at bounding box center [728, 291] width 421 height 48
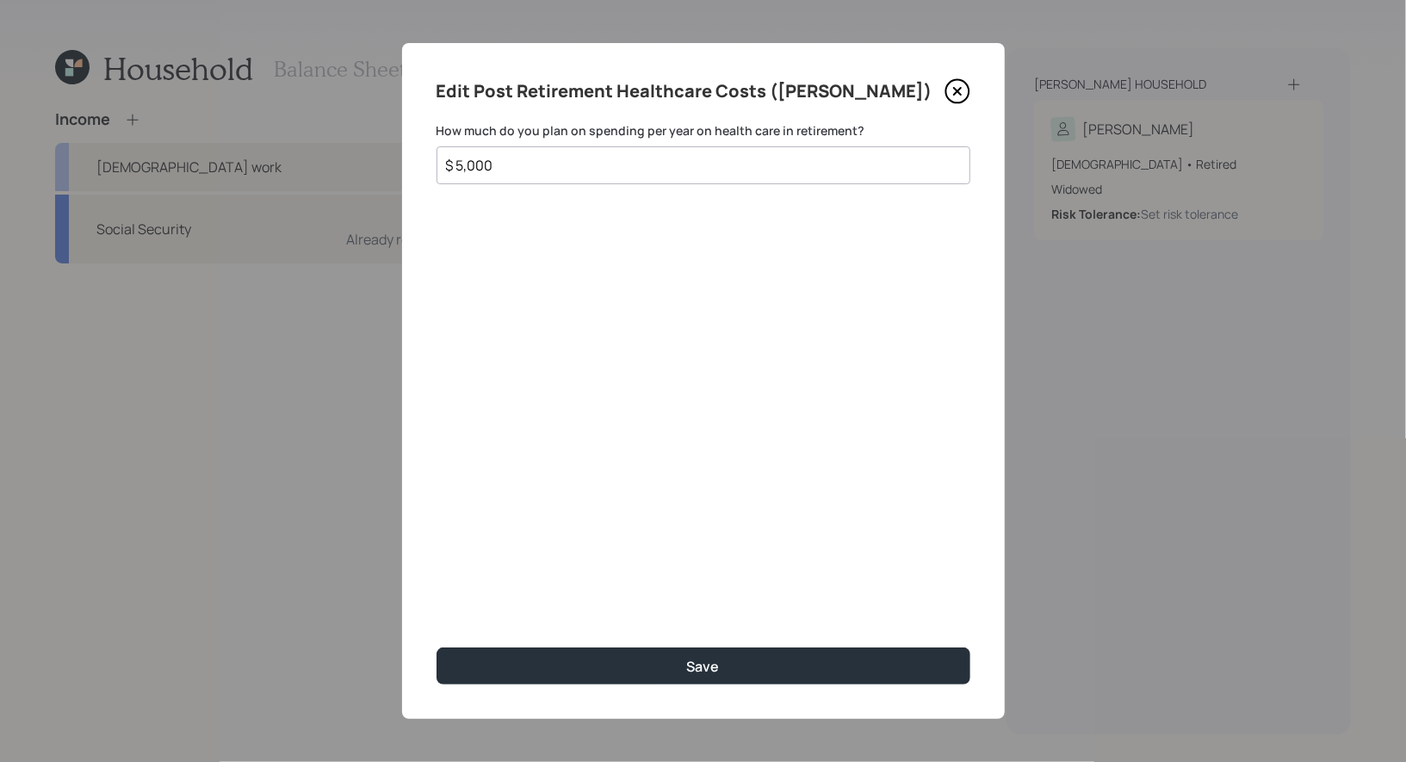
type input "$ 5,000"
click at [958, 89] on icon at bounding box center [958, 91] width 26 height 26
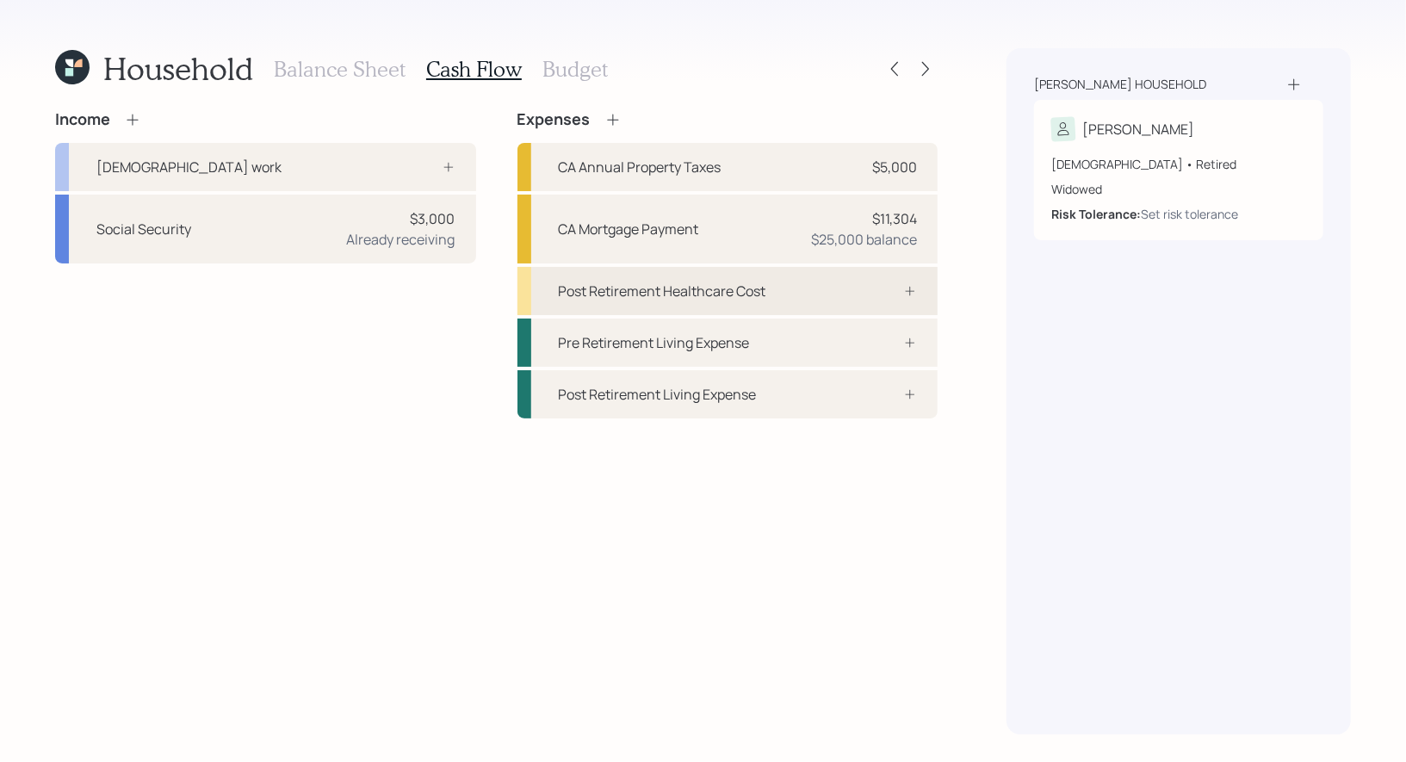
click at [692, 297] on div "Post Retirement Healthcare Cost" at bounding box center [663, 291] width 208 height 21
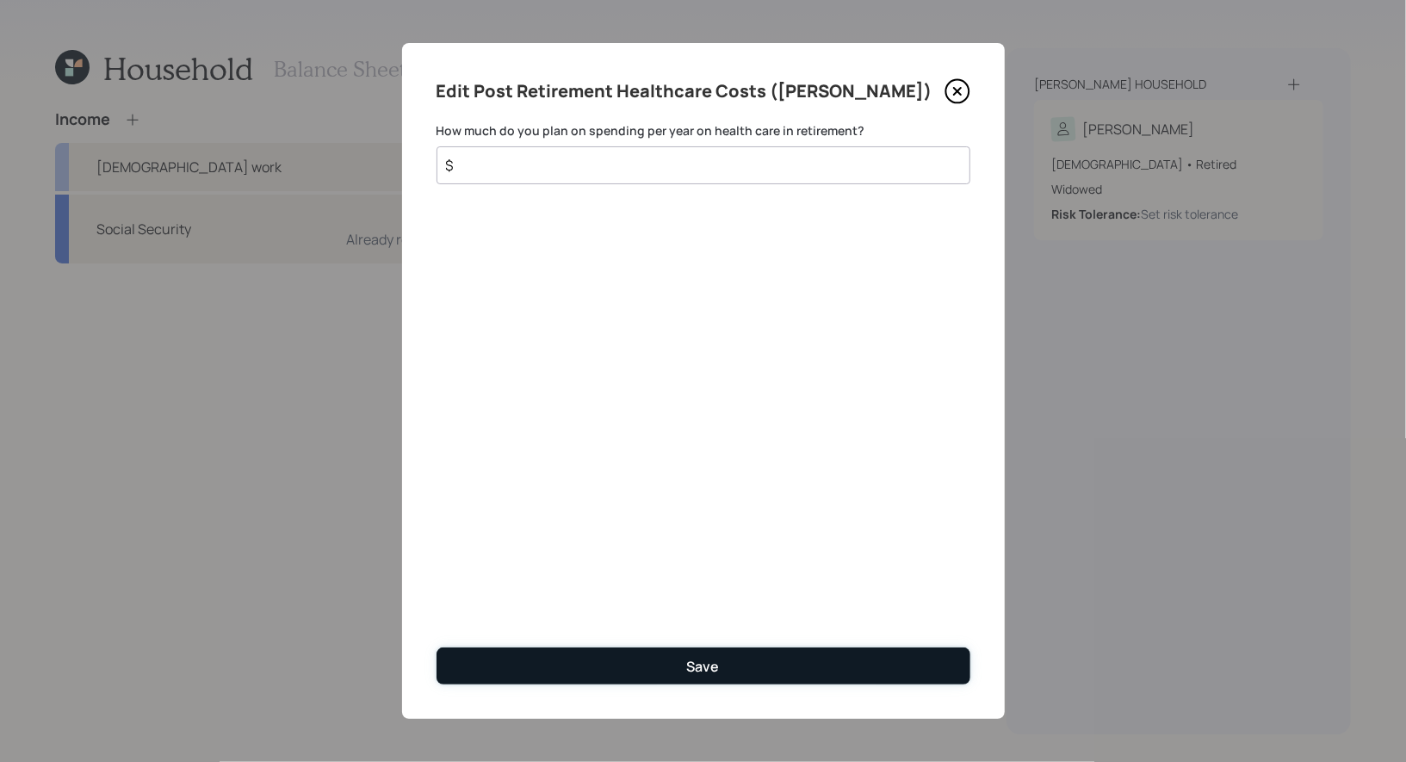
click at [582, 664] on button "Save" at bounding box center [704, 666] width 534 height 37
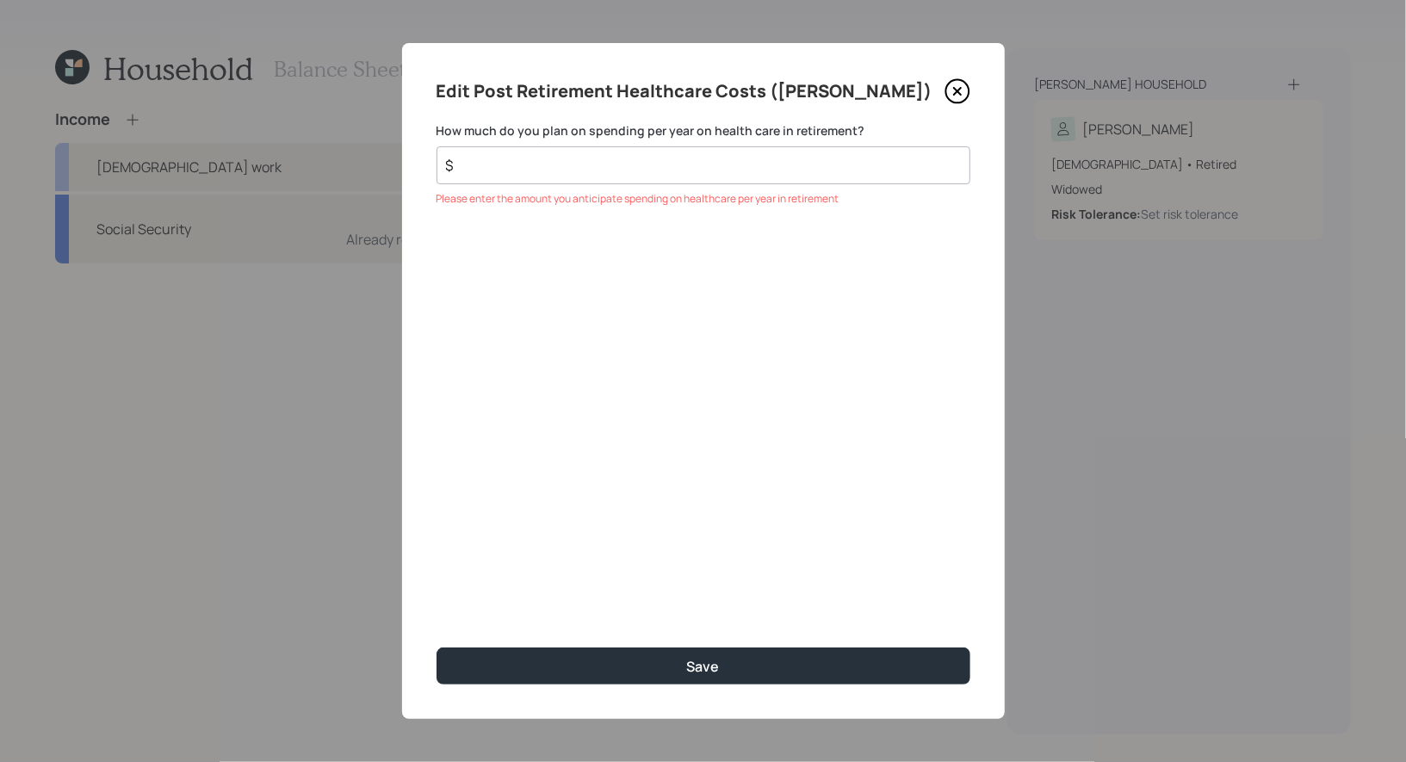
click at [962, 88] on icon at bounding box center [958, 91] width 26 height 26
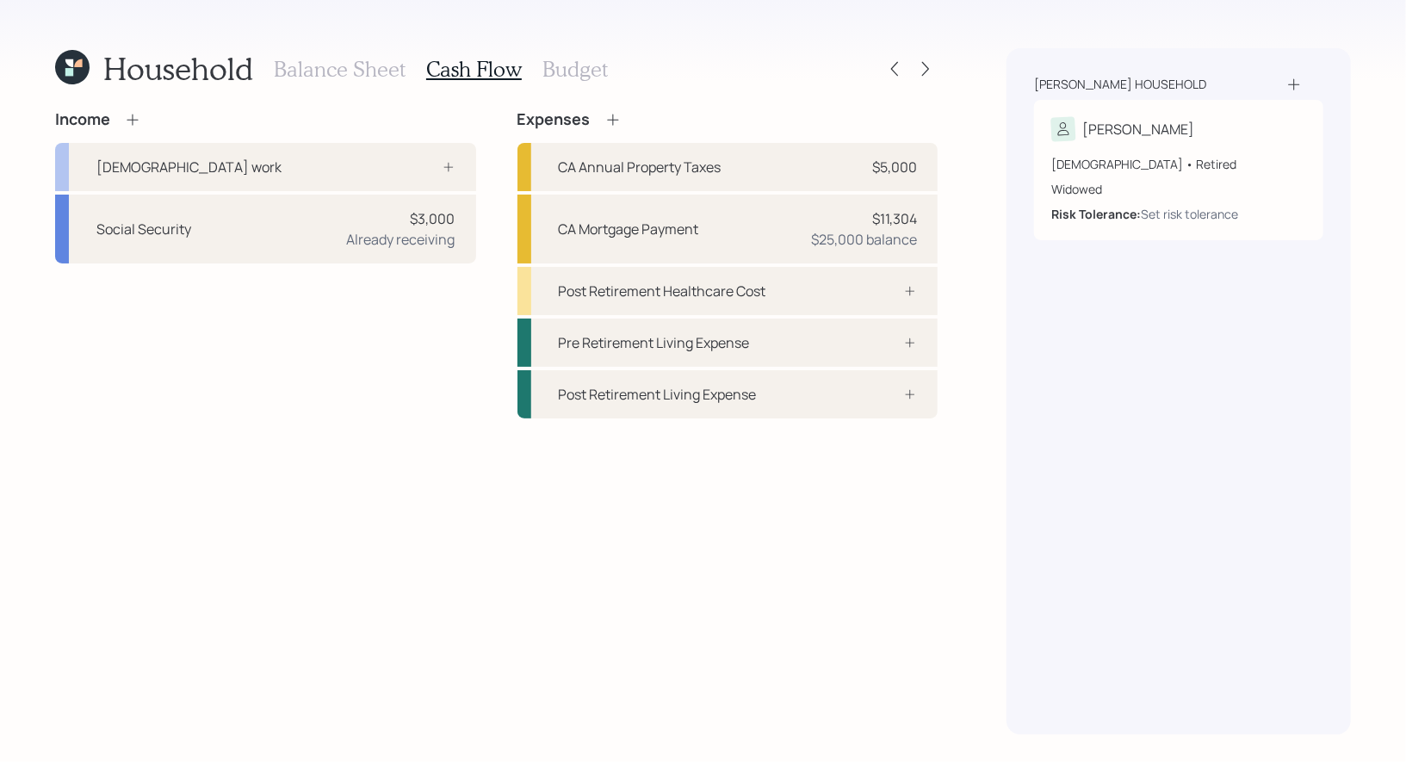
click at [561, 68] on h3 "Budget" at bounding box center [575, 69] width 65 height 25
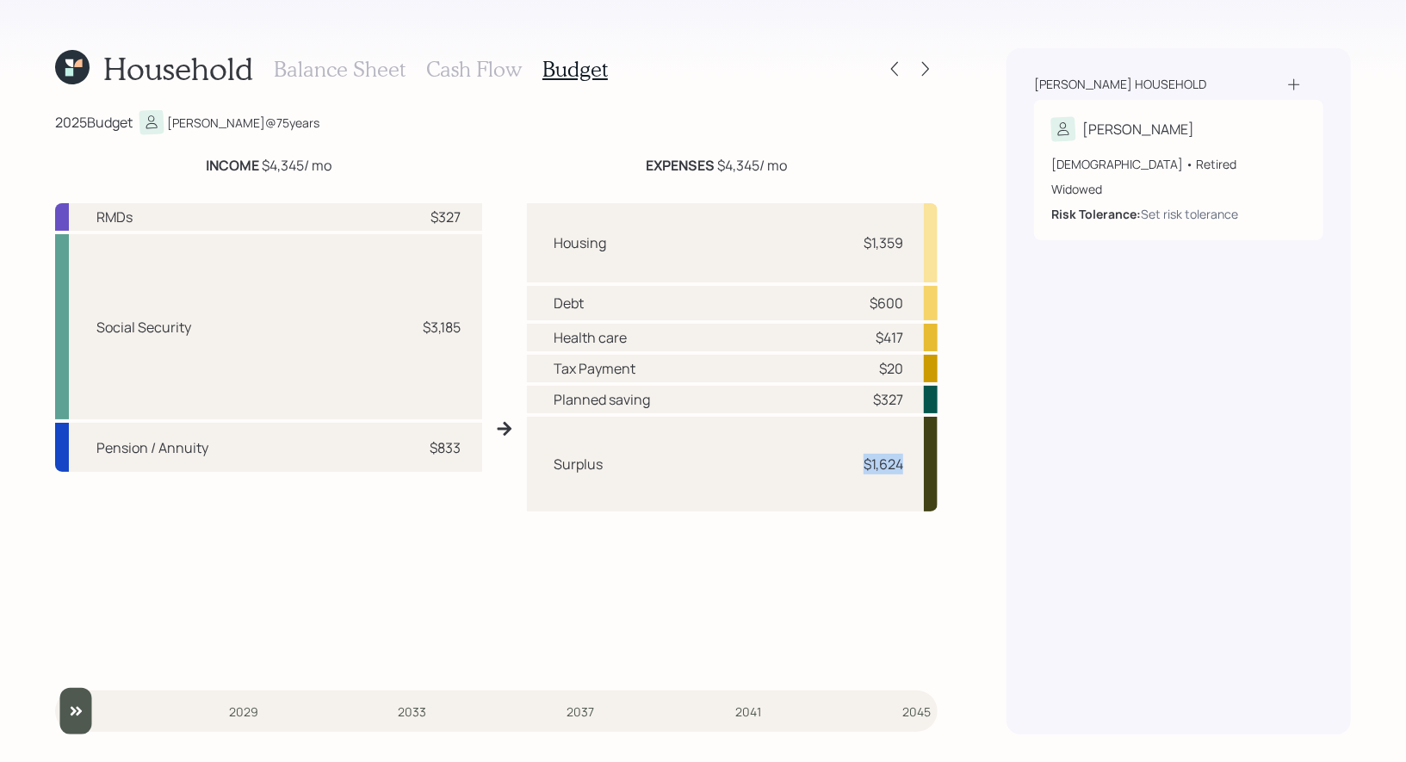
drag, startPoint x: 905, startPoint y: 468, endPoint x: 866, endPoint y: 463, distance: 39.8
click at [866, 463] on div "Surplus $1,624" at bounding box center [733, 464] width 412 height 95
click at [462, 69] on h3 "Cash Flow" at bounding box center [474, 69] width 96 height 25
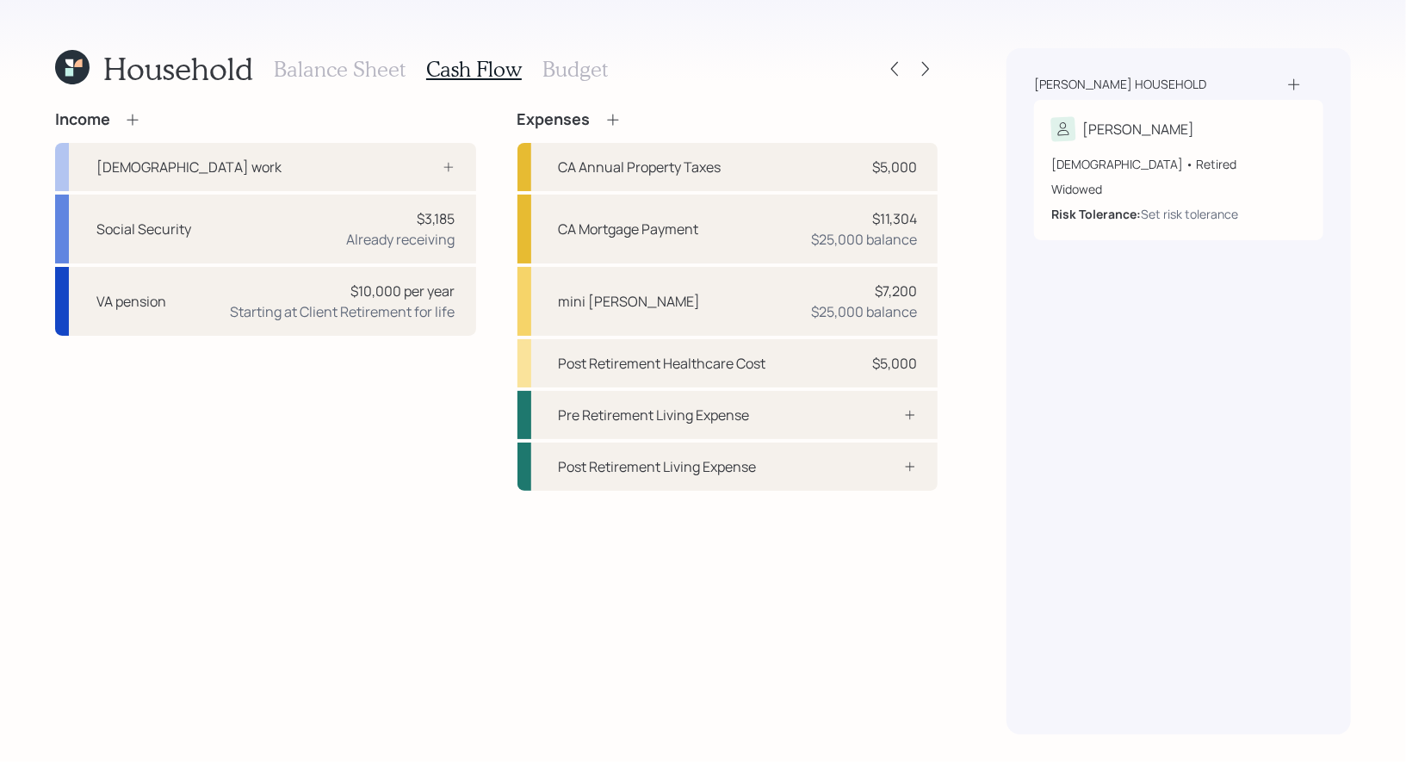
click at [567, 72] on h3 "Budget" at bounding box center [575, 69] width 65 height 25
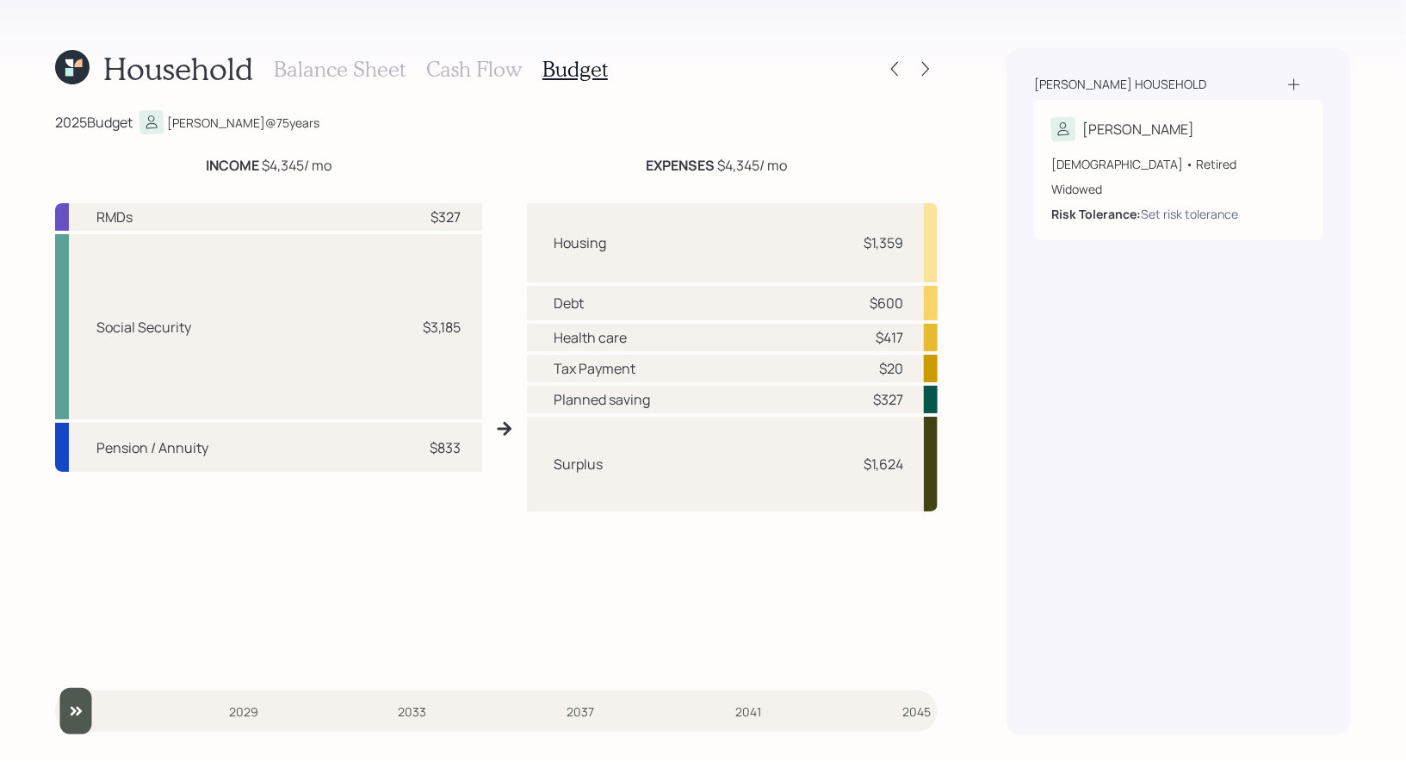
click at [477, 78] on h3 "Cash Flow" at bounding box center [474, 69] width 96 height 25
